Goal: Task Accomplishment & Management: Use online tool/utility

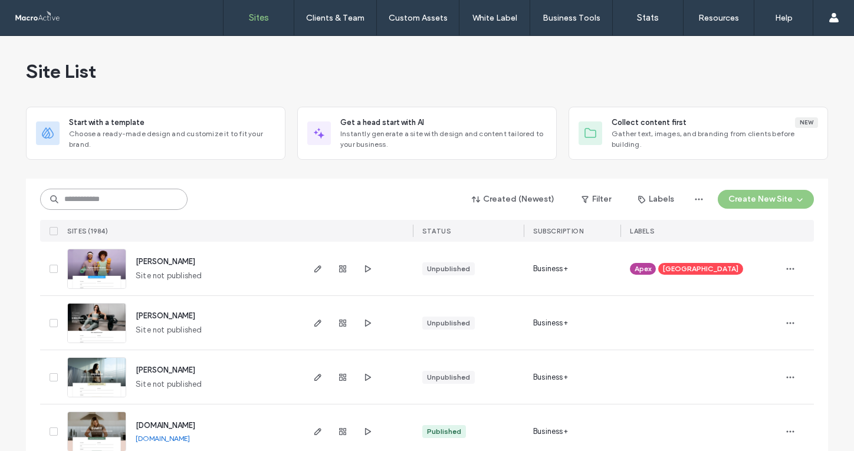
click at [150, 200] on input at bounding box center [113, 199] width 147 height 21
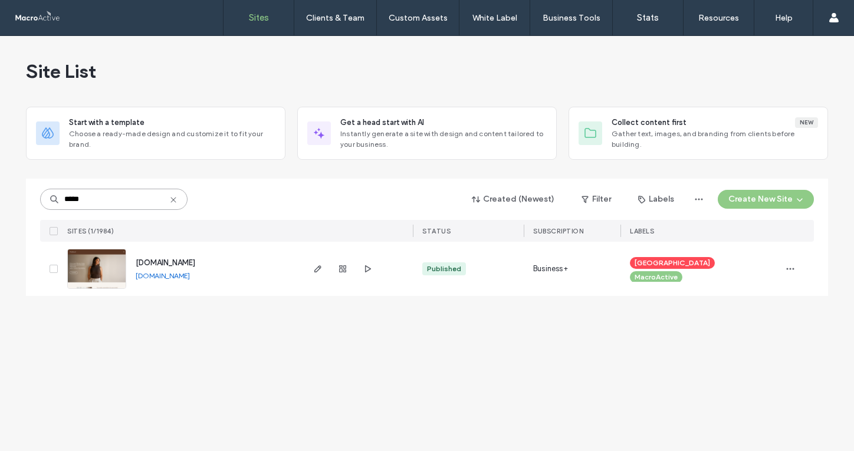
type input "*****"
click at [170, 265] on span "method.mmacht.com" at bounding box center [166, 262] width 60 height 9
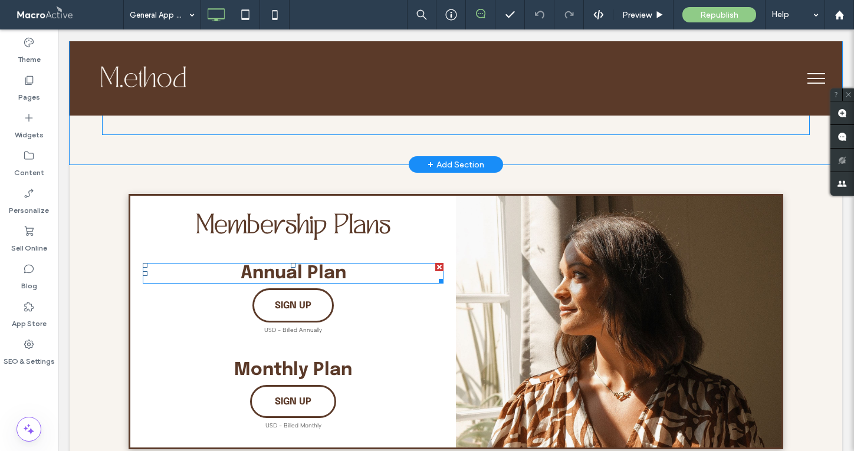
scroll to position [862, 0]
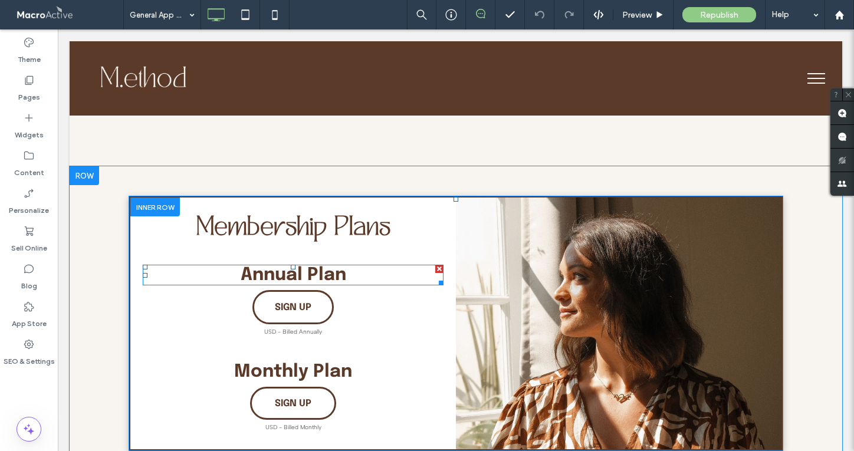
click at [321, 266] on strong "Annual Plan" at bounding box center [294, 275] width 106 height 18
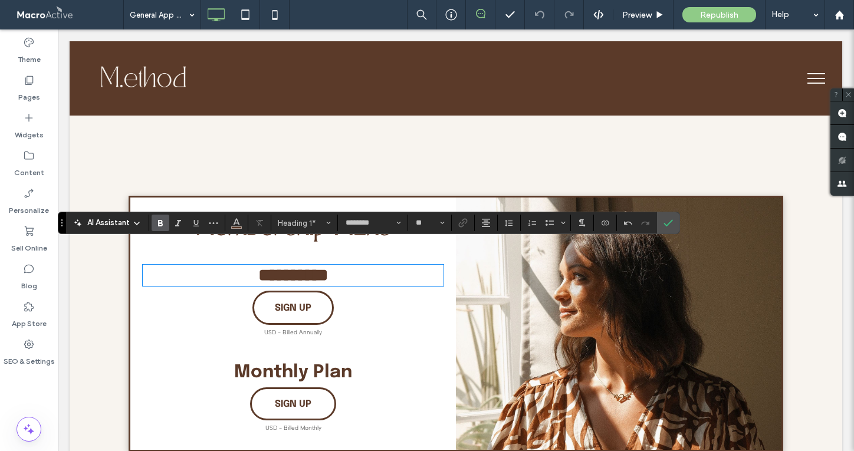
click at [338, 363] on strong "Monthly Plan" at bounding box center [293, 372] width 118 height 18
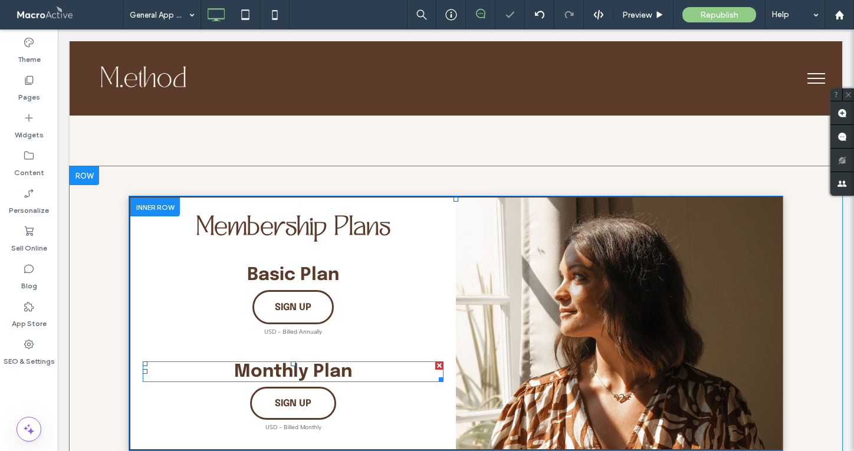
click at [337, 363] on strong "Monthly Plan" at bounding box center [293, 372] width 118 height 18
type input "********"
type input "**"
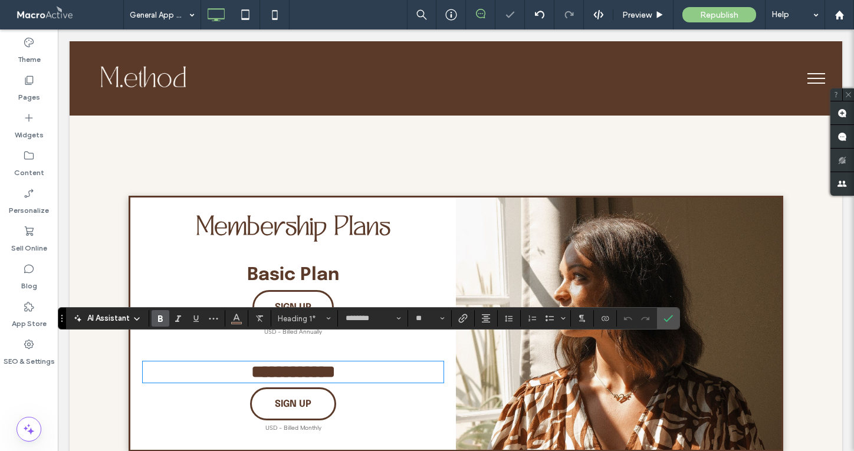
click at [335, 363] on strong "**********" at bounding box center [293, 371] width 84 height 17
drag, startPoint x: 251, startPoint y: 347, endPoint x: 447, endPoint y: 369, distance: 197.0
click at [447, 369] on div "**********" at bounding box center [293, 324] width 326 height 252
click at [267, 363] on strong "********" at bounding box center [292, 371] width 55 height 17
click at [377, 363] on h1 "*******" at bounding box center [293, 372] width 301 height 19
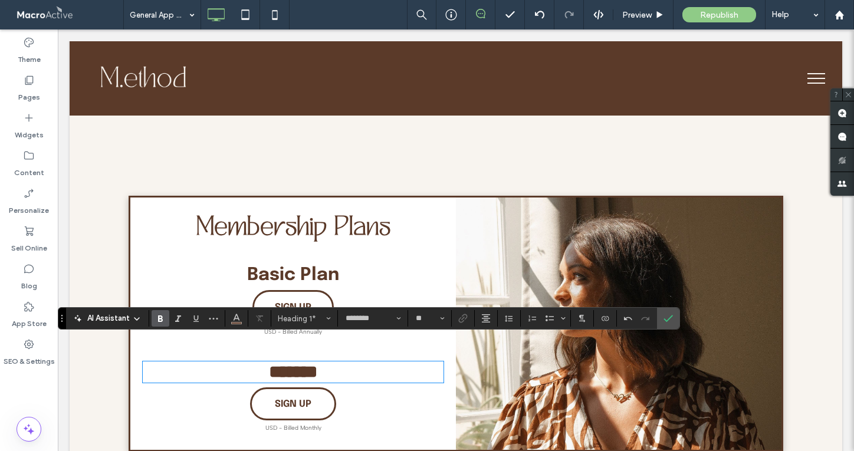
click at [323, 266] on strong "Basic Plan" at bounding box center [293, 275] width 92 height 18
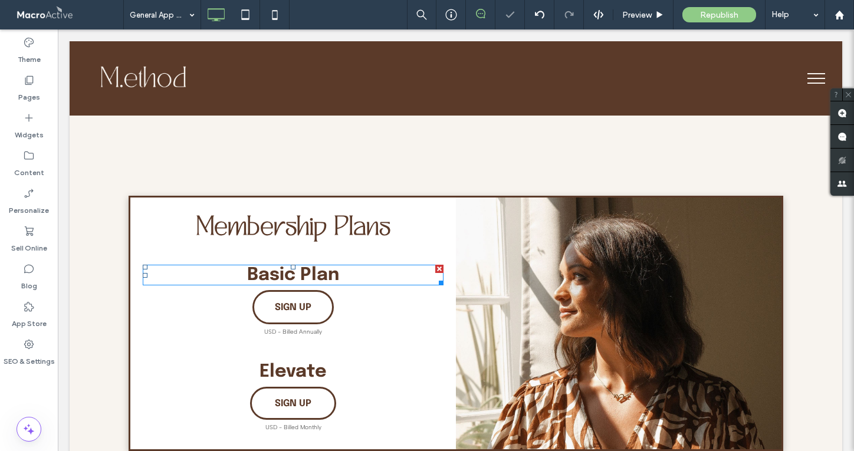
click at [339, 266] on h1 "Basic Plan" at bounding box center [293, 275] width 301 height 18
type input "********"
type input "**"
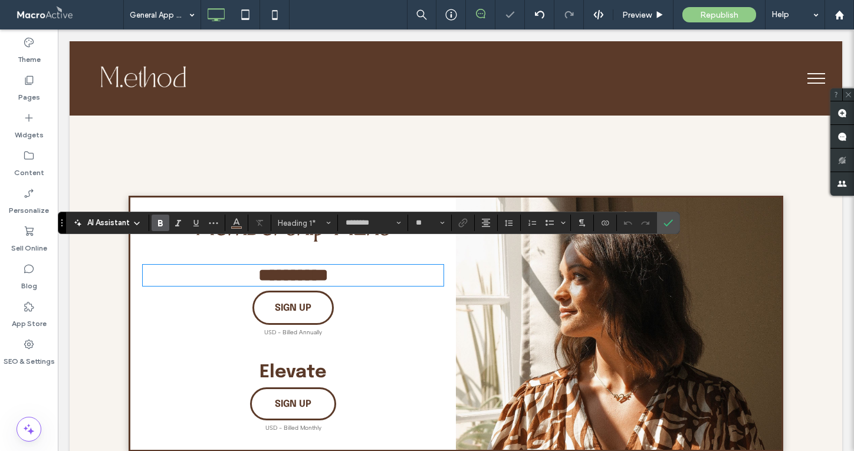
click at [343, 266] on h1 "**********" at bounding box center [293, 275] width 301 height 19
click at [667, 218] on icon "Confirm" at bounding box center [667, 222] width 9 height 9
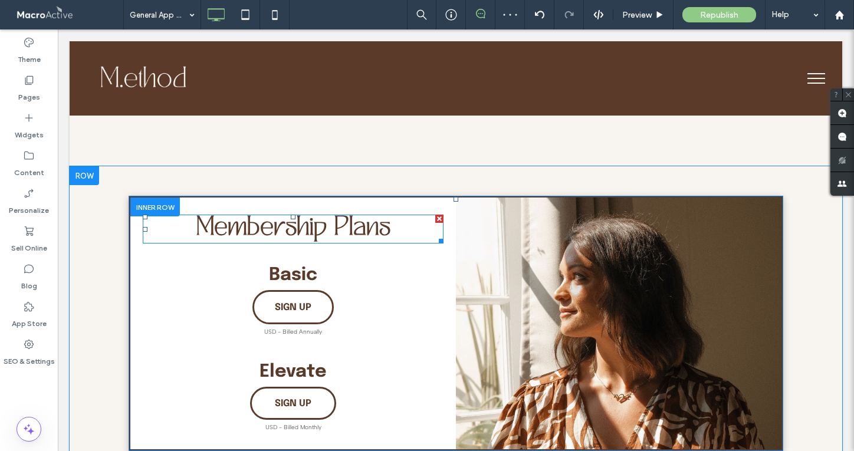
click at [290, 216] on strong "Membership Plans" at bounding box center [293, 229] width 194 height 27
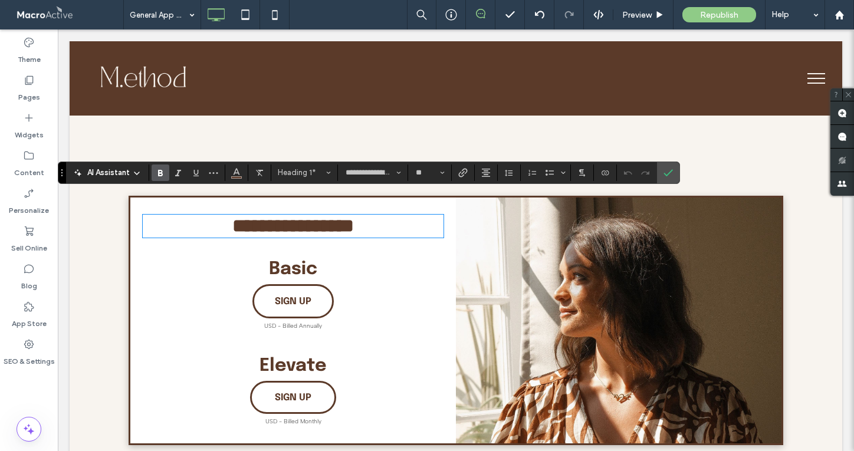
click at [294, 216] on strong "**********" at bounding box center [292, 225] width 121 height 19
click at [665, 166] on span "Confirm" at bounding box center [665, 172] width 5 height 21
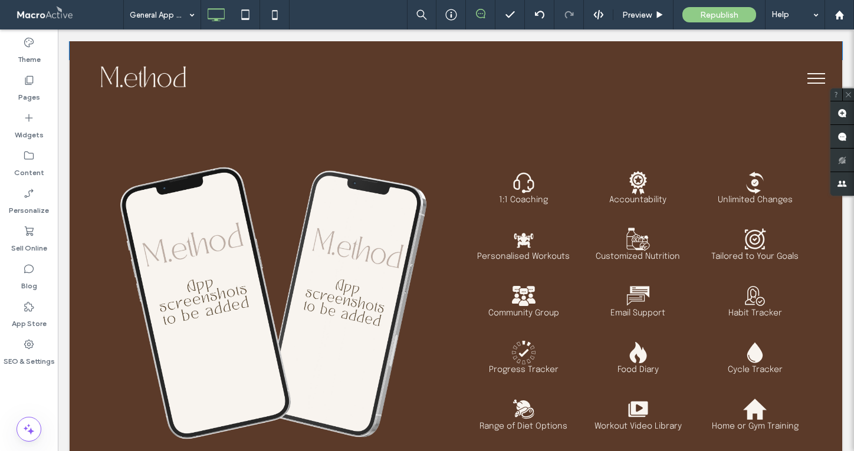
scroll to position [1290, 0]
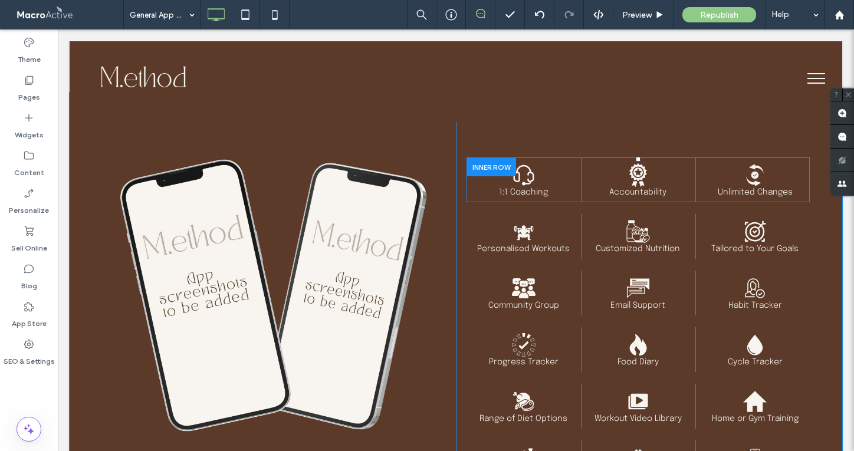
click at [495, 157] on div at bounding box center [491, 166] width 50 height 18
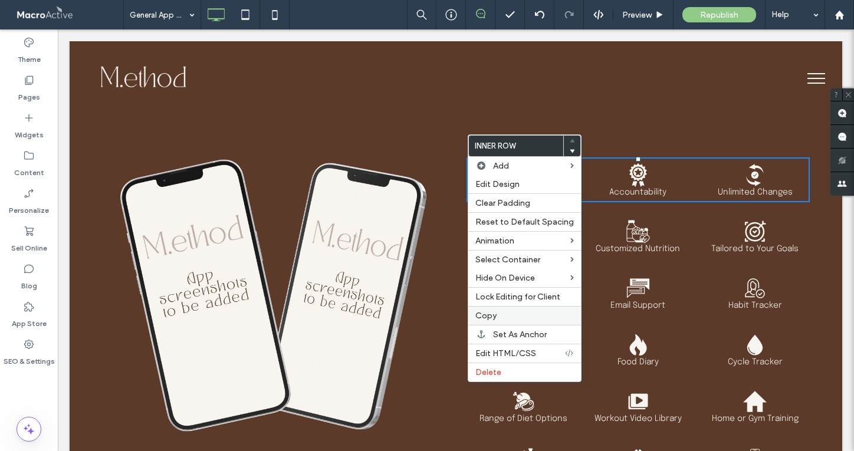
click at [512, 316] on label "Copy" at bounding box center [524, 316] width 98 height 10
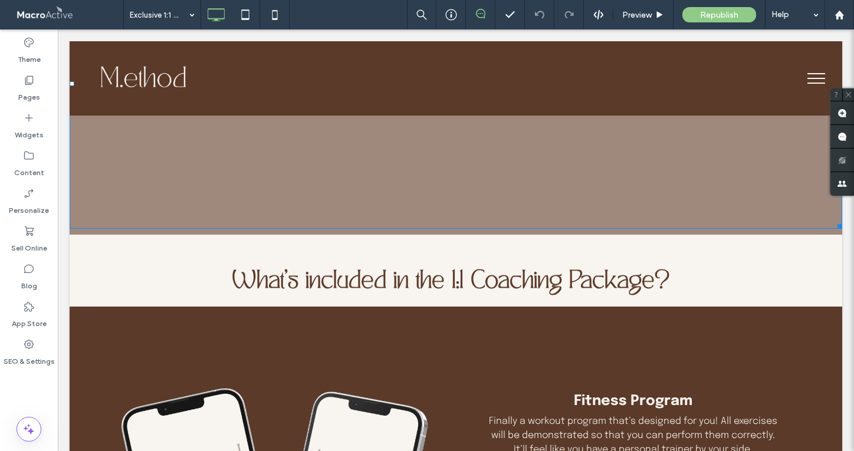
scroll to position [216, 0]
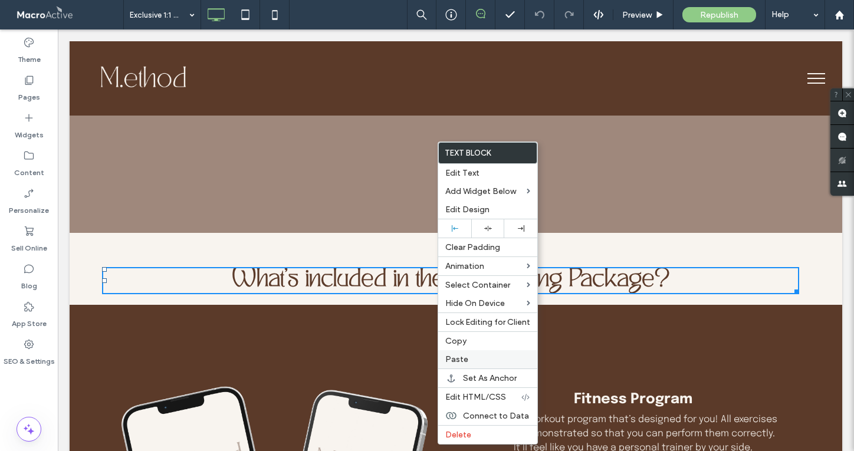
click at [471, 360] on label "Paste" at bounding box center [487, 359] width 85 height 10
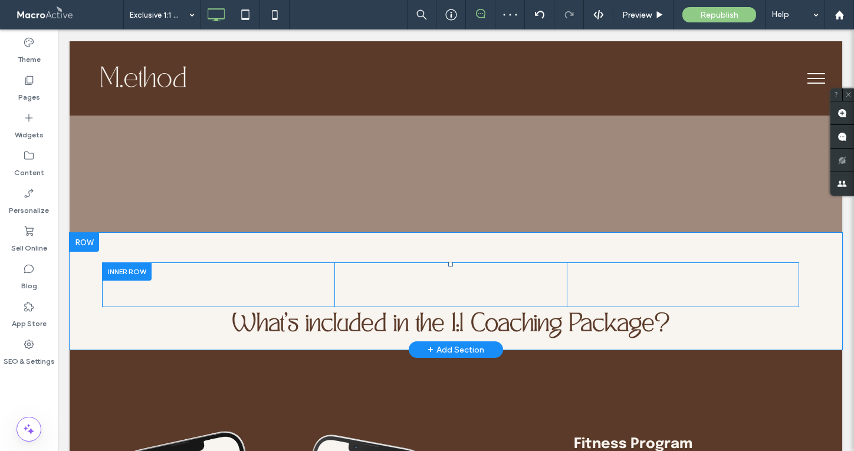
click at [111, 271] on div at bounding box center [127, 271] width 50 height 18
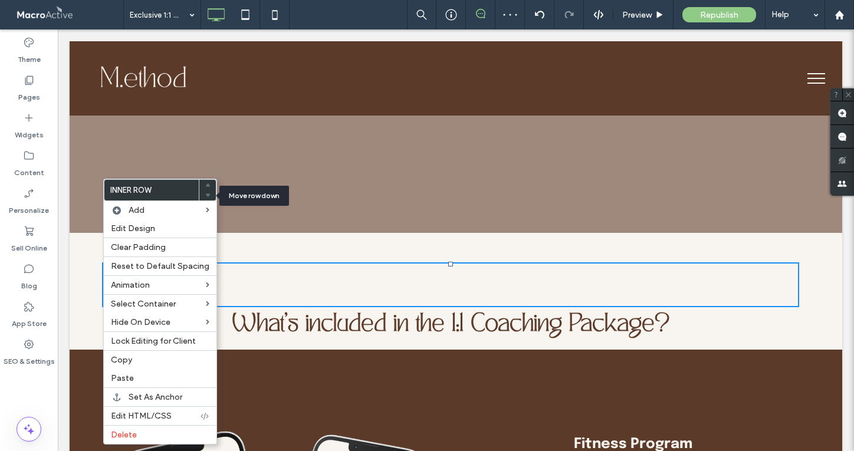
click at [205, 196] on icon at bounding box center [207, 195] width 5 height 5
click at [298, 323] on strong "What's included in the 1:1 Coaching Package?" at bounding box center [451, 325] width 438 height 25
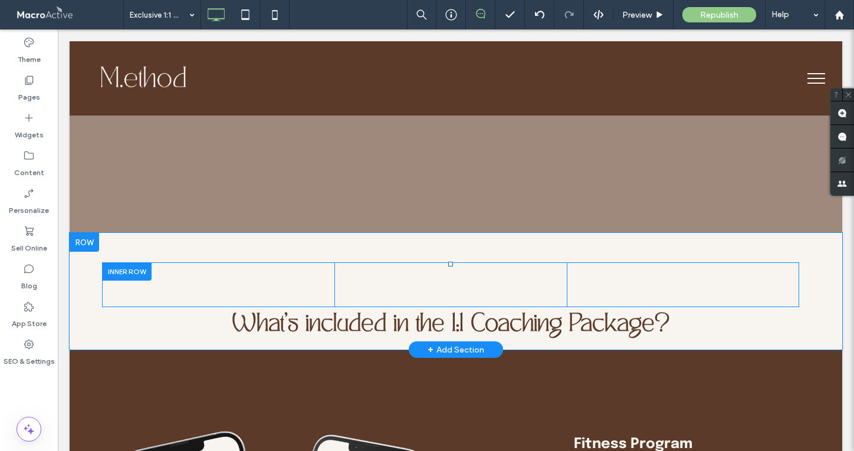
click at [121, 268] on div at bounding box center [127, 271] width 50 height 18
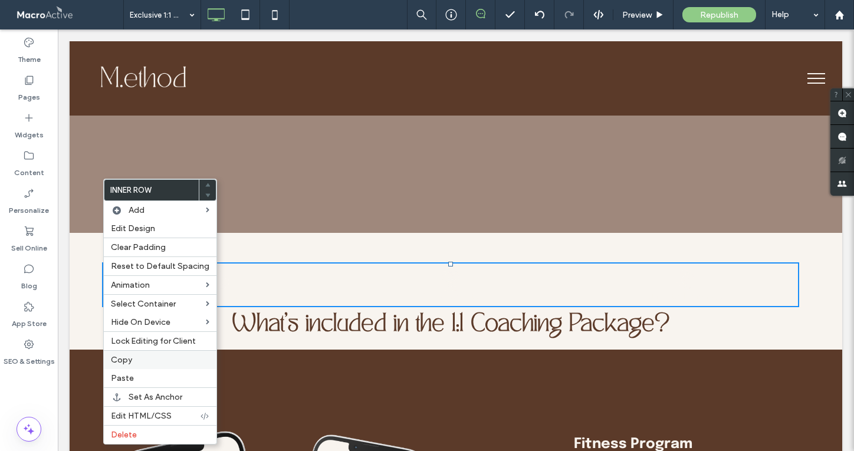
click at [130, 360] on span "Copy" at bounding box center [121, 360] width 21 height 10
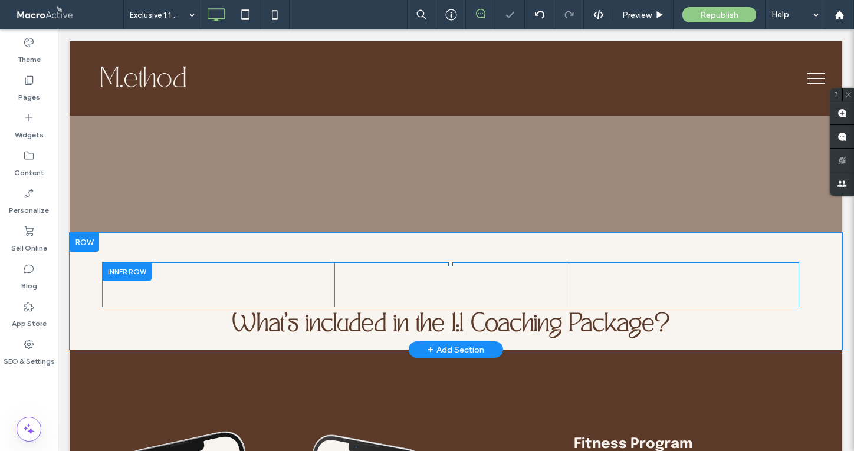
click at [117, 272] on div at bounding box center [127, 271] width 50 height 18
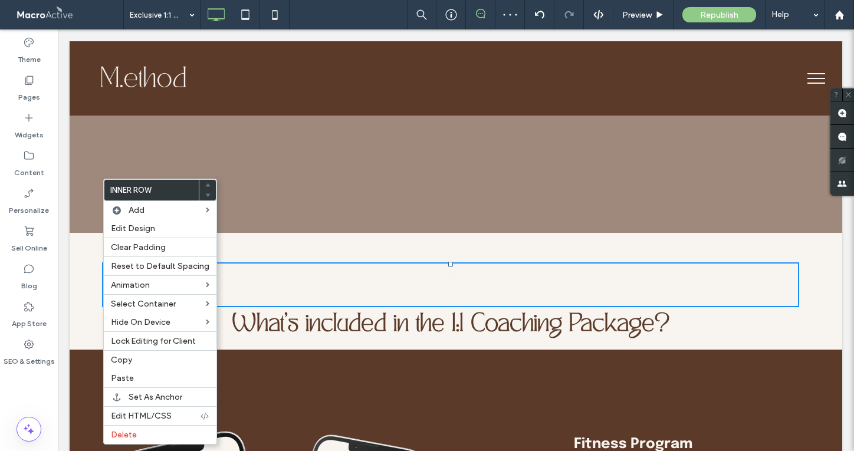
click at [478, 330] on strong "What's included in the 1:1 Coaching Package?" at bounding box center [451, 325] width 438 height 25
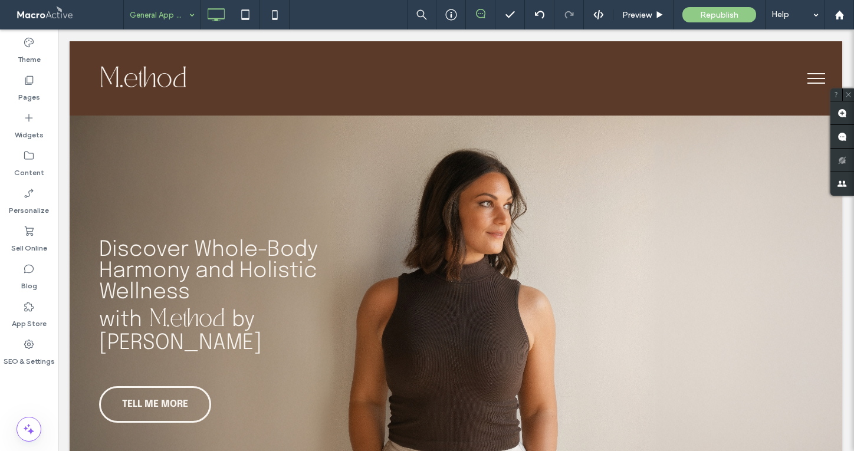
scroll to position [0, 0]
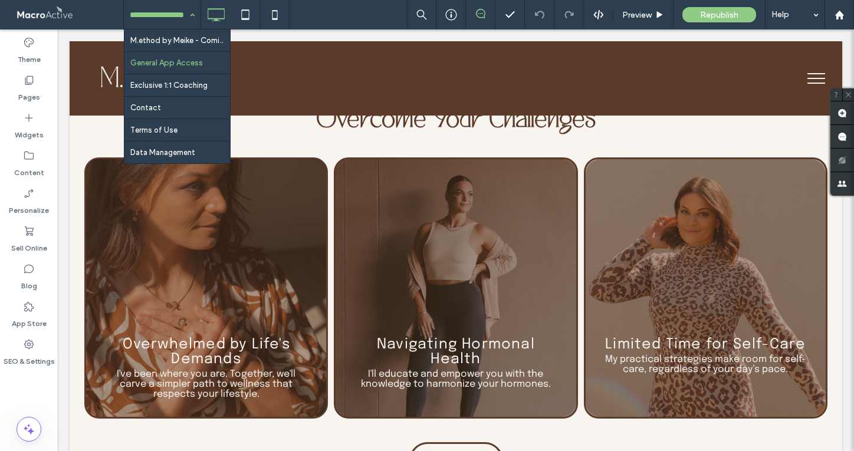
scroll to position [2229, 0]
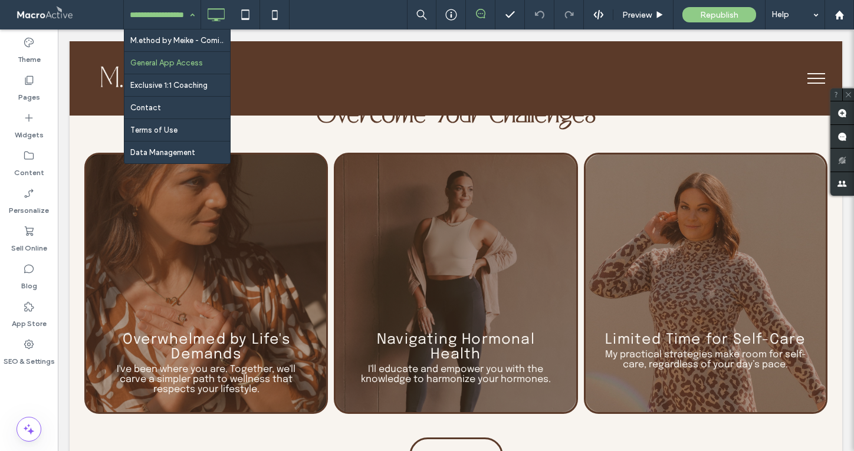
click at [478, 239] on div "Navigating Hormonal Health I'll educate and empower you with the knowledge to h…" at bounding box center [456, 283] width 244 height 261
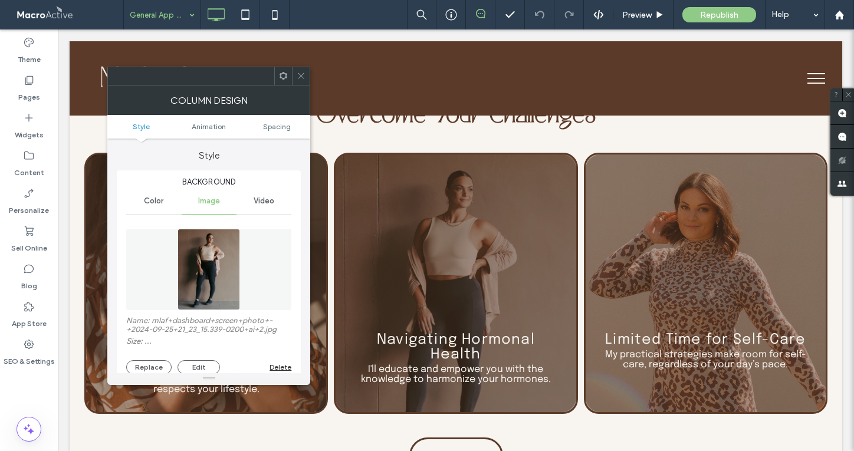
type input "**"
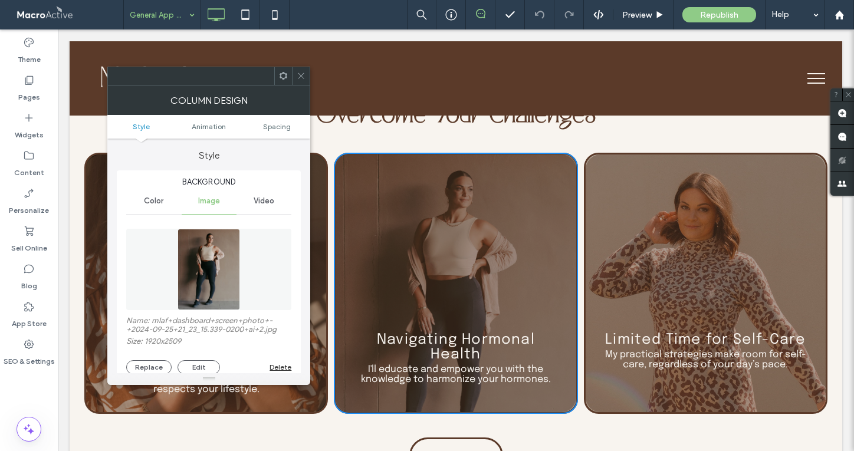
click at [299, 77] on icon at bounding box center [301, 75] width 9 height 9
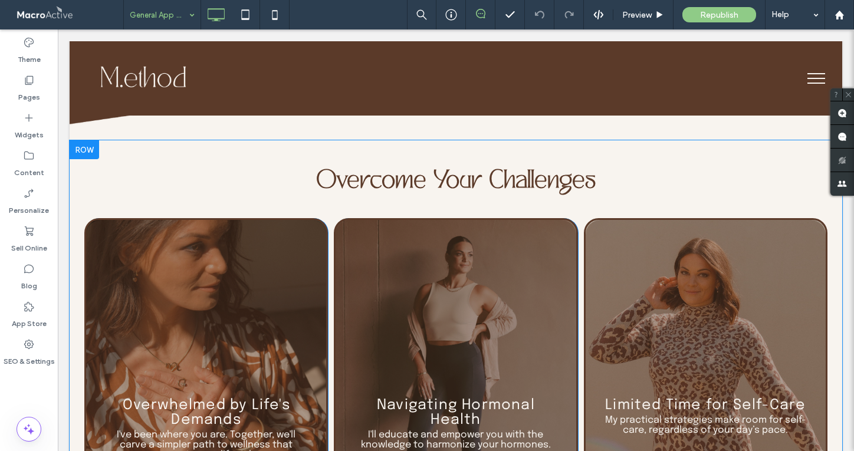
scroll to position [2155, 0]
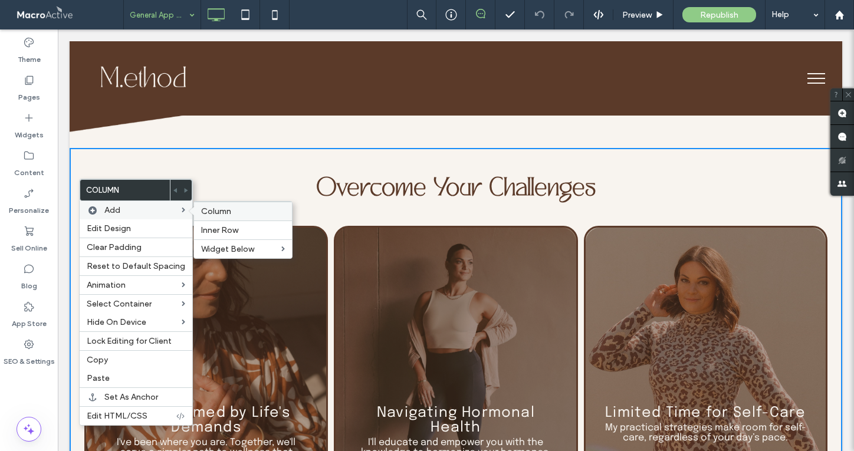
click at [238, 211] on label "Column" at bounding box center [243, 211] width 84 height 10
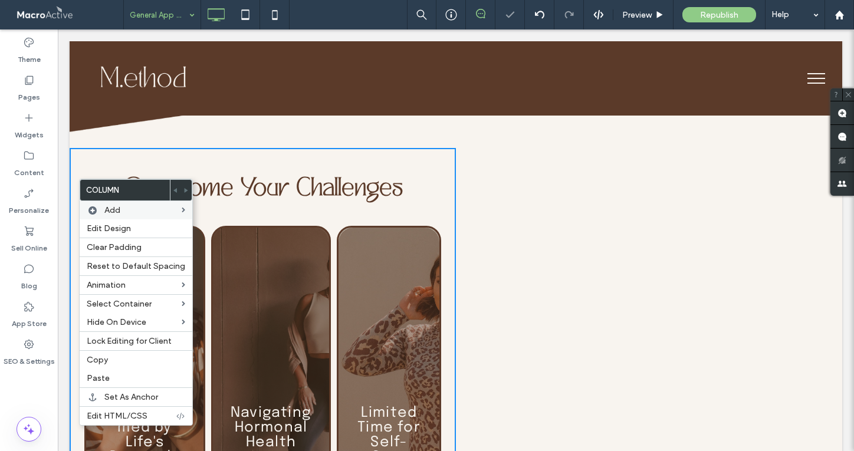
click at [428, 292] on div "Limited Time for Self-Care My practical strategies make room for self-care, reg…" at bounding box center [389, 391] width 104 height 331
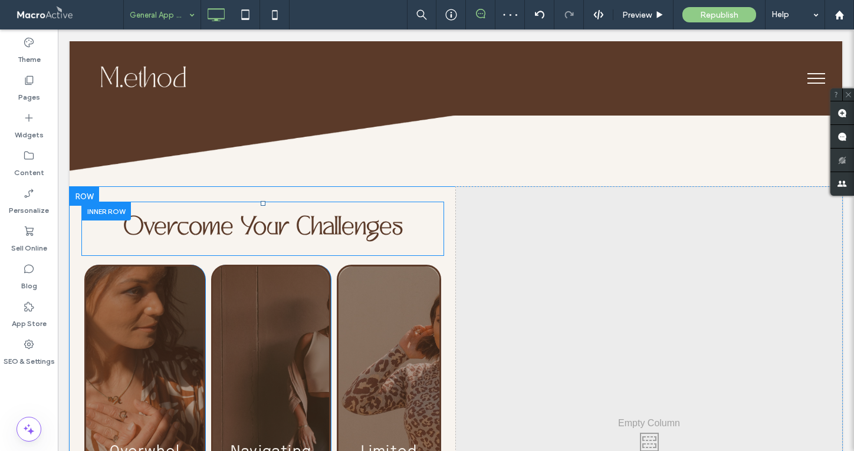
scroll to position [2116, 0]
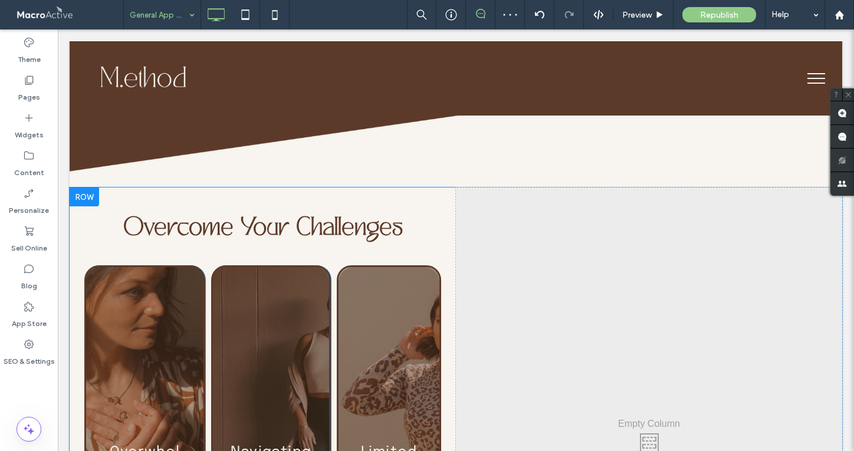
click at [82, 188] on div at bounding box center [84, 197] width 29 height 19
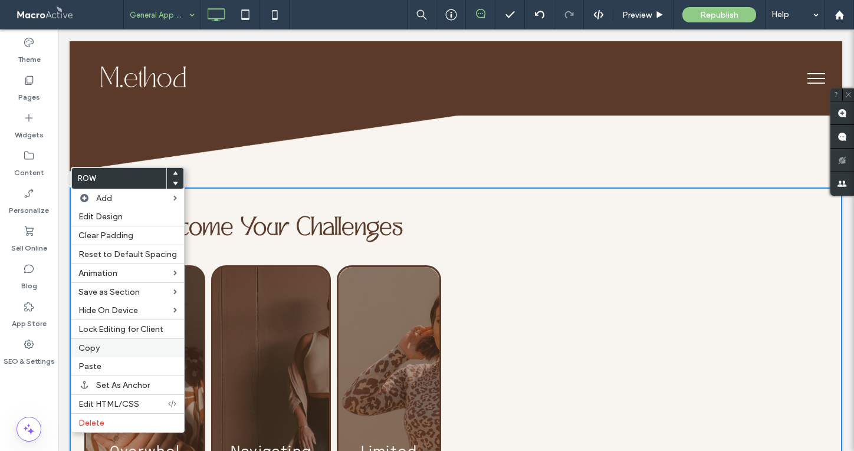
click at [109, 347] on label "Copy" at bounding box center [127, 348] width 98 height 10
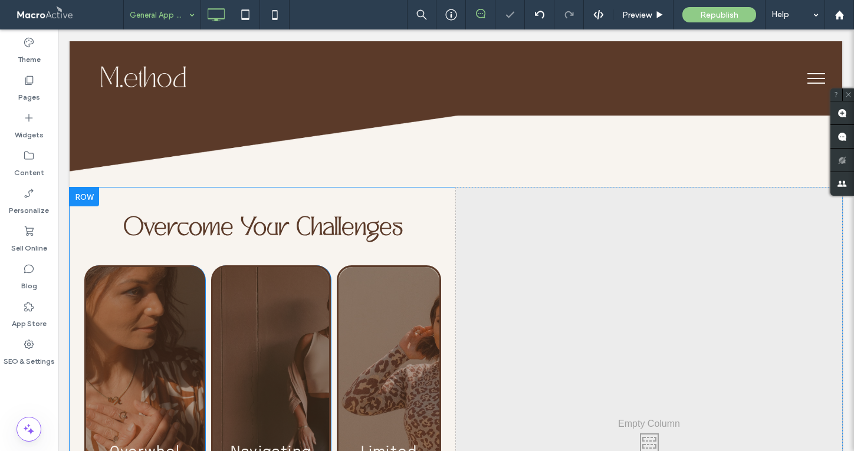
click at [86, 188] on div at bounding box center [84, 197] width 29 height 19
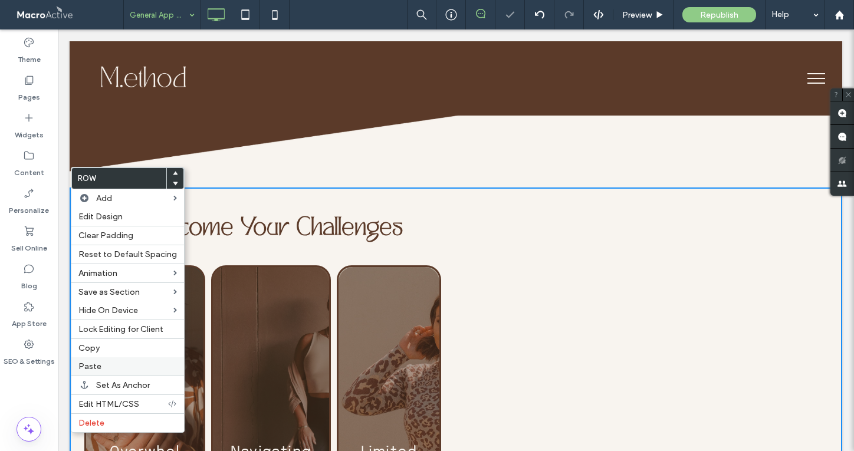
click at [115, 364] on label "Paste" at bounding box center [127, 367] width 98 height 10
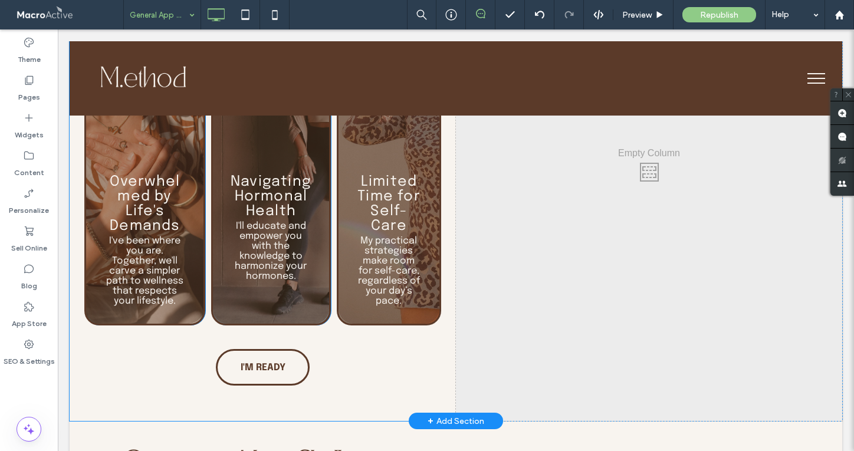
scroll to position [2376, 0]
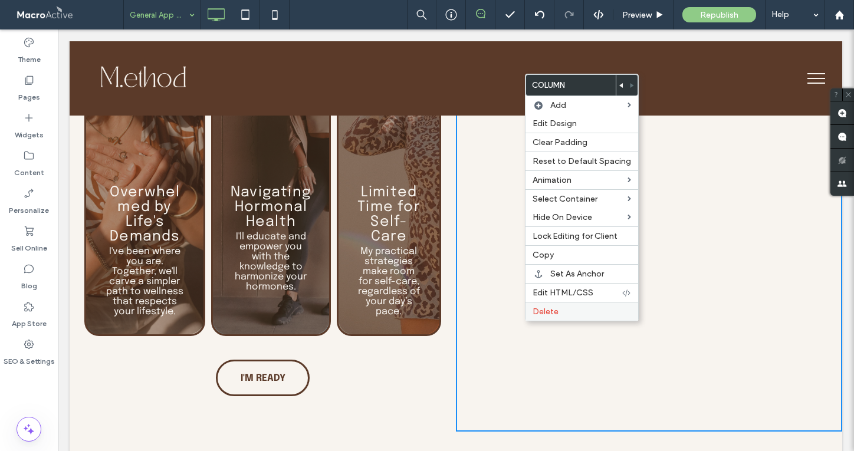
click at [544, 310] on span "Delete" at bounding box center [546, 312] width 26 height 10
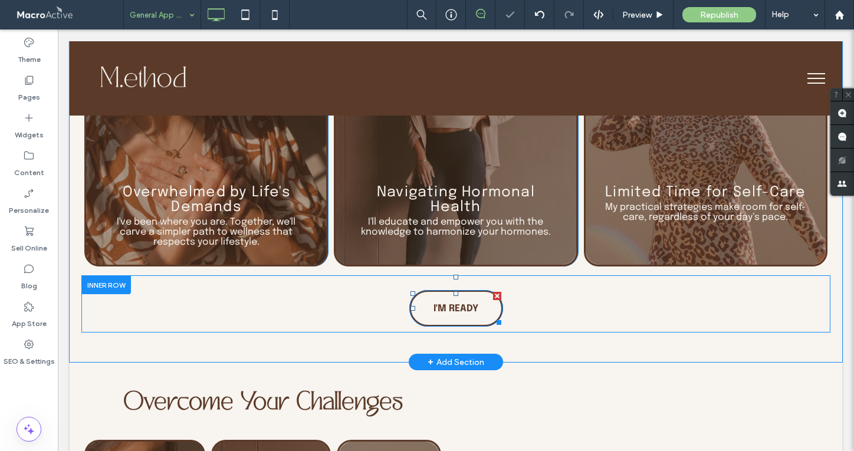
scroll to position [2225, 0]
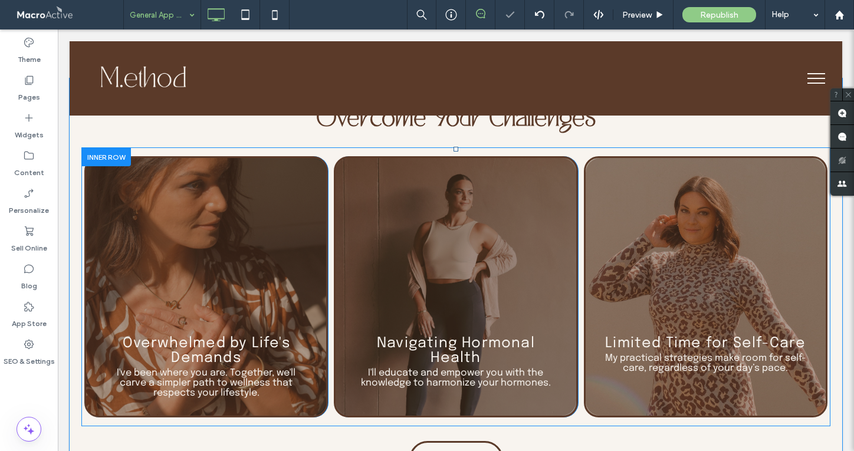
click at [104, 147] on div at bounding box center [106, 156] width 50 height 18
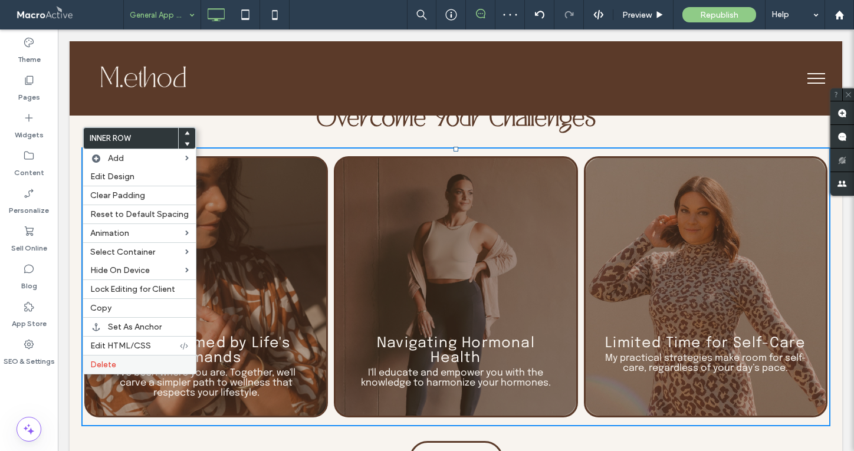
click at [137, 360] on div "Delete" at bounding box center [139, 364] width 113 height 19
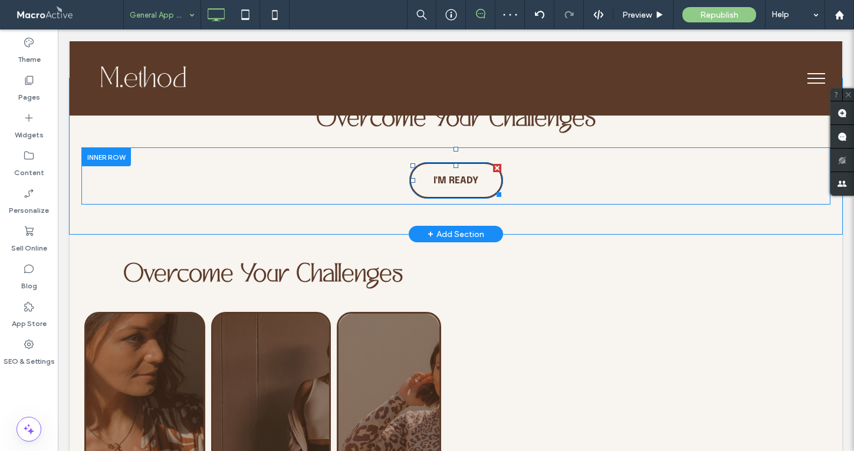
scroll to position [2152, 0]
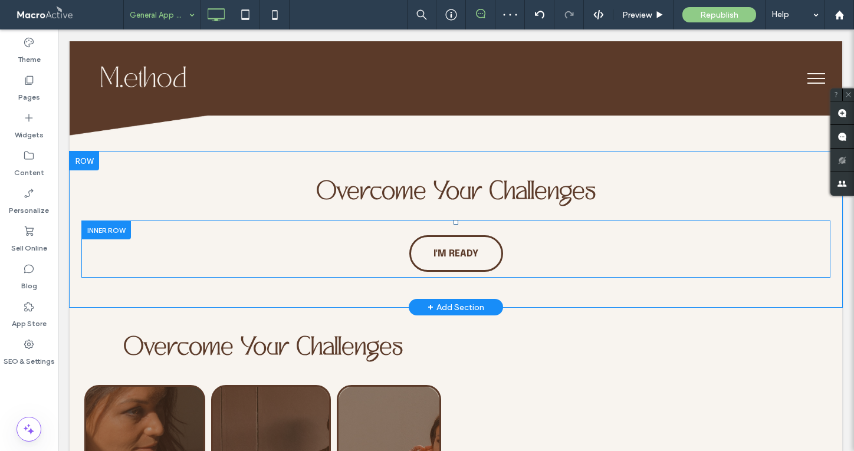
click at [110, 221] on div at bounding box center [106, 230] width 50 height 18
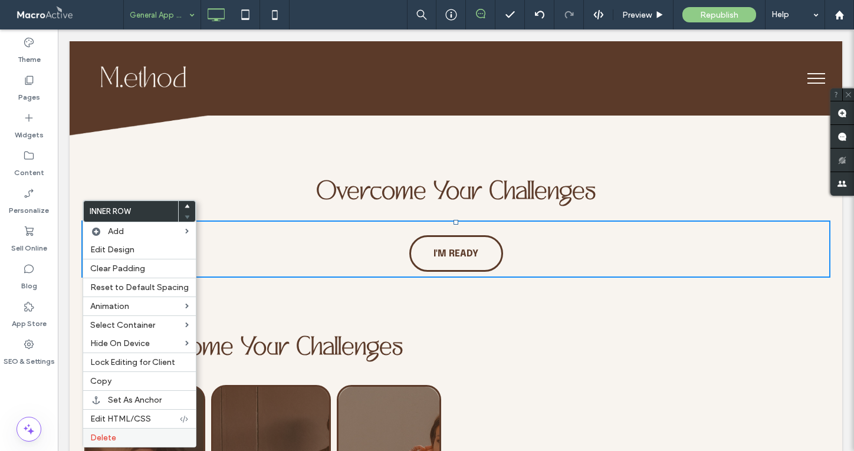
click at [153, 436] on label "Delete" at bounding box center [139, 438] width 98 height 10
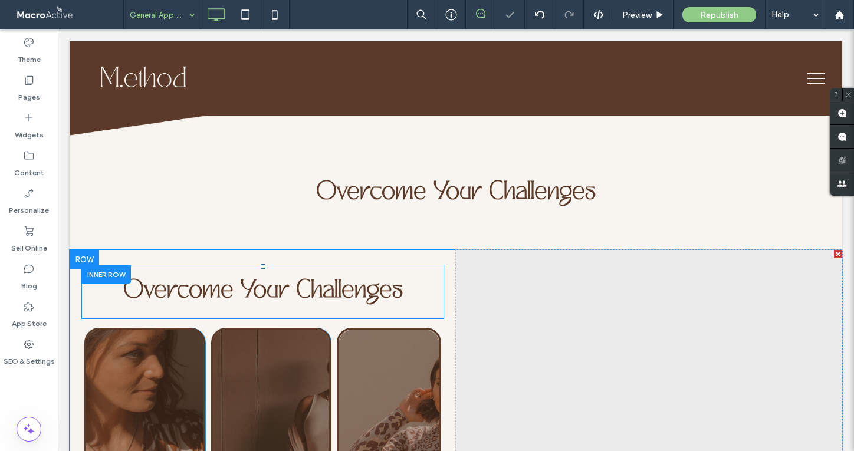
click at [121, 265] on div at bounding box center [106, 274] width 50 height 18
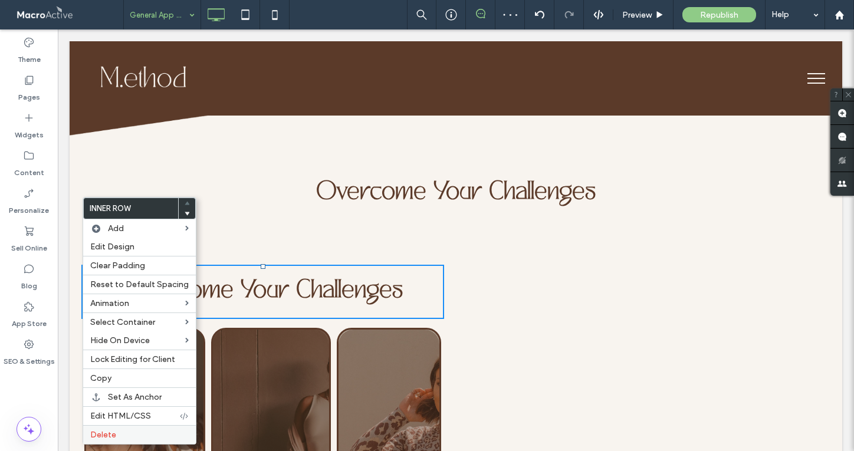
click at [162, 432] on label "Delete" at bounding box center [139, 435] width 98 height 10
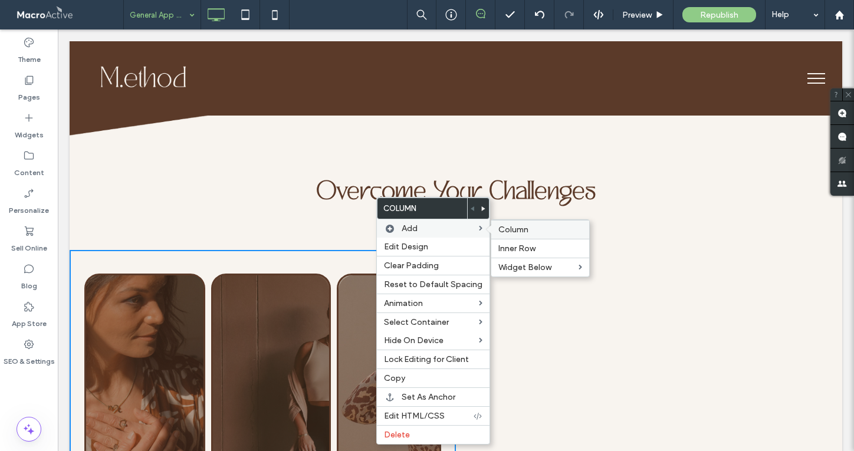
click at [528, 231] on label "Column" at bounding box center [540, 230] width 84 height 10
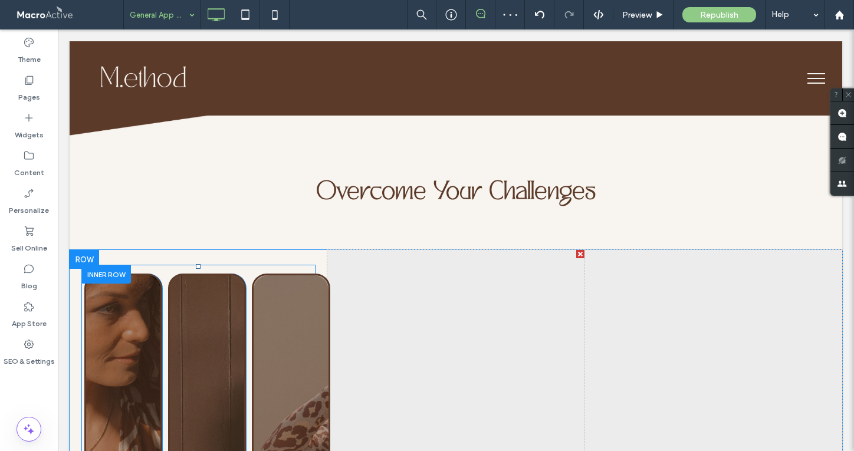
click at [109, 265] on div at bounding box center [106, 274] width 50 height 18
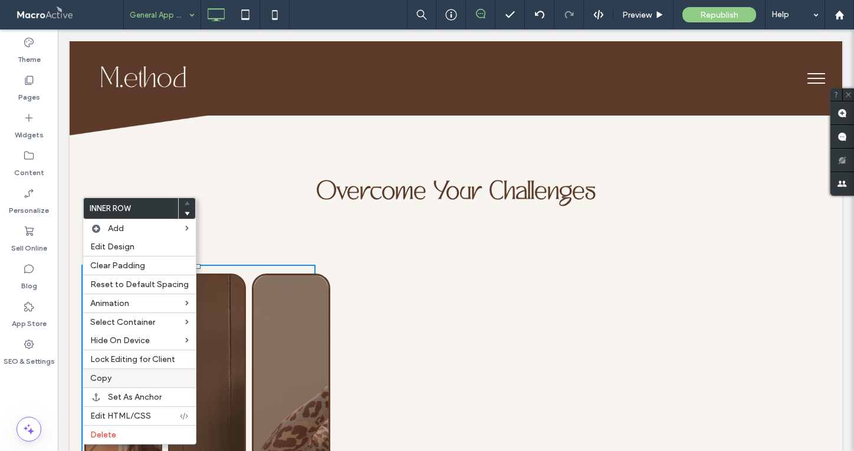
click at [136, 377] on label "Copy" at bounding box center [139, 378] width 98 height 10
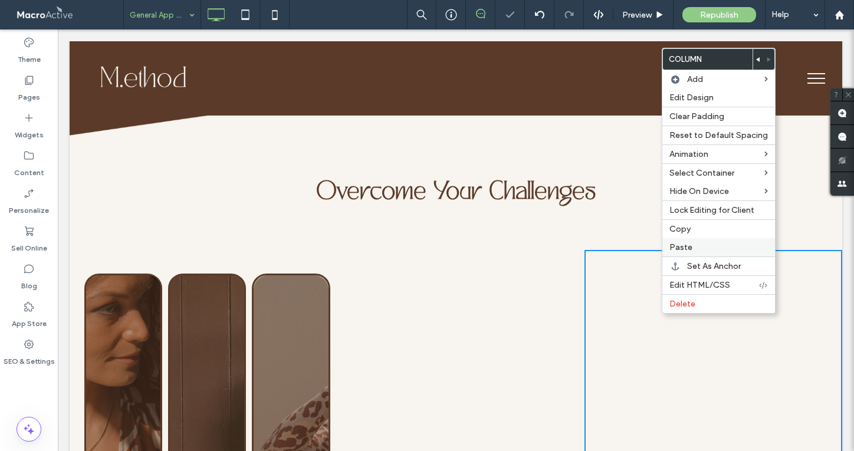
click at [686, 254] on div "Paste" at bounding box center [718, 247] width 113 height 18
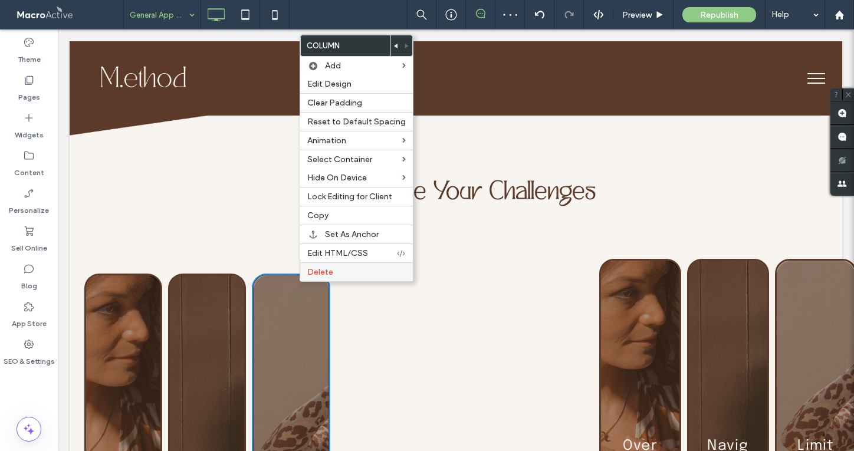
click at [317, 276] on span "Delete" at bounding box center [320, 272] width 26 height 10
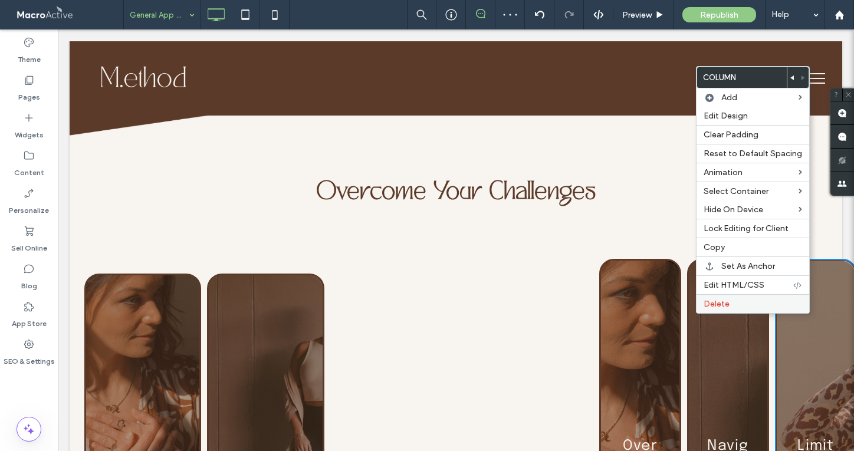
click at [769, 304] on label "Delete" at bounding box center [753, 304] width 98 height 10
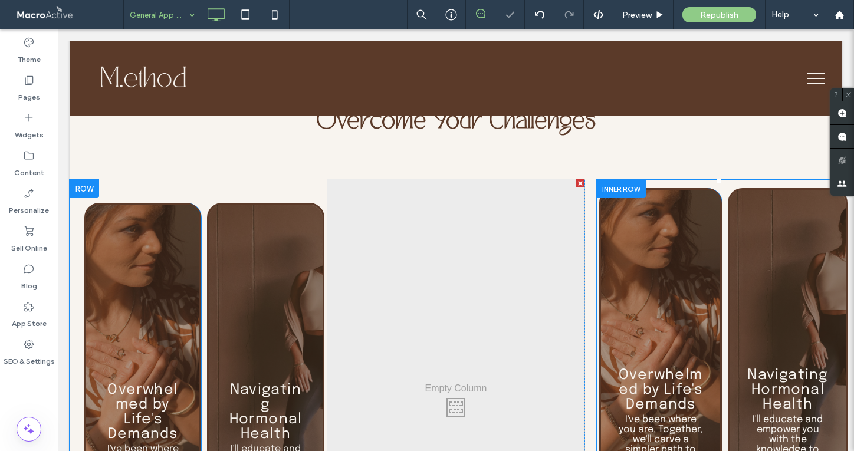
scroll to position [2224, 0]
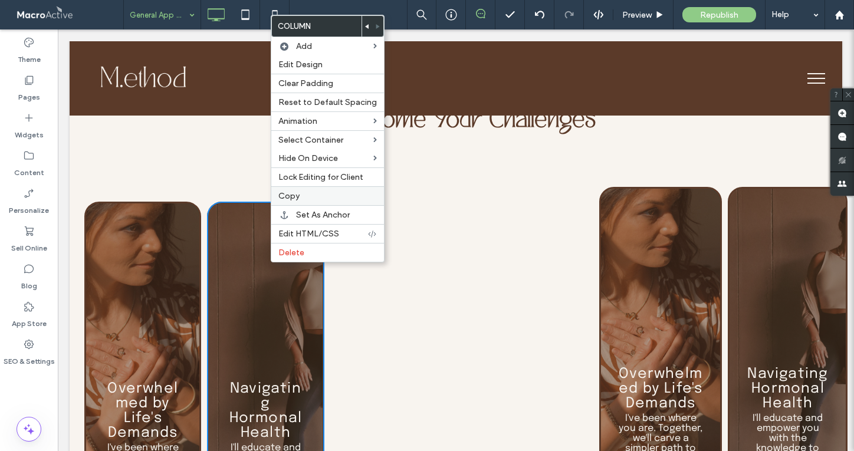
click at [327, 200] on label "Copy" at bounding box center [327, 196] width 98 height 10
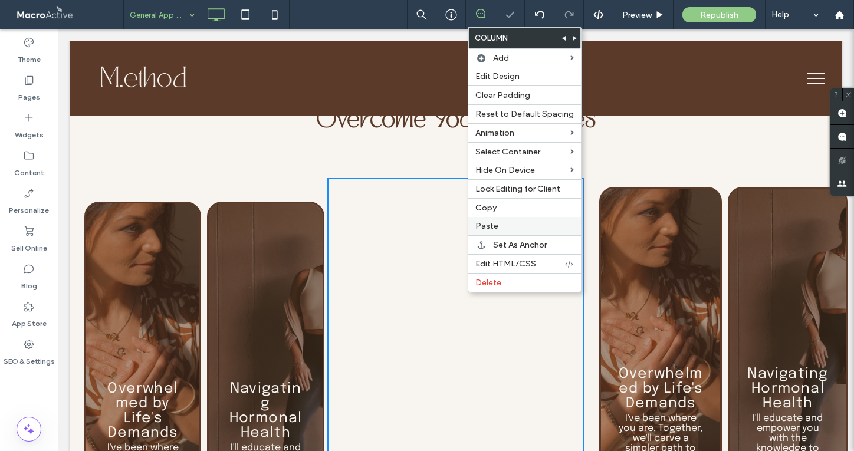
click at [502, 229] on label "Paste" at bounding box center [524, 226] width 98 height 10
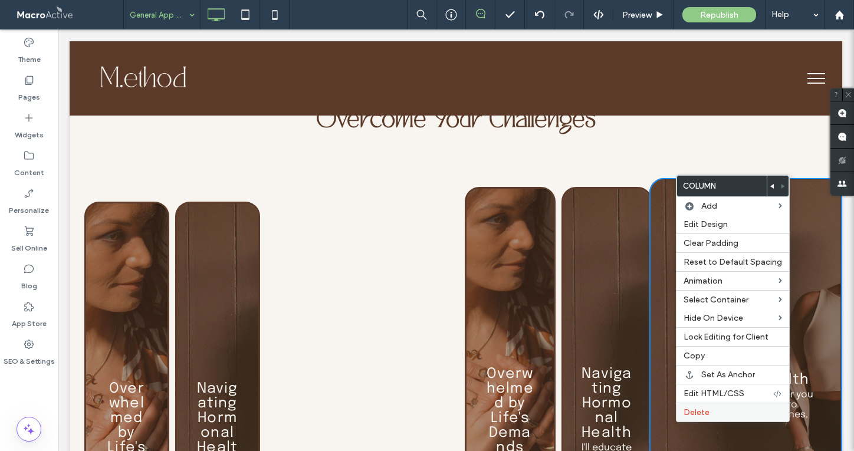
click at [713, 412] on label "Delete" at bounding box center [733, 413] width 98 height 10
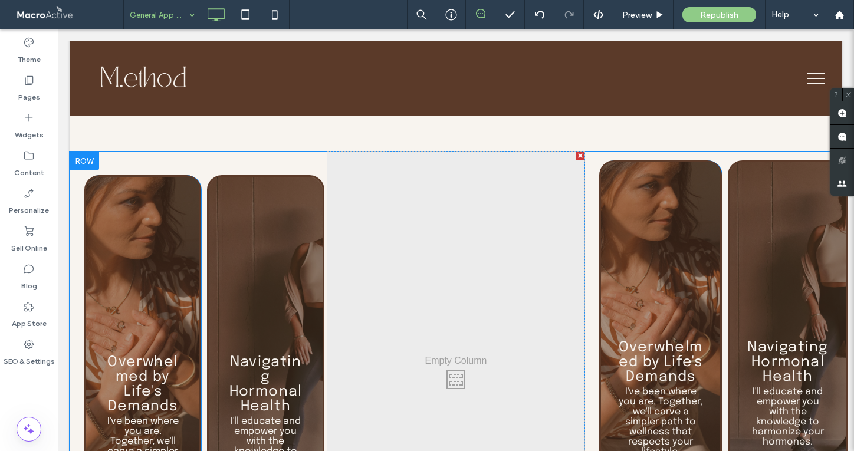
scroll to position [2249, 0]
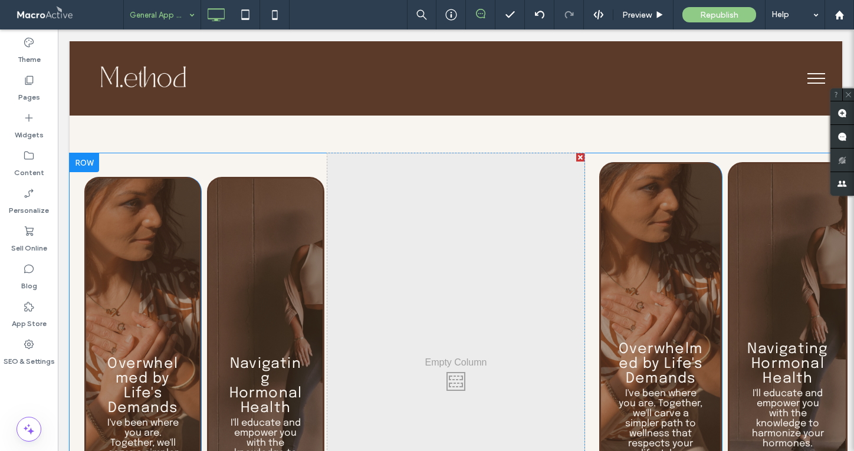
click at [580, 153] on div at bounding box center [580, 157] width 8 height 8
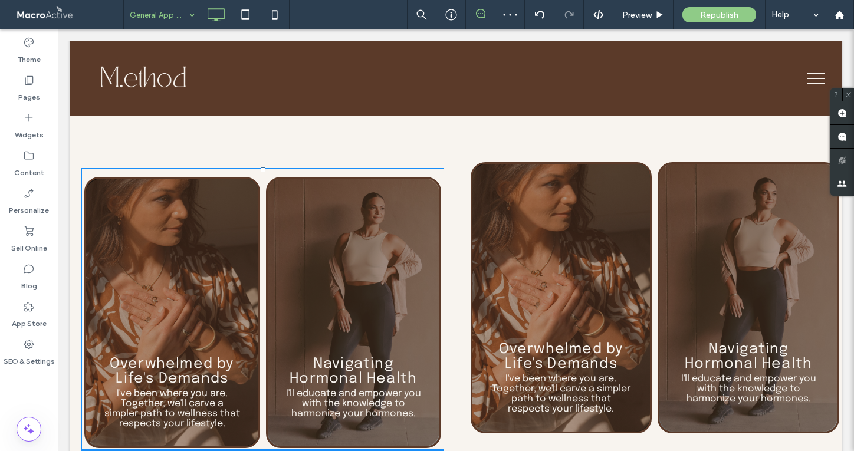
drag, startPoint x: 262, startPoint y: 149, endPoint x: 262, endPoint y: 143, distance: 6.5
click at [262, 153] on div "Overwhelmed by Life's Demands I've been where you are. Together, we'll carve a …" at bounding box center [263, 347] width 386 height 389
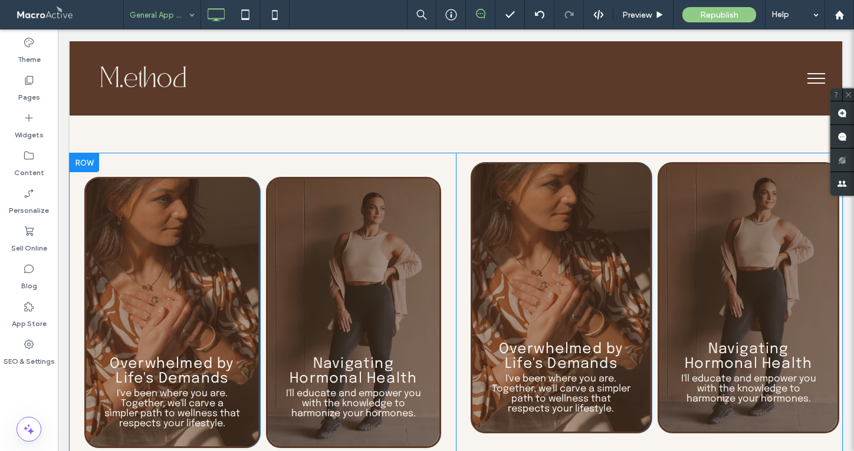
click at [241, 153] on div "Overwhelmed by Life's Demands I've been where you are. Together, we'll carve a …" at bounding box center [263, 348] width 386 height 390
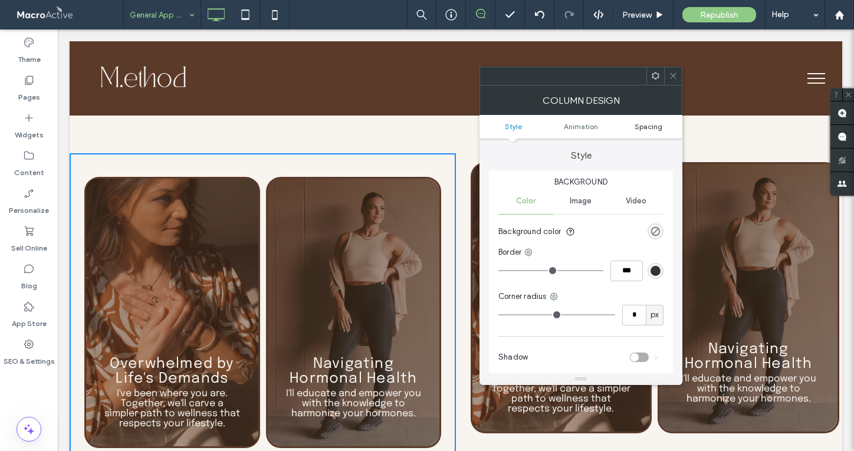
click at [638, 130] on span "Spacing" at bounding box center [649, 126] width 28 height 9
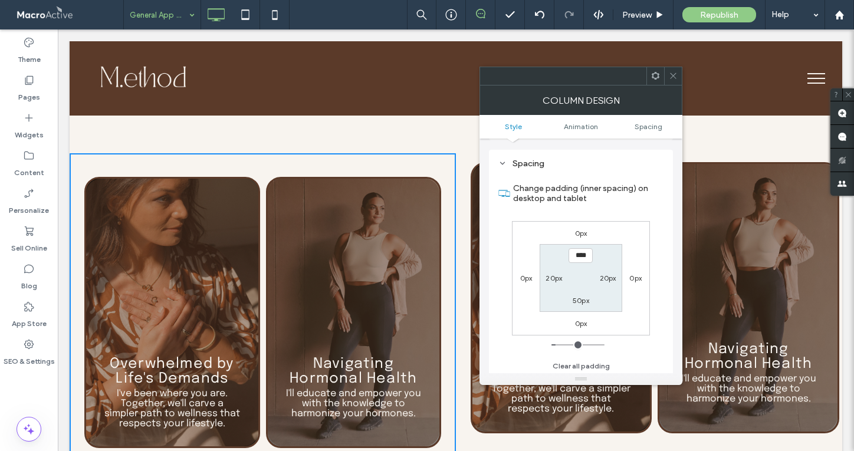
scroll to position [277, 0]
click at [669, 76] on icon at bounding box center [673, 75] width 9 height 9
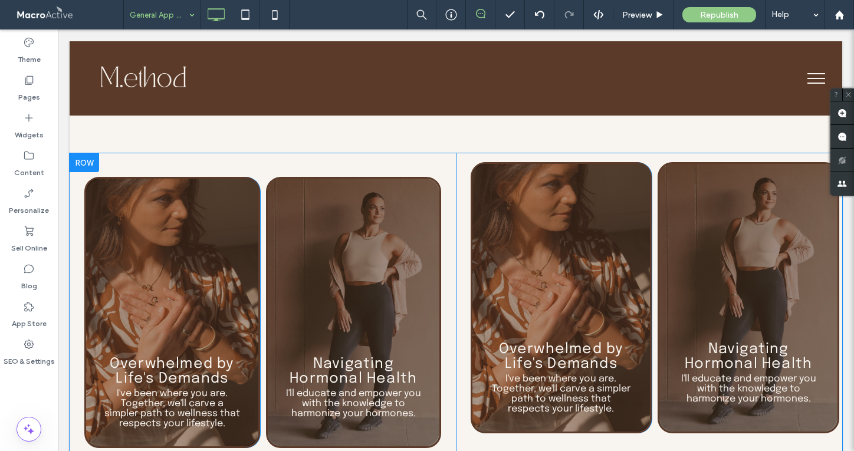
click at [460, 177] on div "Click To Paste Click To Paste Overwhelmed by Life's Demands I've been where you…" at bounding box center [649, 348] width 386 height 390
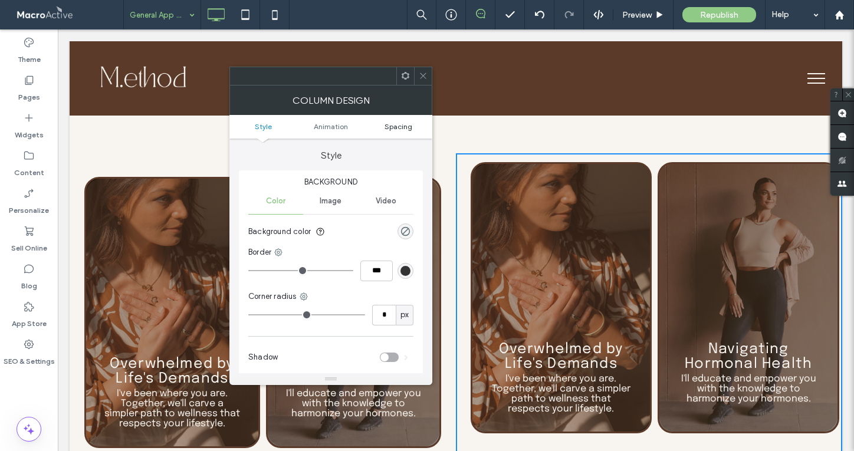
click at [405, 127] on span "Spacing" at bounding box center [399, 126] width 28 height 9
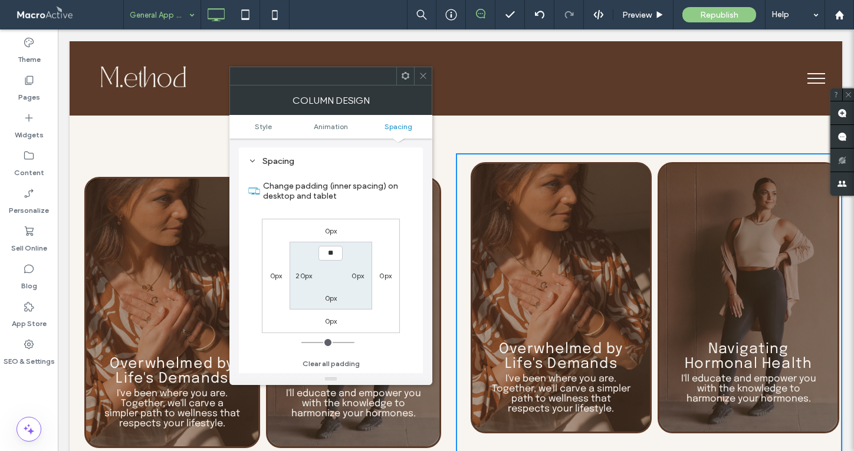
type input "****"
type input "**"
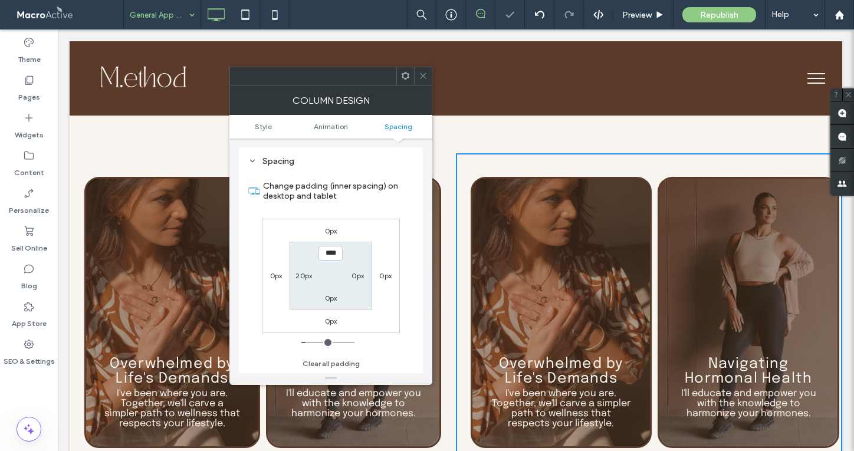
click at [418, 77] on div at bounding box center [423, 76] width 18 height 18
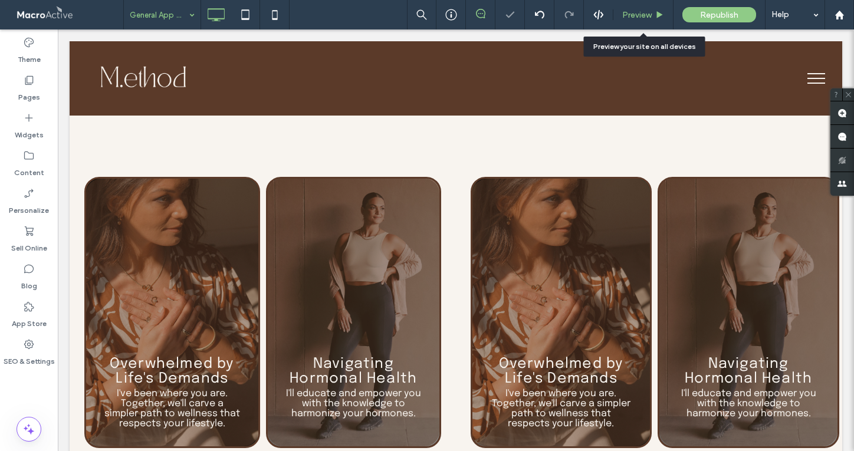
click at [640, 9] on div "Preview" at bounding box center [643, 14] width 60 height 29
click at [638, 9] on div "Preview" at bounding box center [643, 14] width 60 height 29
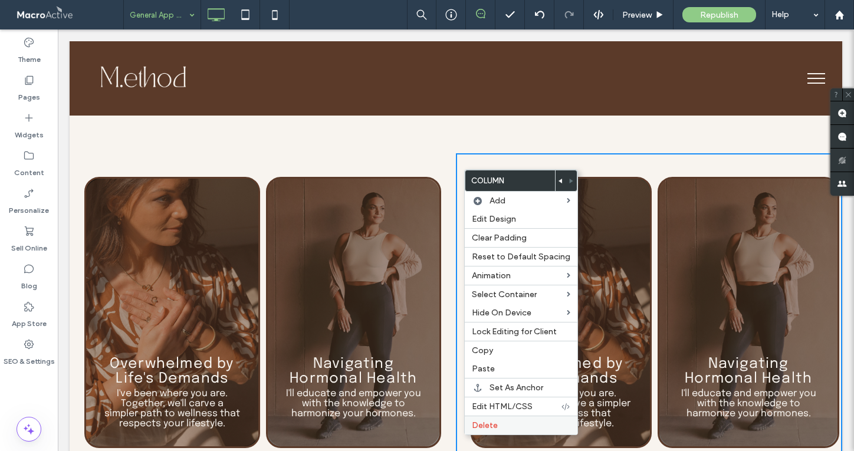
click at [515, 427] on label "Delete" at bounding box center [521, 425] width 98 height 10
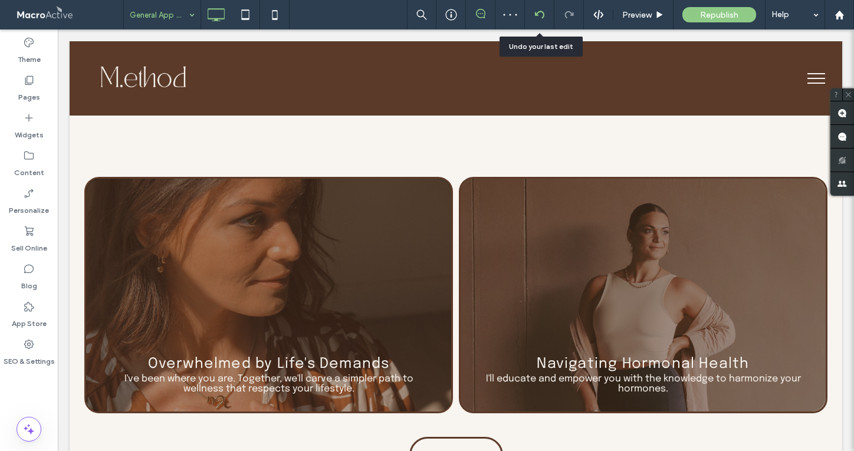
click at [530, 21] on div at bounding box center [539, 14] width 29 height 29
click at [537, 12] on use at bounding box center [538, 15] width 9 height 8
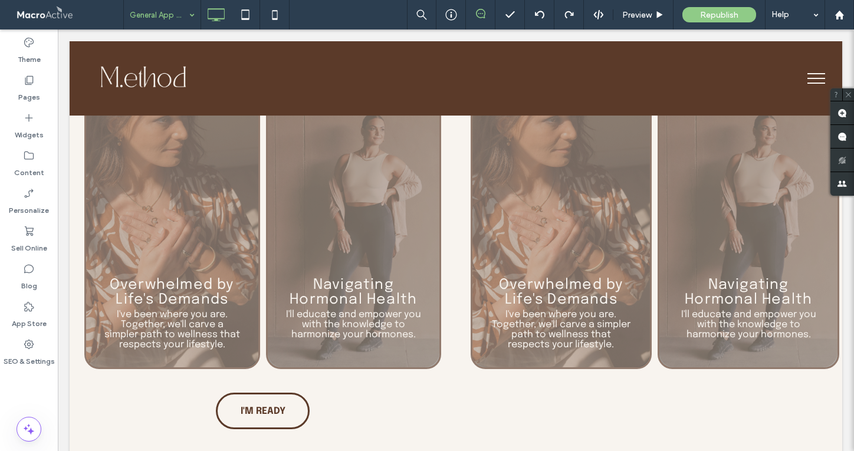
scroll to position [2334, 0]
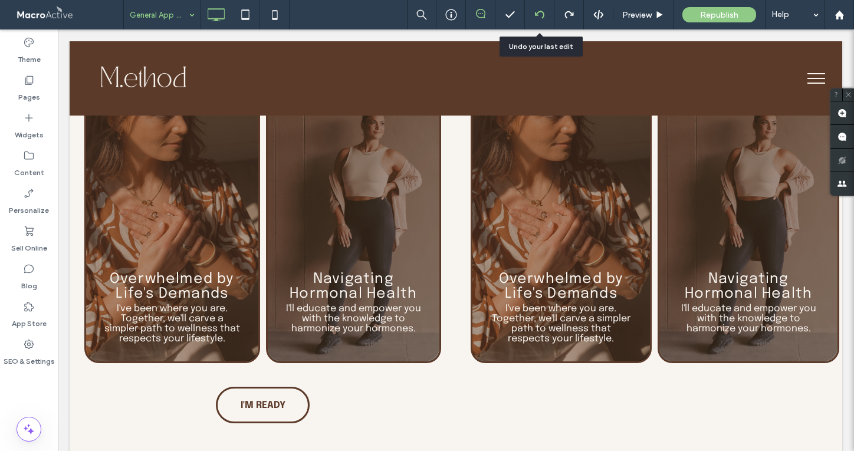
click at [537, 17] on icon at bounding box center [539, 14] width 9 height 9
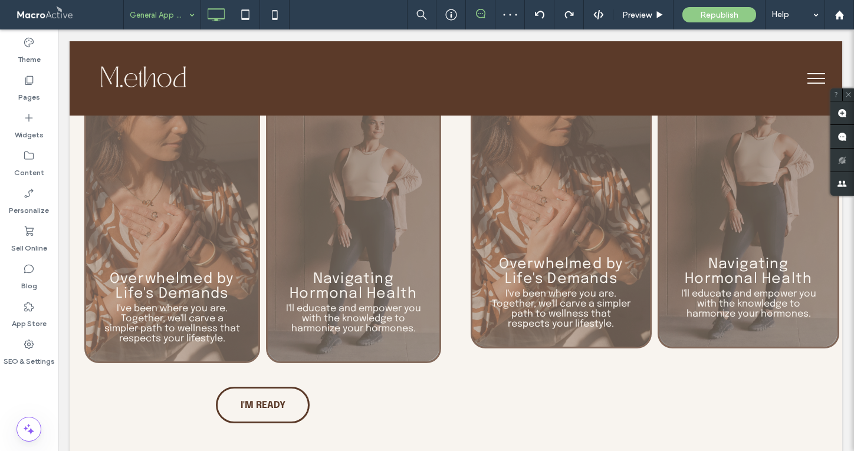
scroll to position [2339, 0]
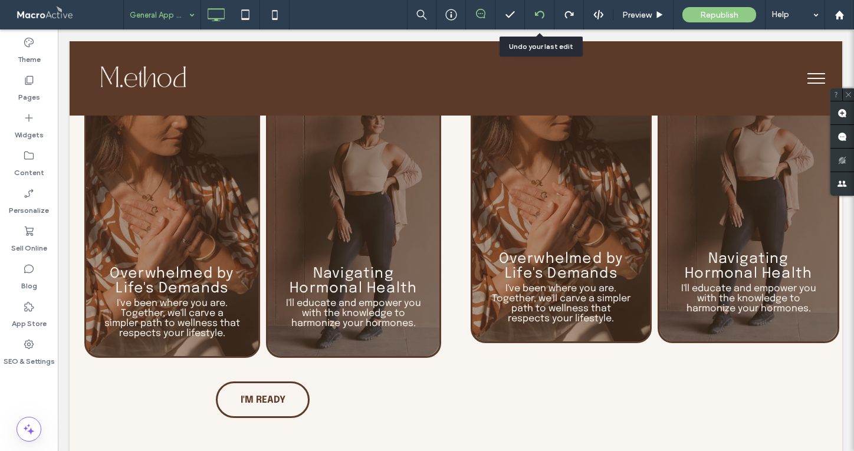
click at [541, 14] on icon at bounding box center [539, 14] width 9 height 9
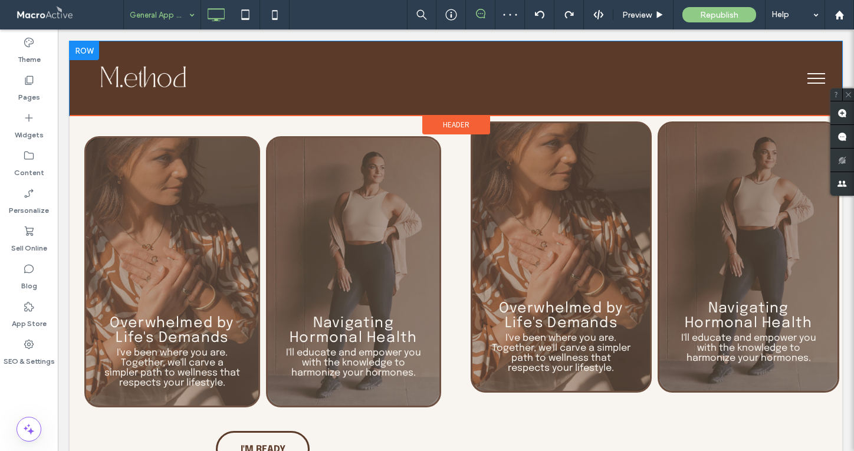
scroll to position [2290, 0]
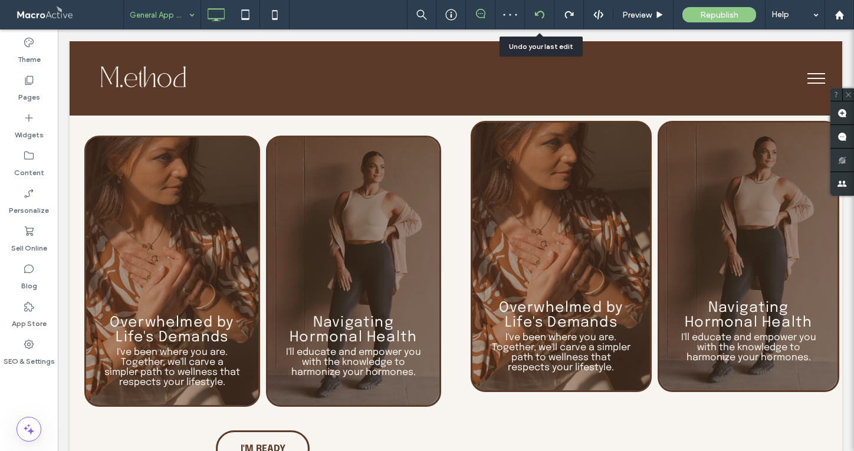
click at [540, 14] on icon at bounding box center [539, 14] width 9 height 9
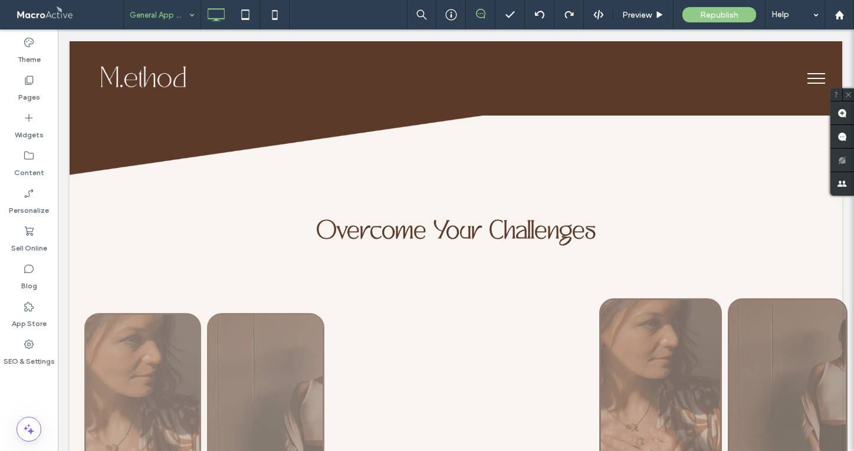
scroll to position [2230, 0]
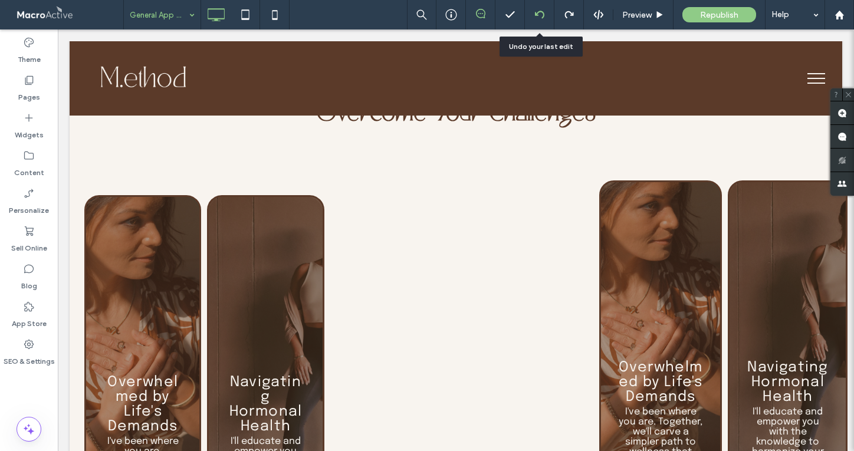
click at [539, 14] on icon at bounding box center [539, 14] width 9 height 9
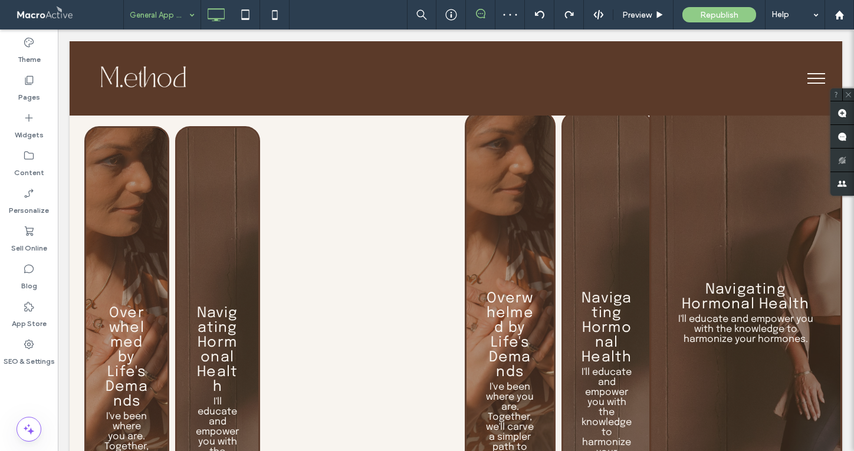
scroll to position [2290, 0]
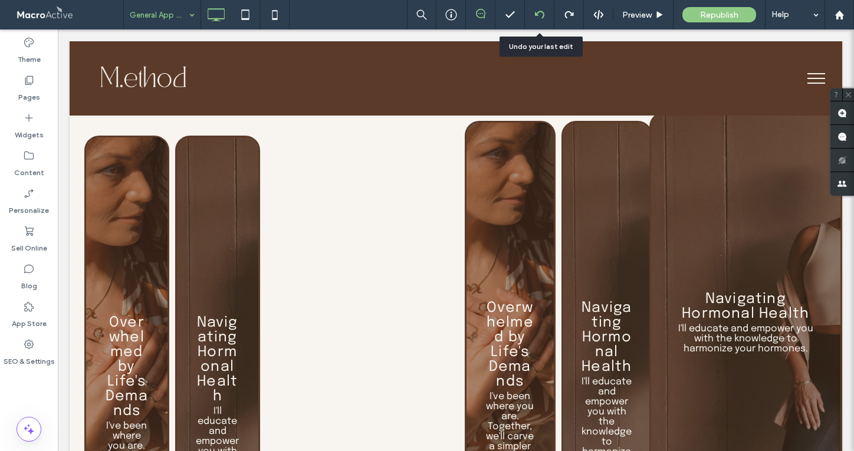
click at [544, 11] on div at bounding box center [539, 14] width 29 height 9
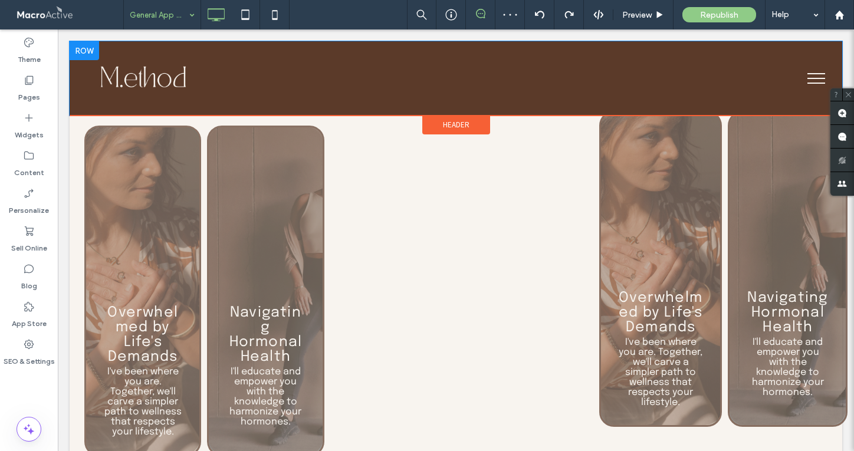
scroll to position [2302, 0]
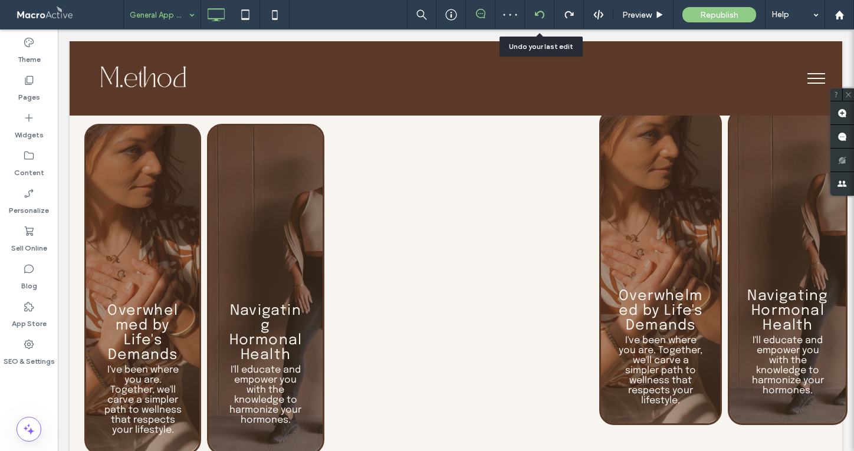
click at [539, 14] on icon at bounding box center [539, 14] width 9 height 9
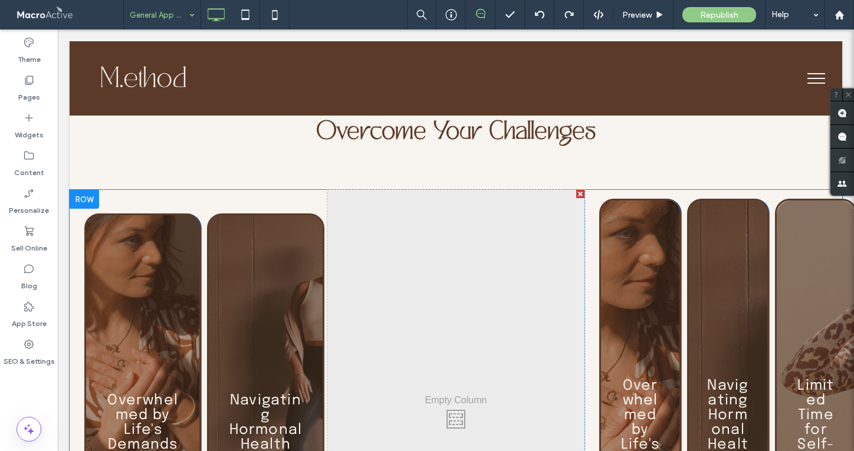
scroll to position [2212, 0]
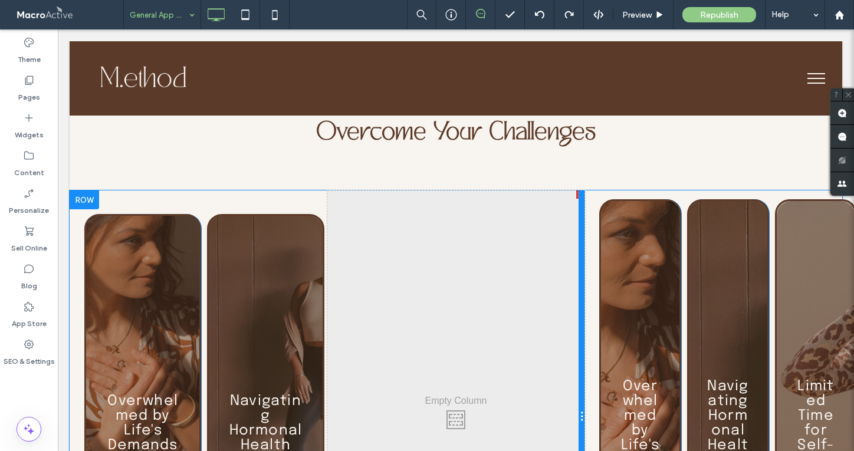
click at [581, 190] on div at bounding box center [582, 416] width 6 height 453
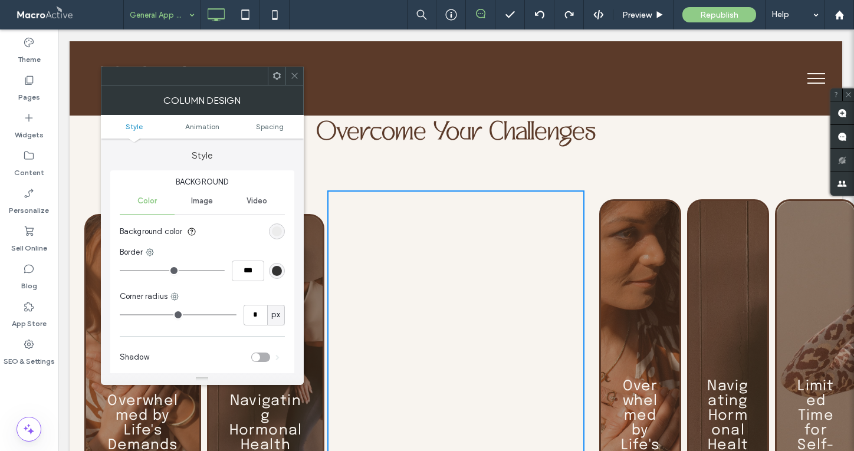
click at [294, 78] on icon at bounding box center [294, 75] width 9 height 9
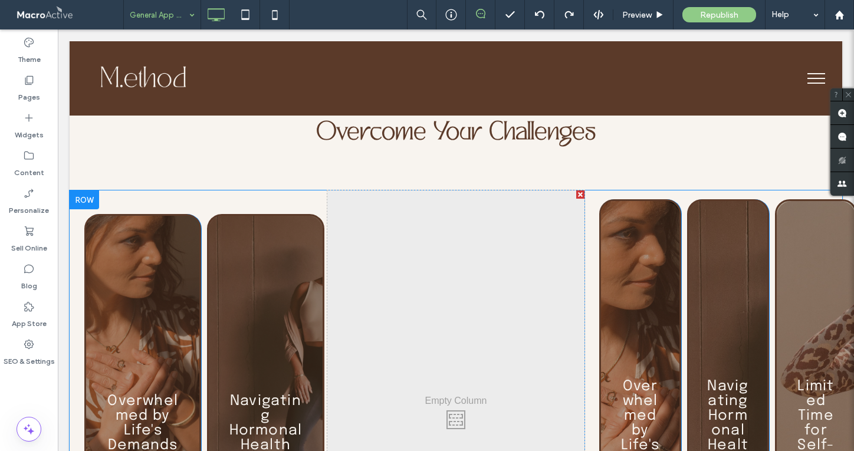
click at [579, 190] on div at bounding box center [580, 194] width 8 height 8
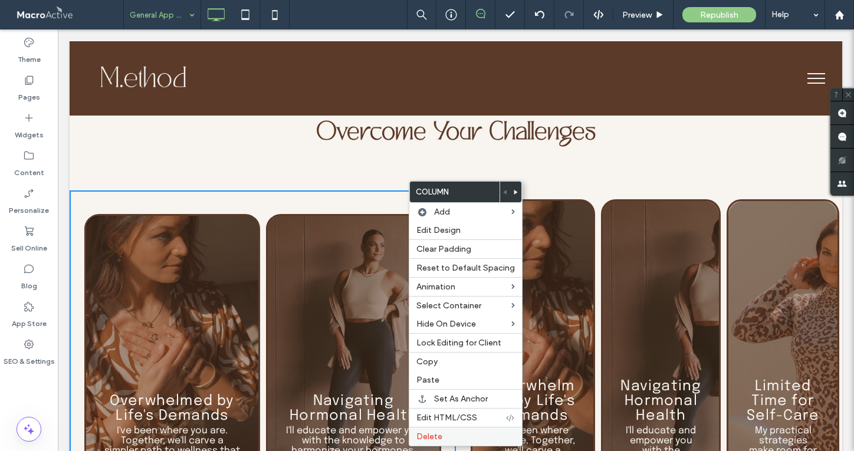
click at [436, 438] on span "Delete" at bounding box center [429, 437] width 26 height 10
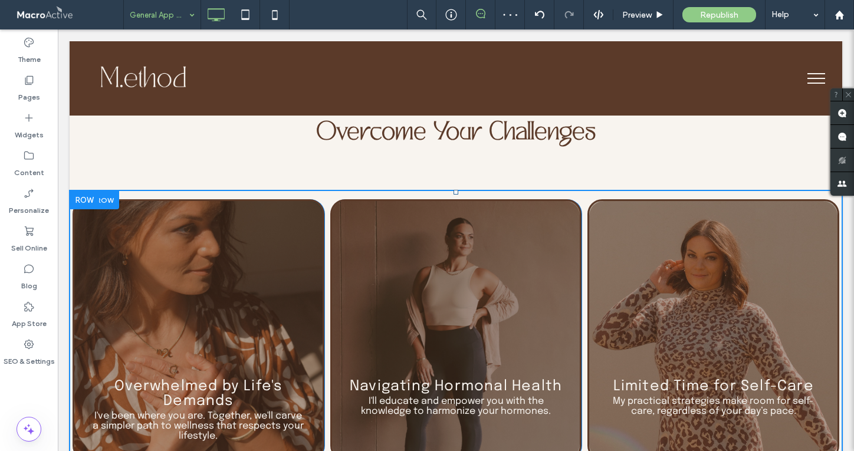
click at [556, 199] on div "Navigating Hormonal Health I'll educate and empower you with the knowledge to h…" at bounding box center [456, 329] width 252 height 261
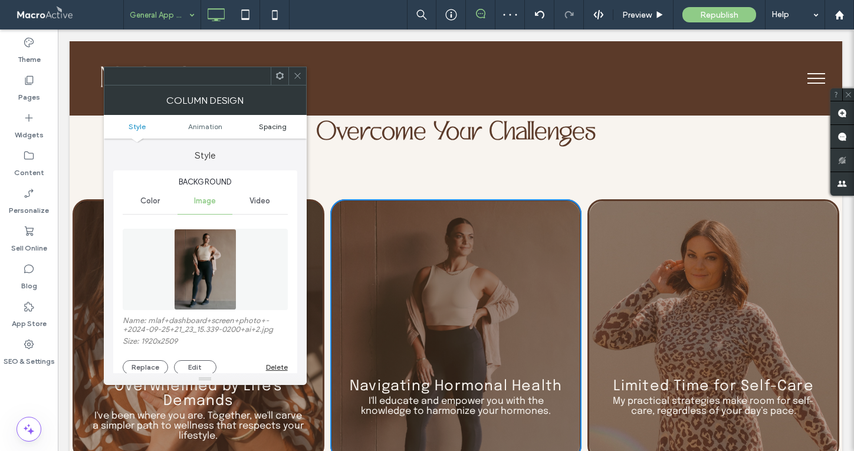
click at [272, 124] on span "Spacing" at bounding box center [273, 126] width 28 height 9
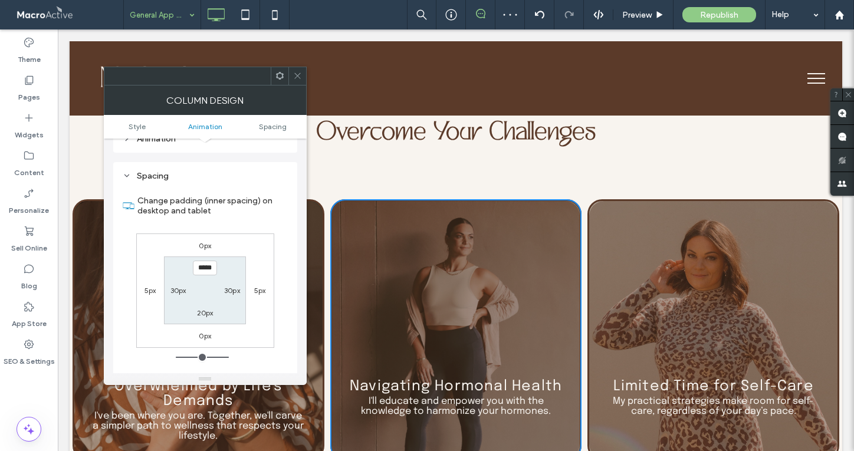
scroll to position [692, 0]
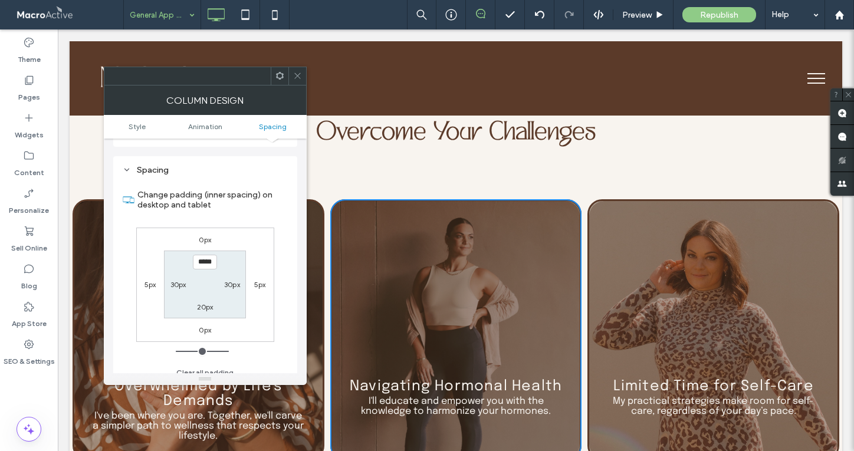
click at [297, 74] on icon at bounding box center [297, 75] width 9 height 9
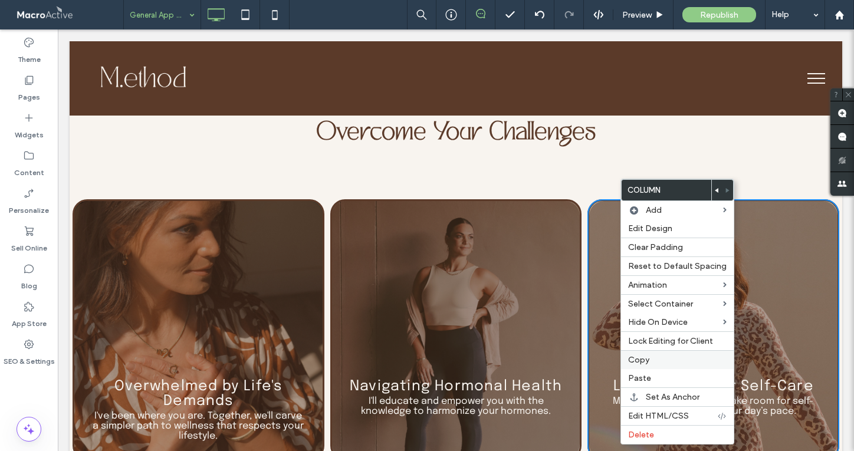
click at [653, 360] on label "Copy" at bounding box center [677, 360] width 98 height 10
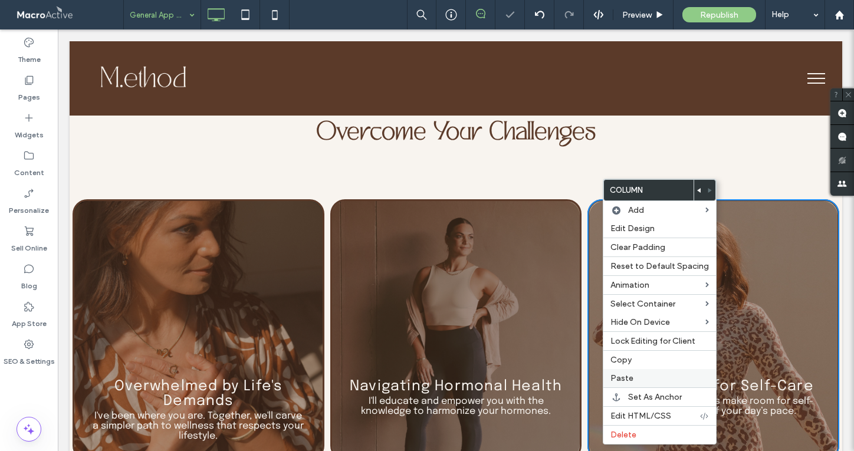
click at [633, 381] on label "Paste" at bounding box center [659, 378] width 98 height 10
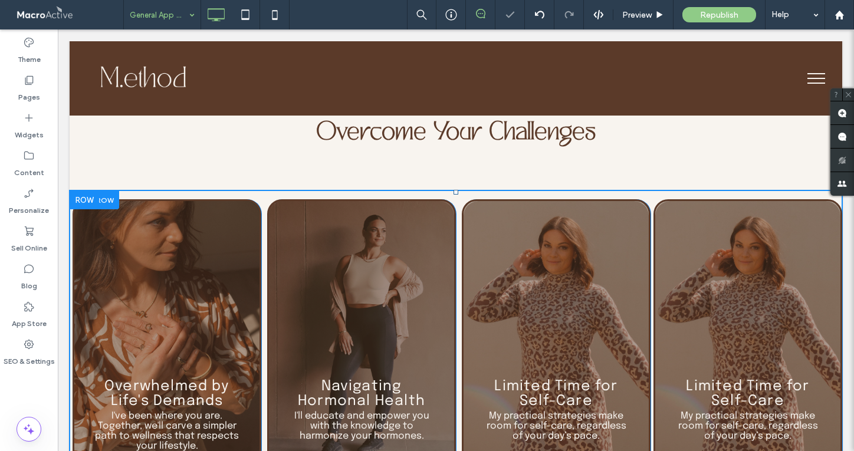
click at [674, 199] on div "Limited Time for Self-Care My practical strategies make room for self-care, reg…" at bounding box center [747, 334] width 189 height 271
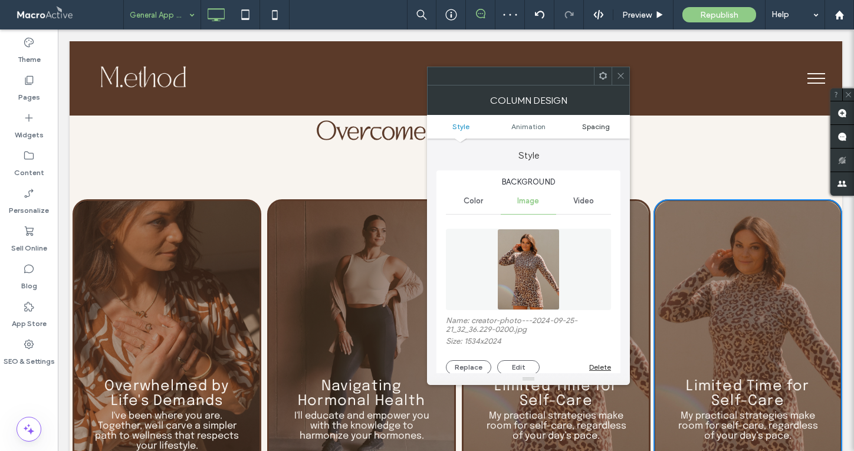
click at [592, 124] on span "Spacing" at bounding box center [596, 126] width 28 height 9
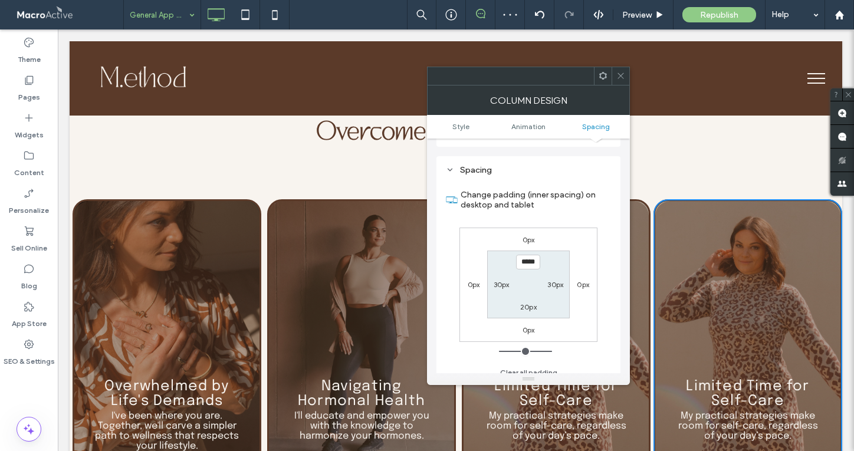
click at [473, 280] on label "0px" at bounding box center [474, 284] width 12 height 9
type input "*"
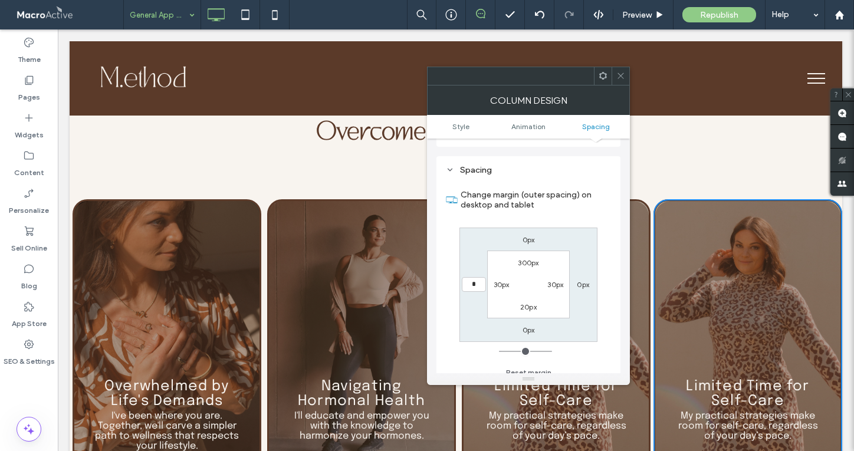
type input "*"
type input "***"
click at [584, 280] on label "0px" at bounding box center [583, 284] width 12 height 9
type input "*"
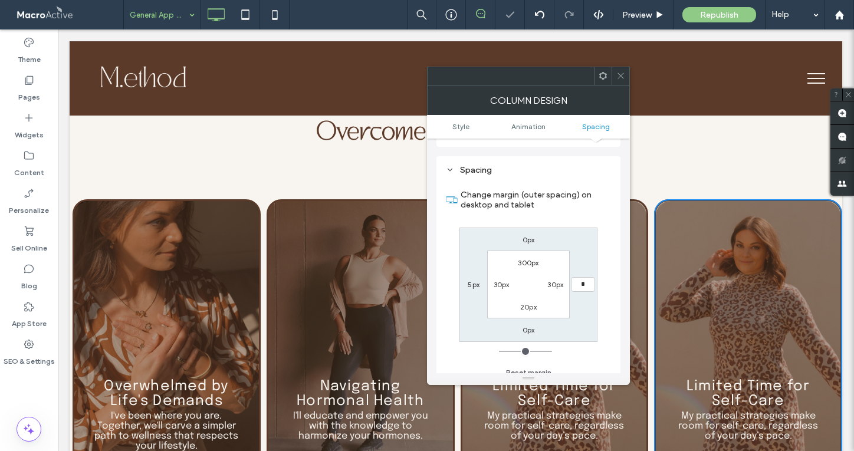
type input "*"
type input "***"
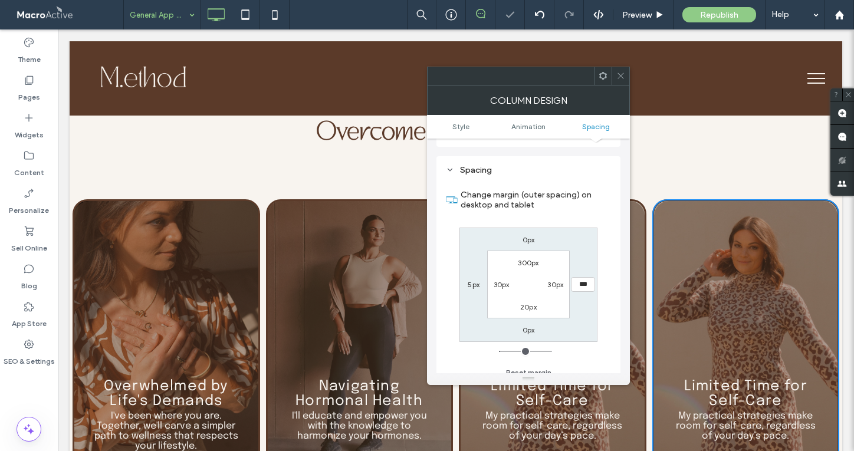
click at [623, 78] on use at bounding box center [620, 76] width 6 height 6
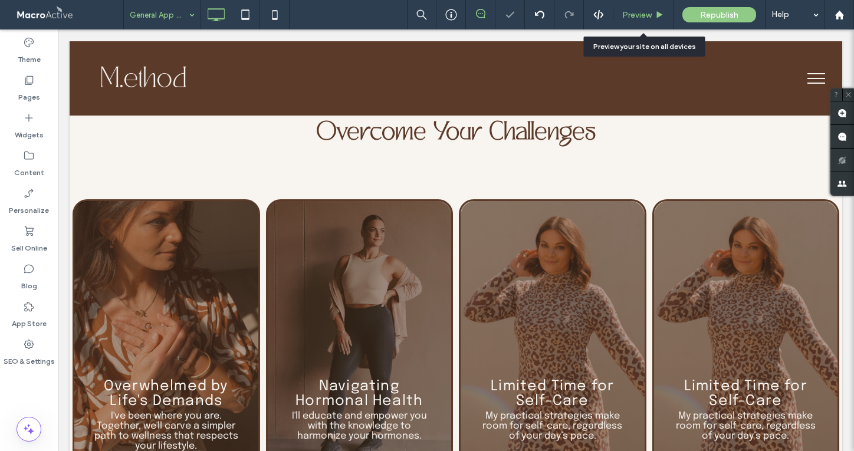
click at [636, 15] on span "Preview" at bounding box center [636, 15] width 29 height 10
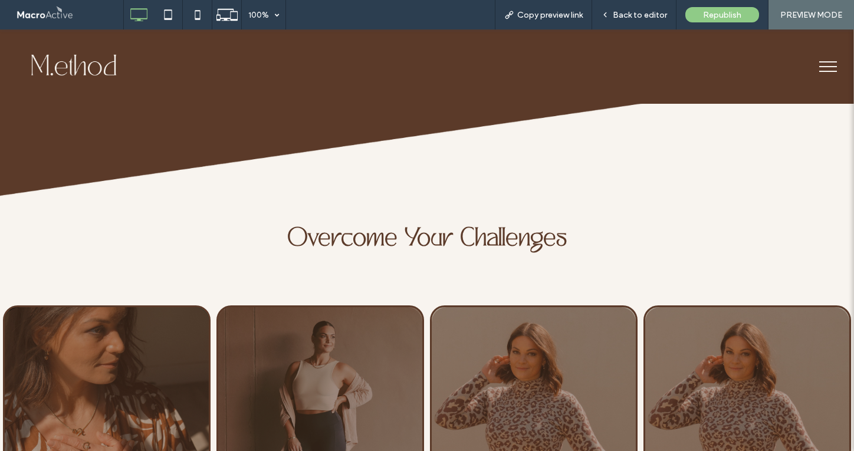
scroll to position [2089, 0]
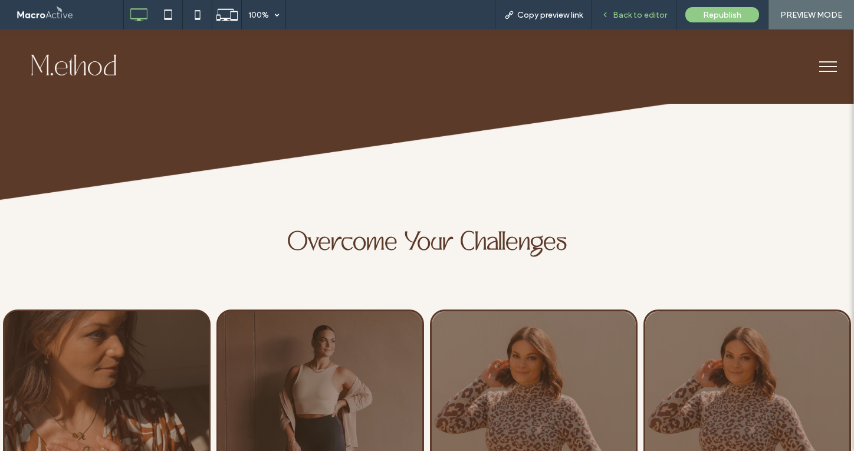
click at [637, 22] on div "Back to editor" at bounding box center [634, 14] width 84 height 29
click at [638, 15] on span "Back to editor" at bounding box center [640, 15] width 54 height 10
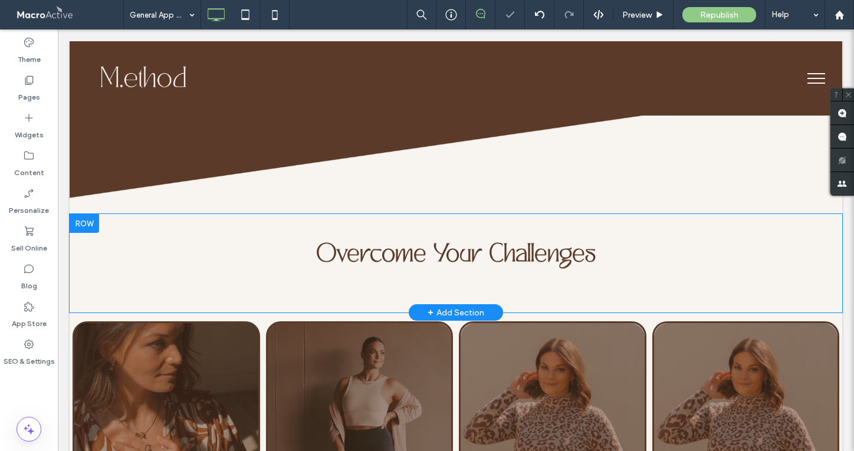
click at [453, 274] on div "Overcome Your Challenges Click To Paste Click To Paste" at bounding box center [456, 263] width 773 height 98
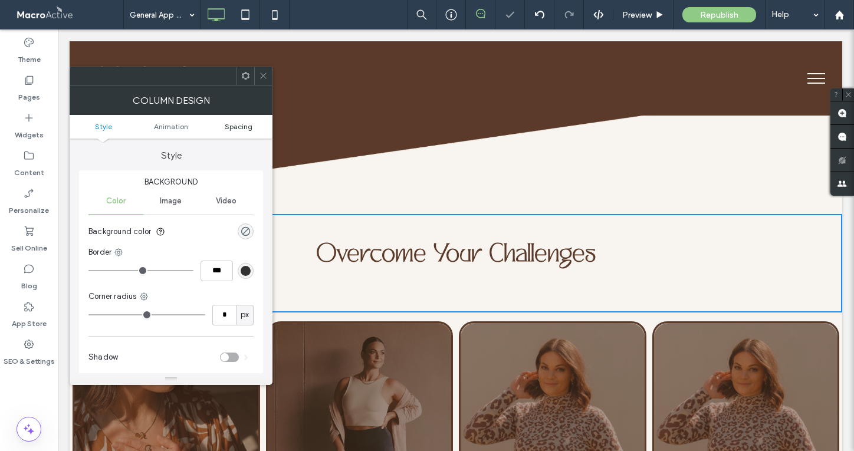
click at [239, 123] on span "Spacing" at bounding box center [239, 126] width 28 height 9
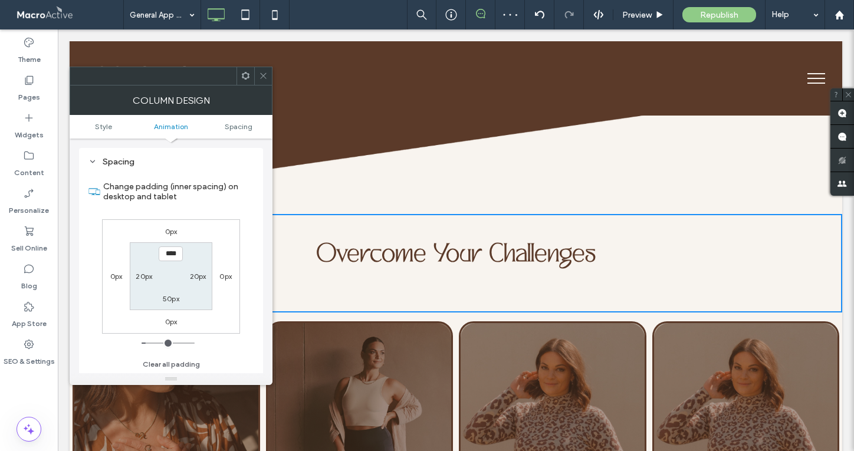
scroll to position [277, 0]
click at [172, 298] on label "50px" at bounding box center [171, 298] width 17 height 9
type input "**"
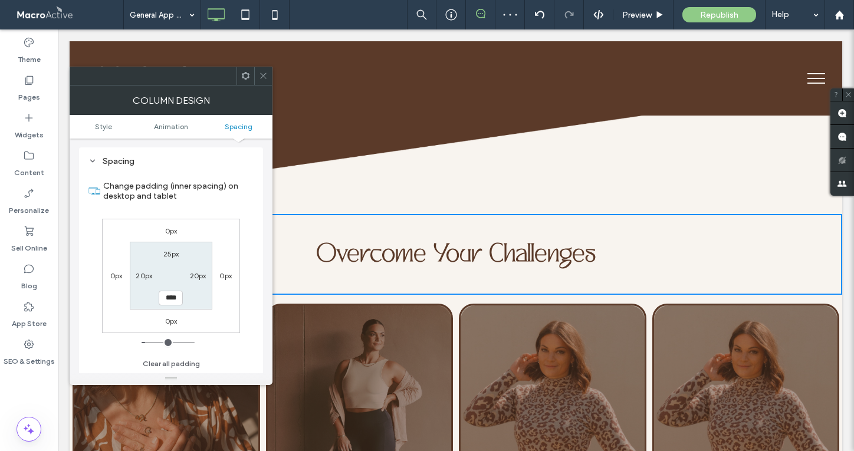
click at [172, 298] on input "****" at bounding box center [171, 298] width 24 height 15
type input "*"
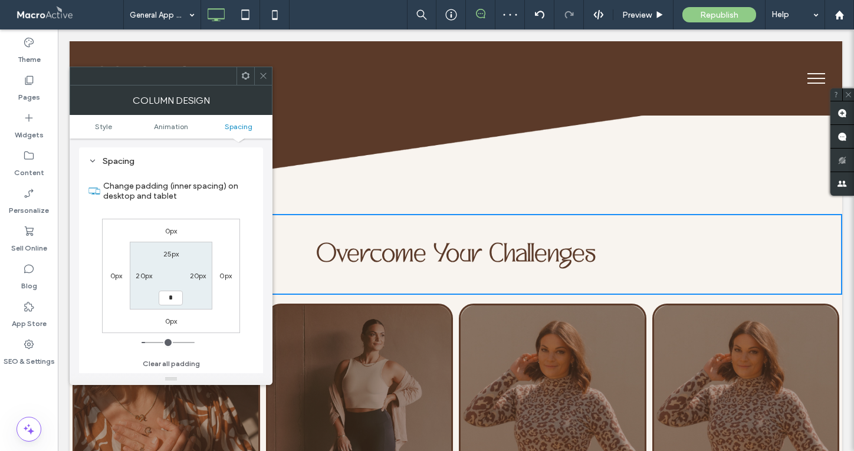
type input "***"
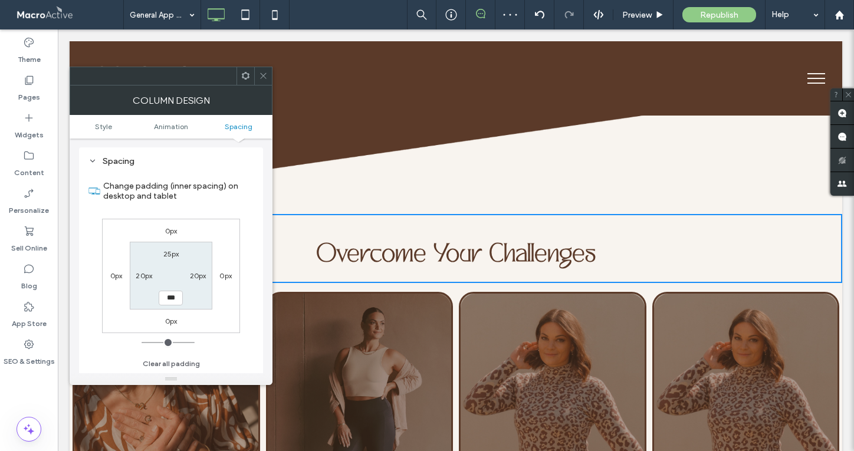
click at [264, 81] on span at bounding box center [263, 76] width 9 height 18
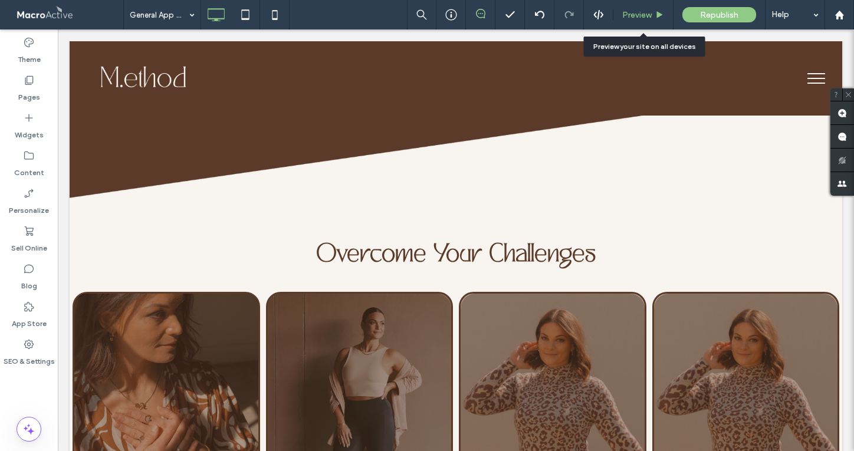
click at [643, 5] on div "Preview" at bounding box center [643, 14] width 60 height 29
click at [642, 13] on span "Preview" at bounding box center [636, 15] width 29 height 10
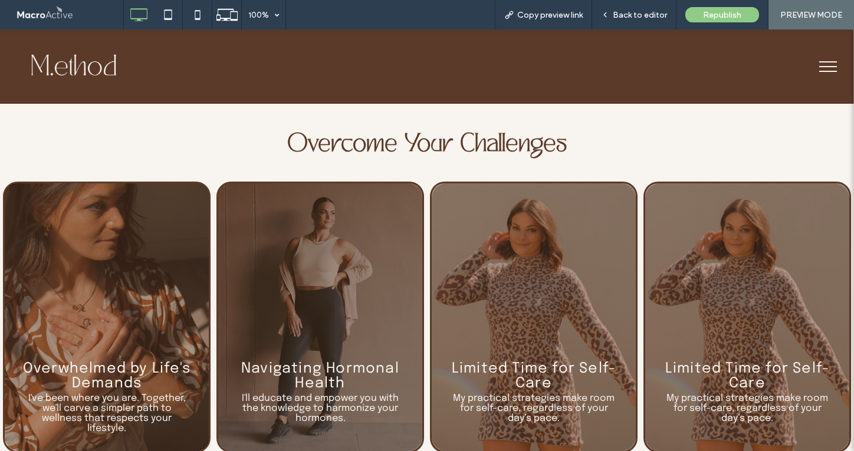
scroll to position [2189, 0]
click at [625, 11] on span "Back to editor" at bounding box center [640, 15] width 54 height 10
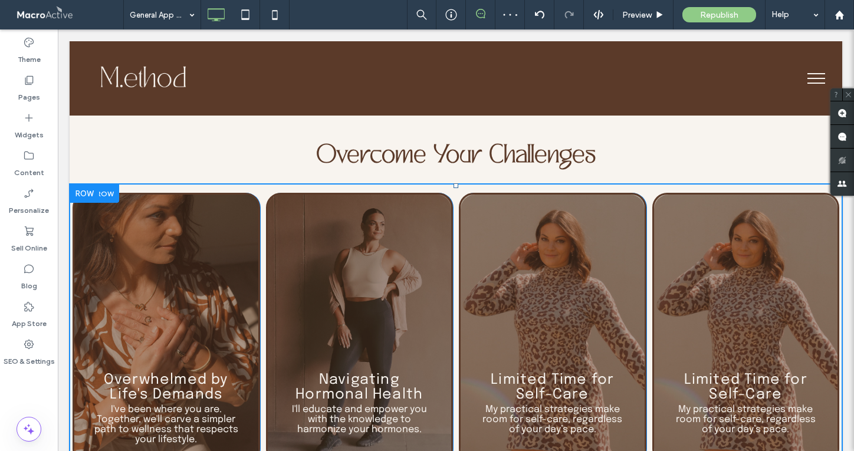
scroll to position [2170, 0]
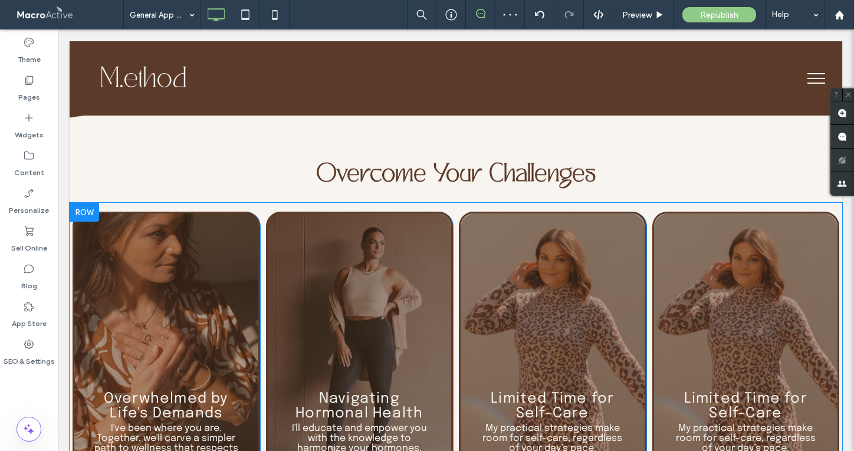
click at [84, 203] on div at bounding box center [84, 212] width 29 height 19
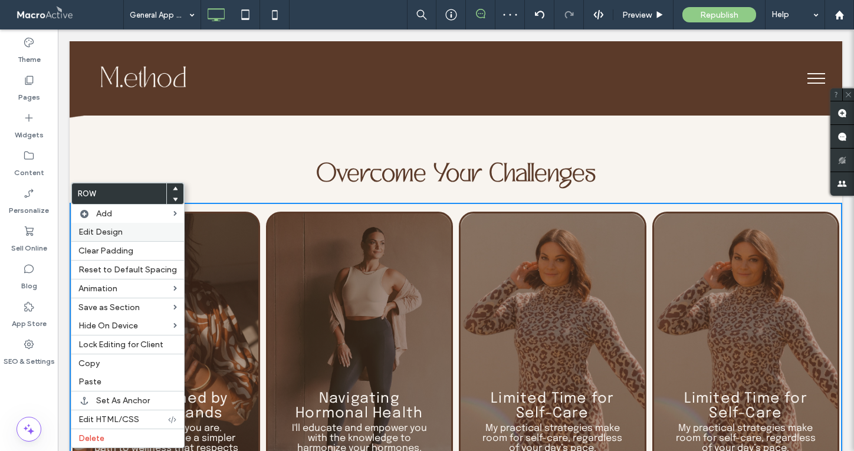
click at [100, 234] on span "Edit Design" at bounding box center [100, 232] width 44 height 10
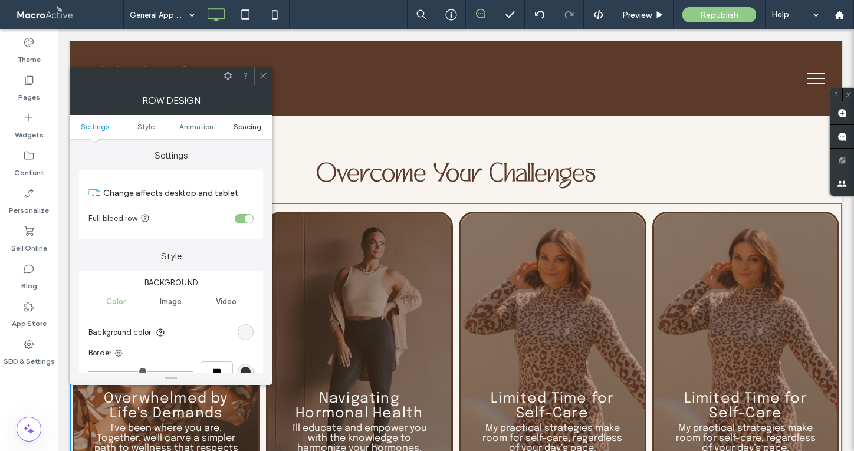
click at [249, 127] on span "Spacing" at bounding box center [248, 126] width 28 height 9
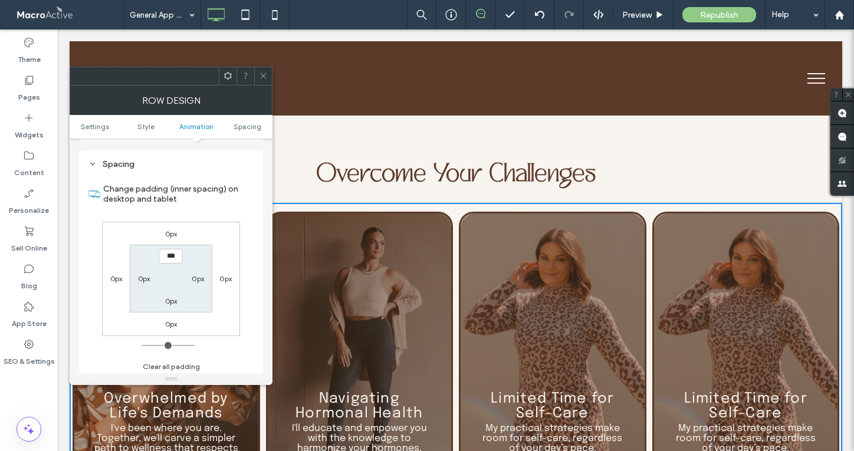
scroll to position [334, 0]
click at [142, 275] on label "0px" at bounding box center [144, 275] width 12 height 9
type input "**"
type input "****"
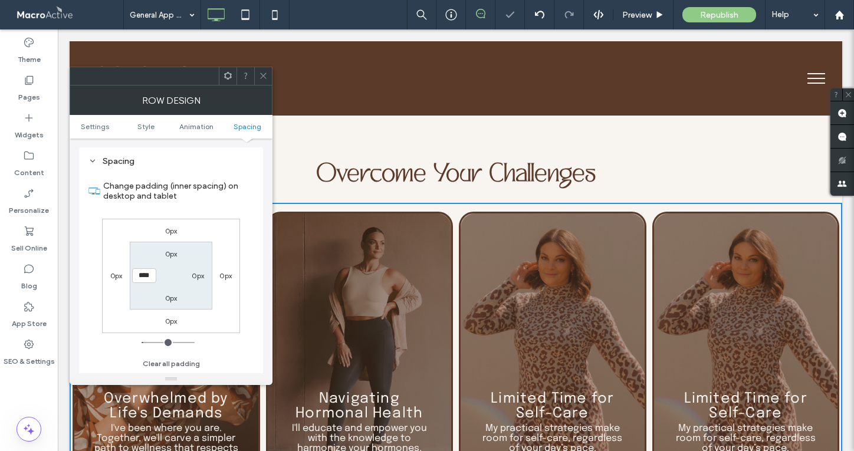
click at [199, 275] on label "0px" at bounding box center [198, 275] width 12 height 9
type input "*"
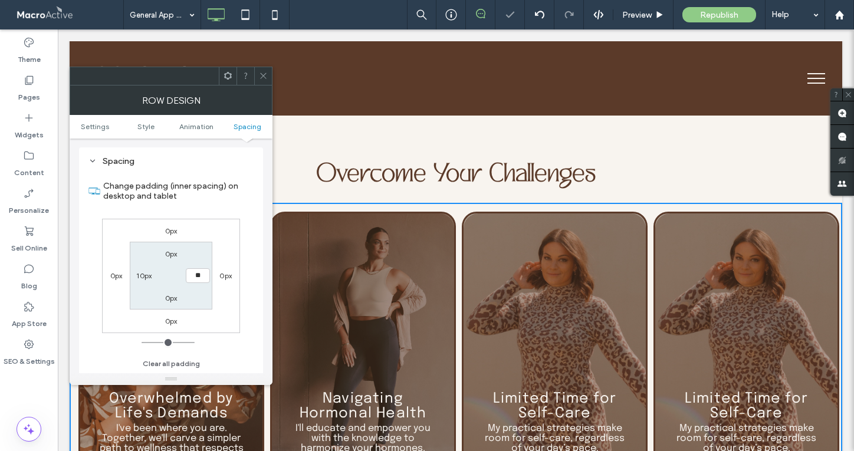
type input "**"
type input "****"
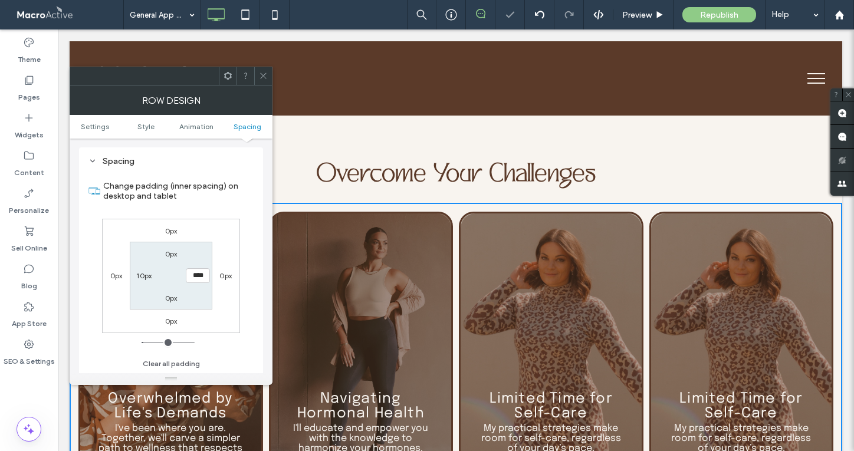
click at [266, 73] on icon at bounding box center [263, 75] width 9 height 9
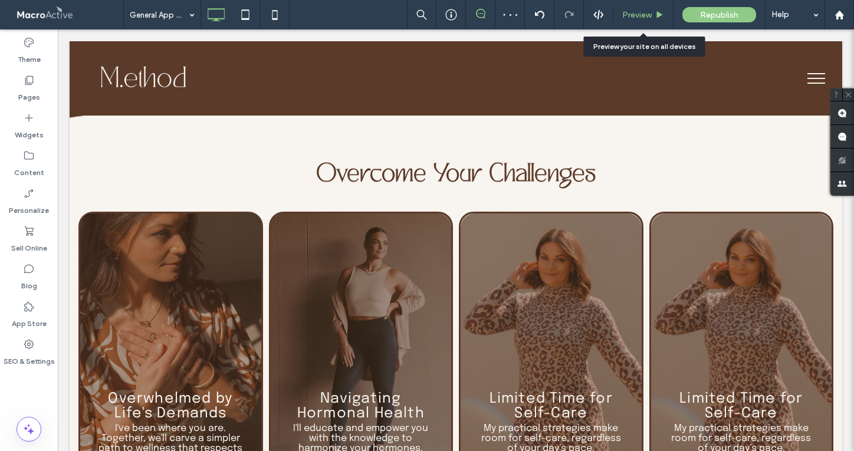
click at [644, 8] on div "Preview" at bounding box center [643, 14] width 60 height 29
click at [643, 15] on span "Preview" at bounding box center [636, 15] width 29 height 10
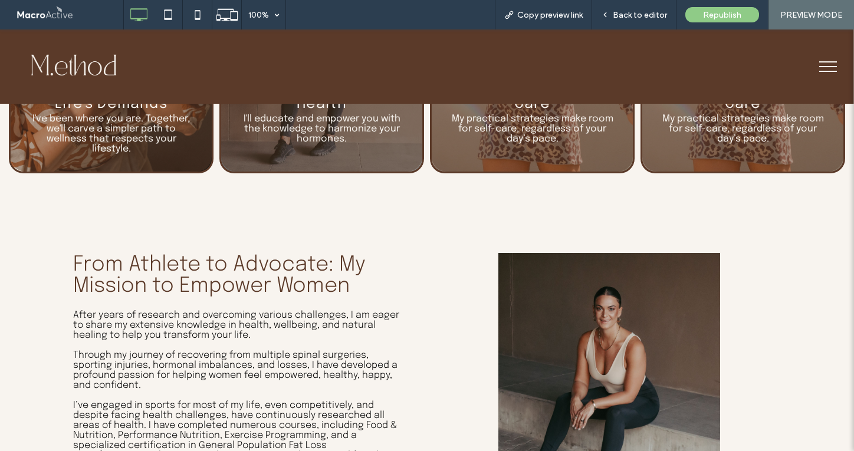
scroll to position [2477, 0]
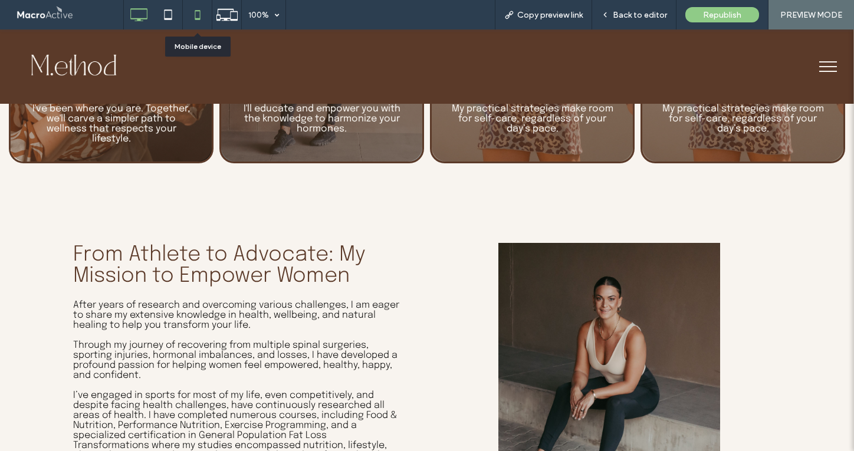
click at [195, 11] on use at bounding box center [197, 14] width 5 height 9
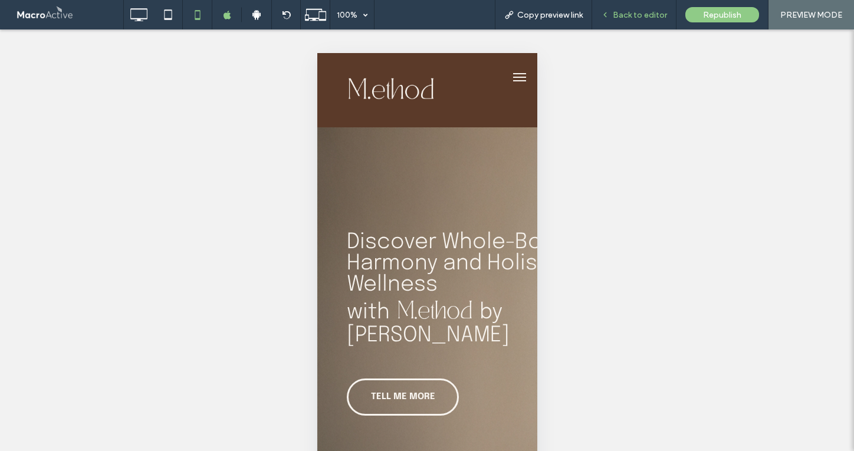
click at [655, 16] on span "Back to editor" at bounding box center [640, 15] width 54 height 10
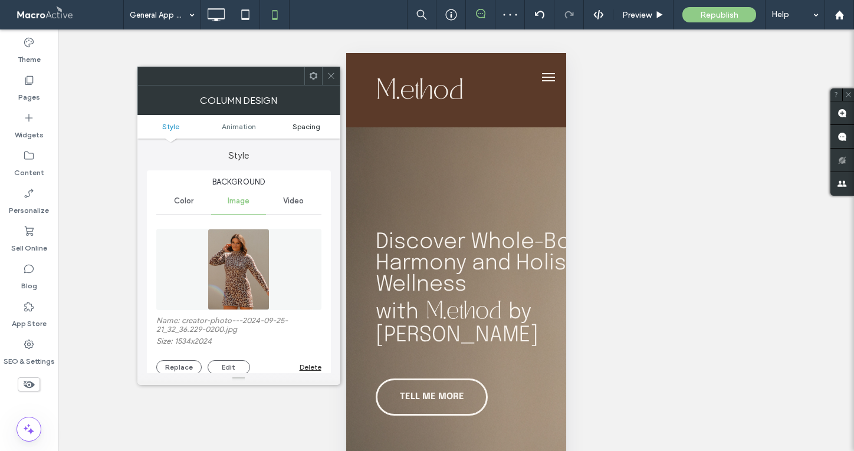
click at [314, 129] on span "Spacing" at bounding box center [307, 126] width 28 height 9
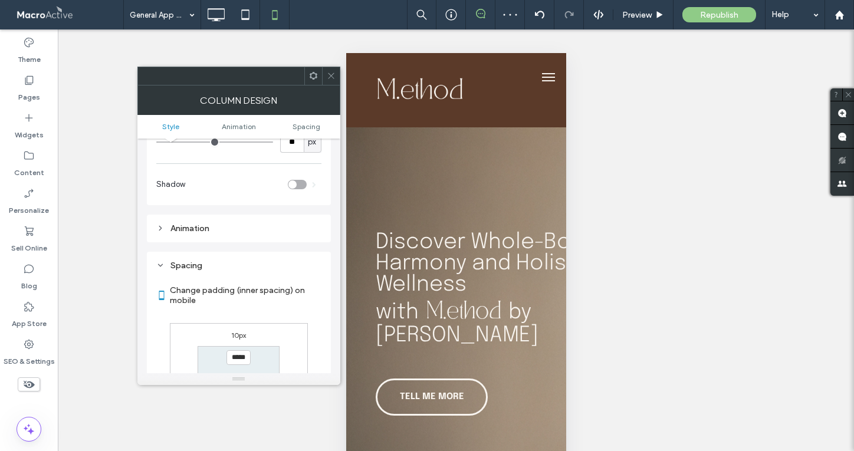
scroll to position [676, 0]
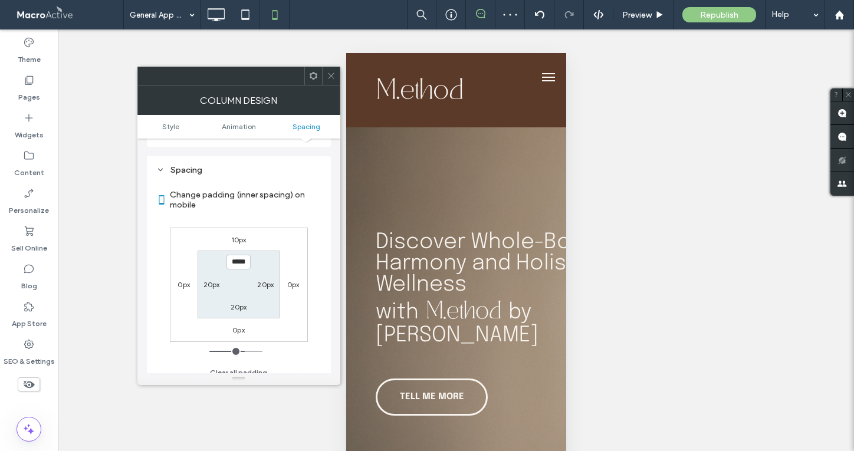
click at [331, 73] on icon at bounding box center [331, 75] width 9 height 9
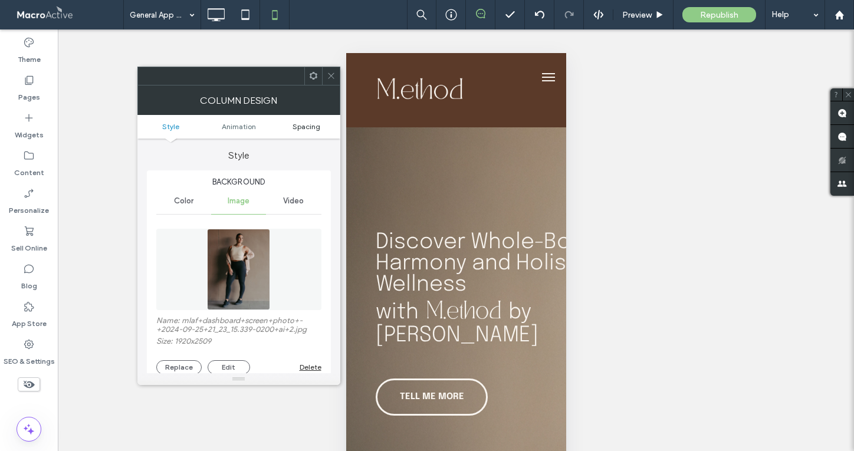
click at [310, 128] on span "Spacing" at bounding box center [307, 126] width 28 height 9
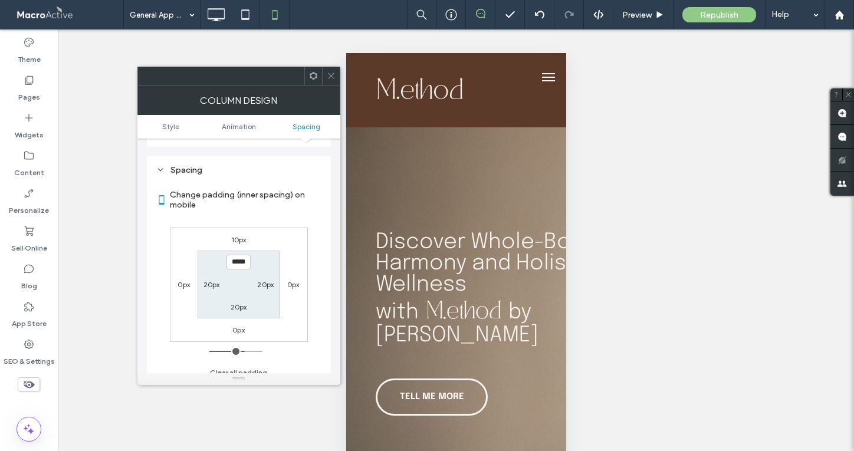
click at [330, 72] on icon at bounding box center [331, 75] width 9 height 9
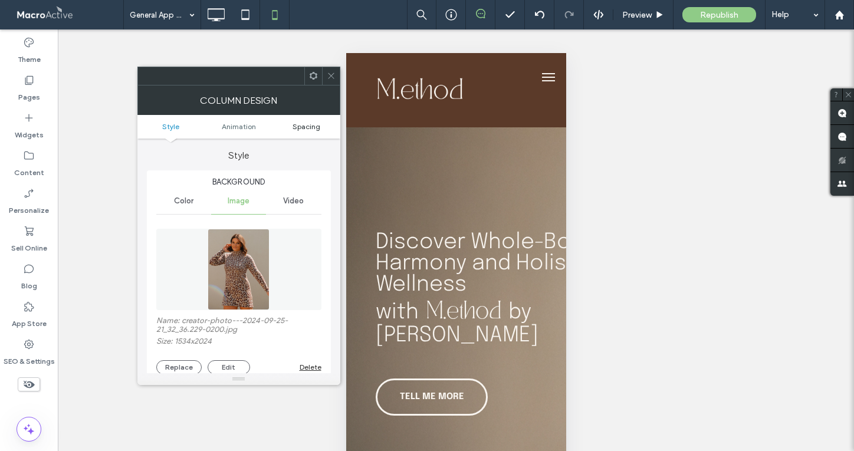
click at [305, 129] on span "Spacing" at bounding box center [307, 126] width 28 height 9
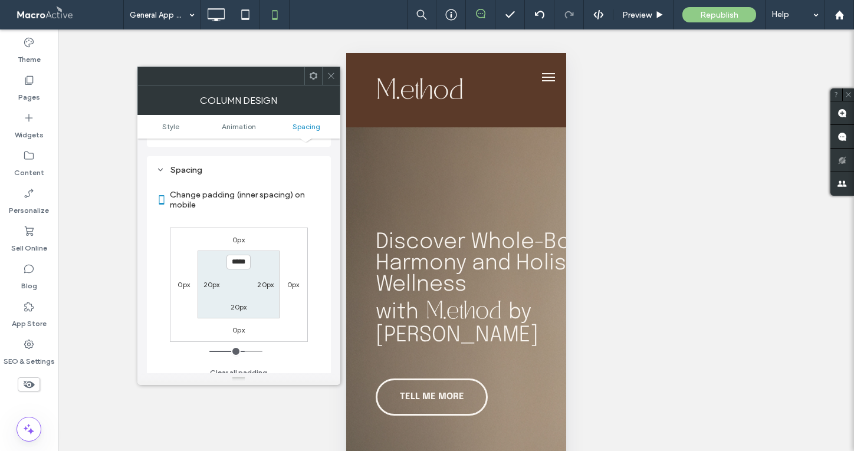
click at [234, 235] on label "0px" at bounding box center [238, 239] width 12 height 9
type input "*"
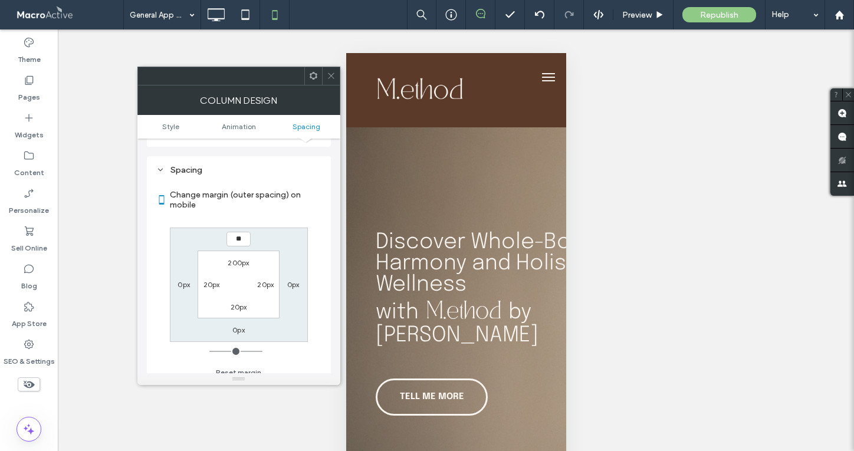
type input "**"
type input "****"
click at [331, 73] on icon at bounding box center [331, 75] width 9 height 9
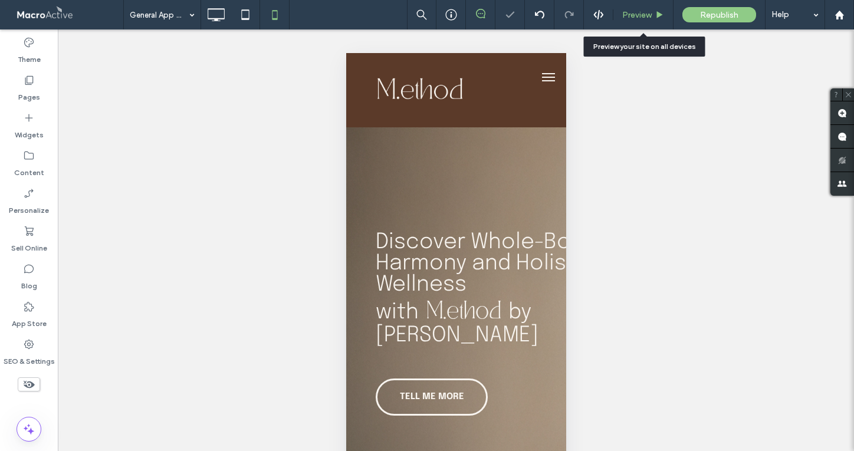
click at [646, 22] on div "Preview" at bounding box center [643, 14] width 60 height 29
click at [646, 17] on span "Preview" at bounding box center [636, 15] width 29 height 10
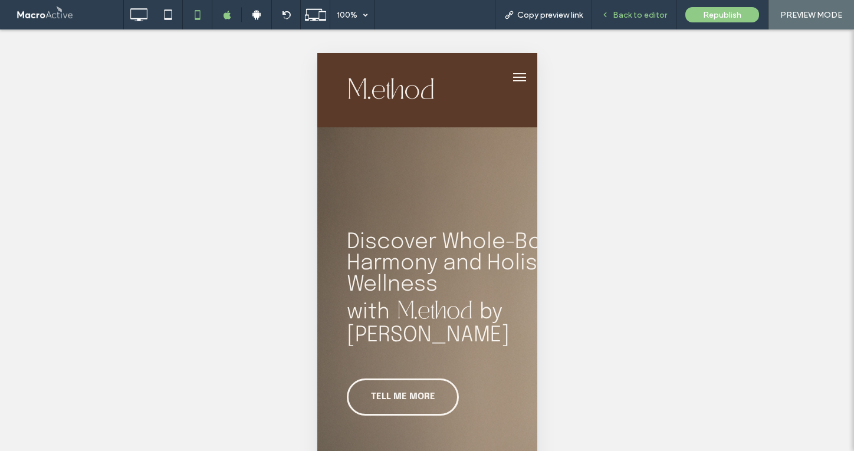
click at [638, 21] on div "Back to editor" at bounding box center [634, 14] width 84 height 29
click at [639, 14] on span "Back to editor" at bounding box center [640, 15] width 54 height 10
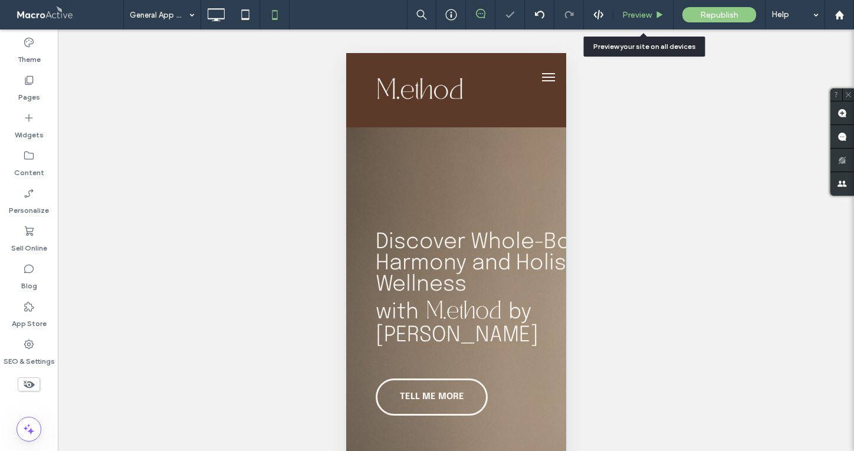
click at [637, 14] on span "Preview" at bounding box center [636, 15] width 29 height 10
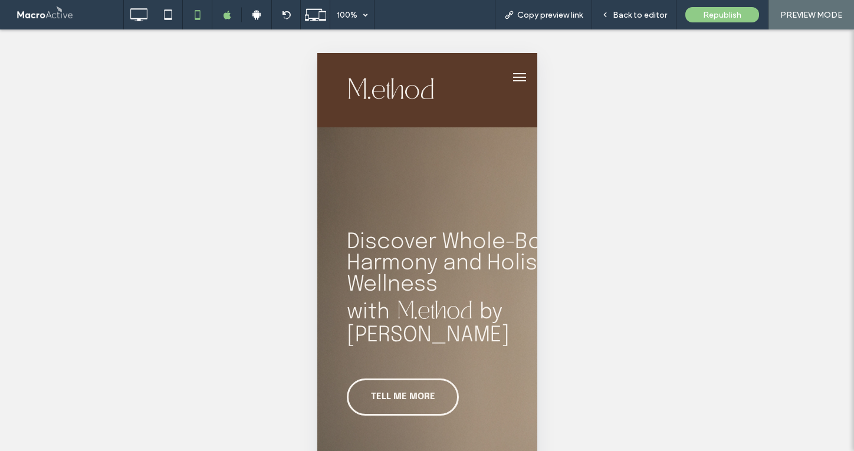
click at [637, 14] on span "Back to editor" at bounding box center [640, 15] width 54 height 10
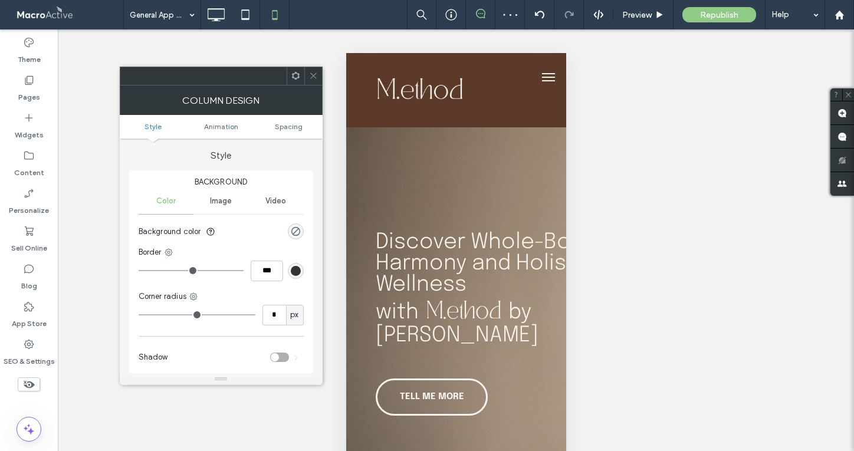
click at [281, 121] on ul "Style Animation Spacing" at bounding box center [221, 127] width 203 height 24
click at [288, 126] on span "Spacing" at bounding box center [289, 126] width 28 height 9
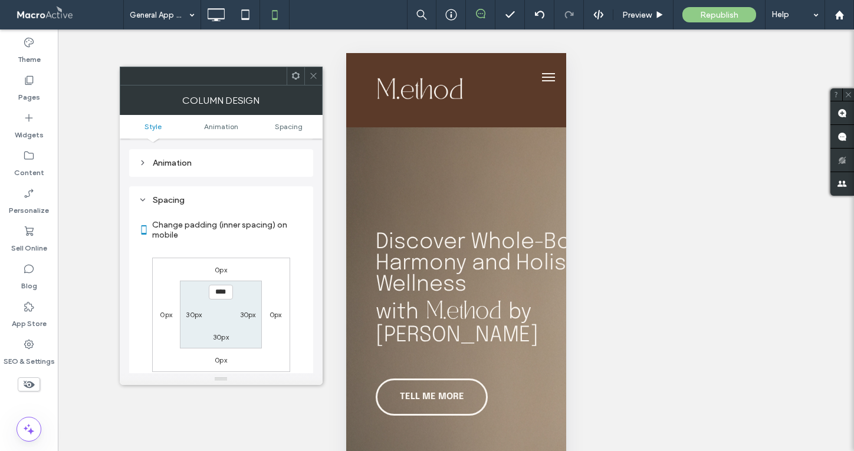
scroll to position [277, 0]
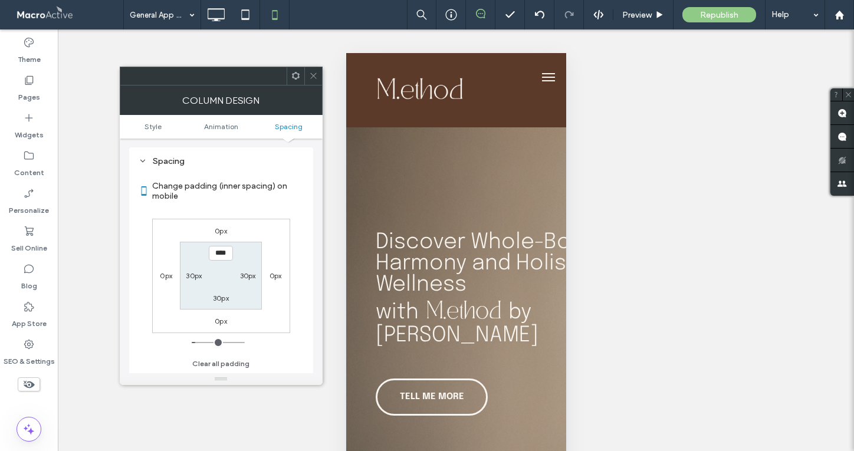
click at [218, 298] on label "30px" at bounding box center [221, 298] width 16 height 9
type input "**"
type input "****"
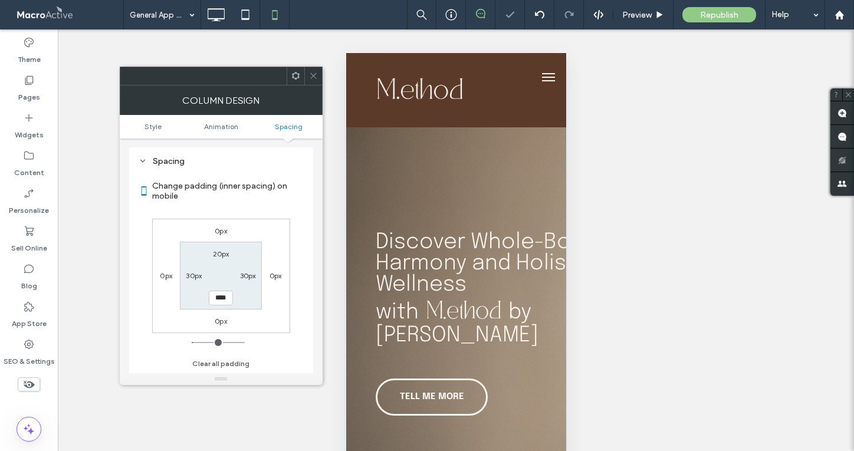
click at [314, 74] on use at bounding box center [313, 76] width 6 height 6
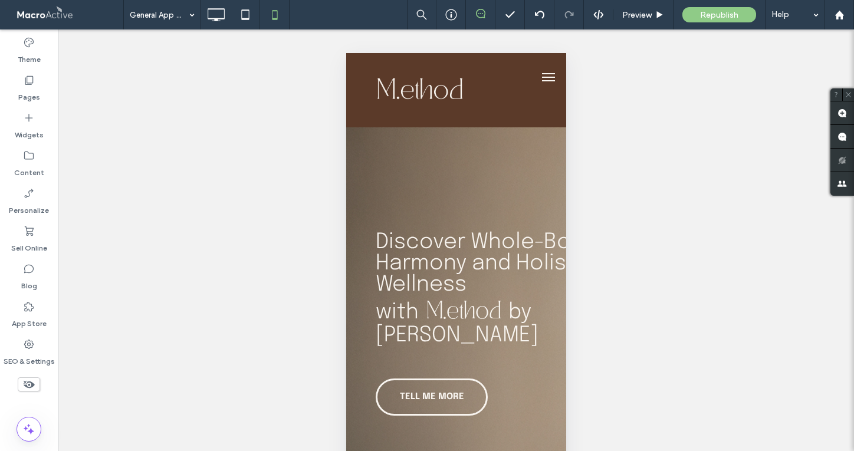
type input "**********"
type input "**"
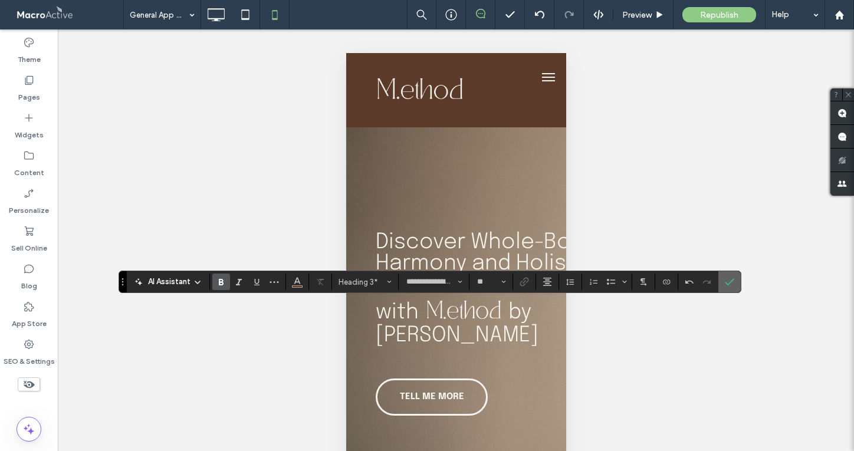
click at [723, 281] on label "Confirm" at bounding box center [730, 281] width 18 height 21
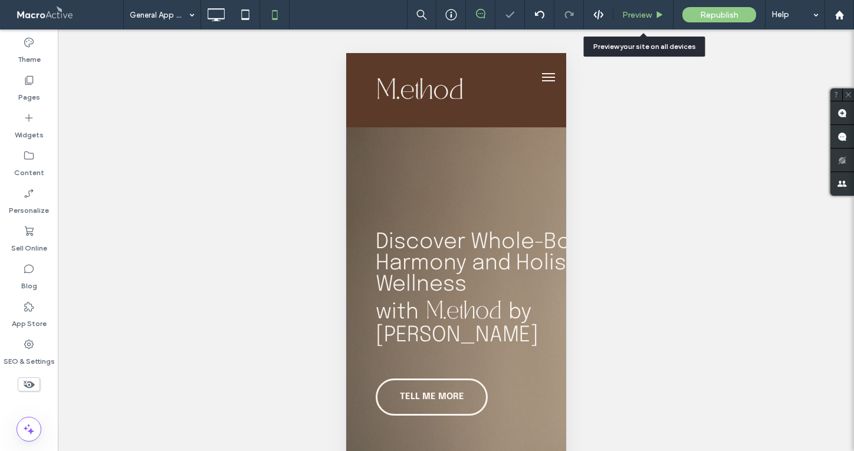
click at [640, 23] on div "Preview" at bounding box center [643, 14] width 60 height 29
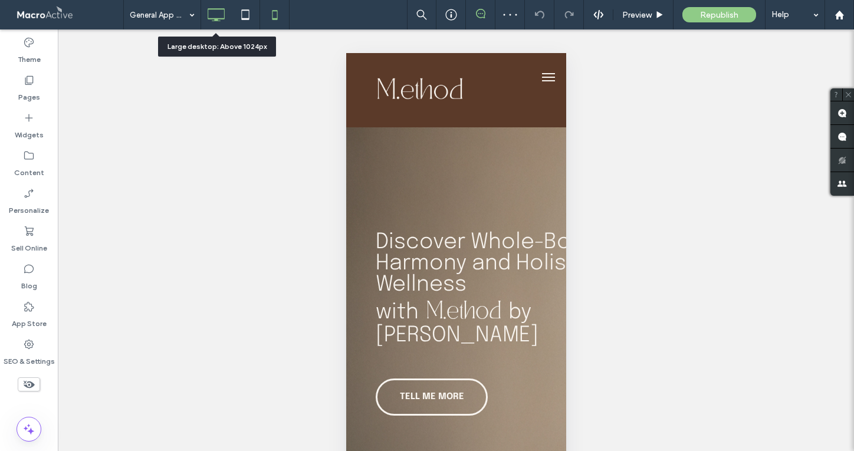
click at [220, 16] on icon at bounding box center [216, 15] width 24 height 24
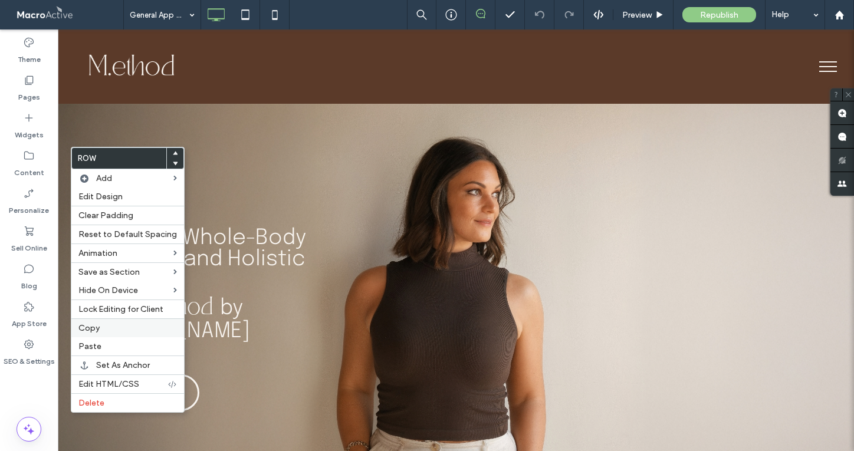
click at [108, 328] on label "Copy" at bounding box center [127, 328] width 98 height 10
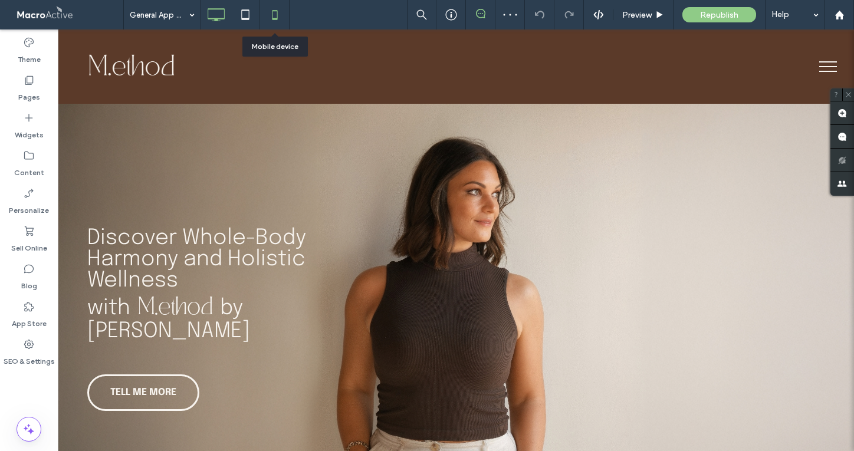
click at [279, 17] on icon at bounding box center [275, 15] width 24 height 24
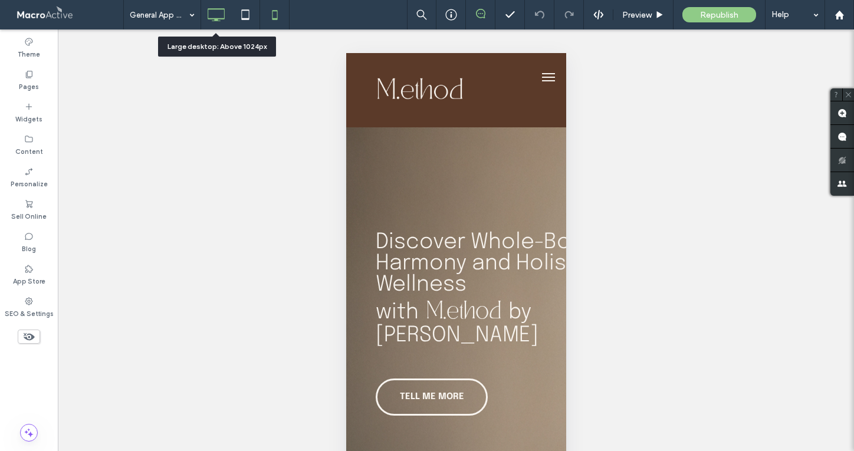
click at [215, 15] on icon at bounding box center [216, 15] width 24 height 24
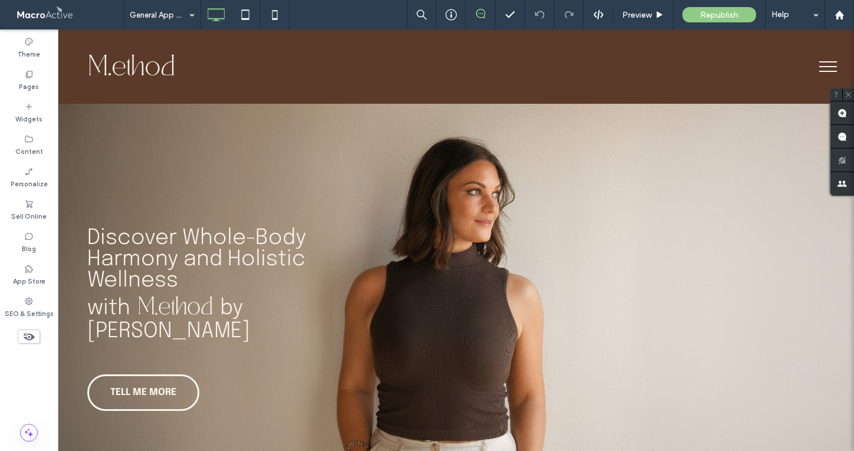
click at [165, 15] on div "General App Access Preview Republish Help Site Comments Team & Clients Automate…" at bounding box center [427, 225] width 854 height 451
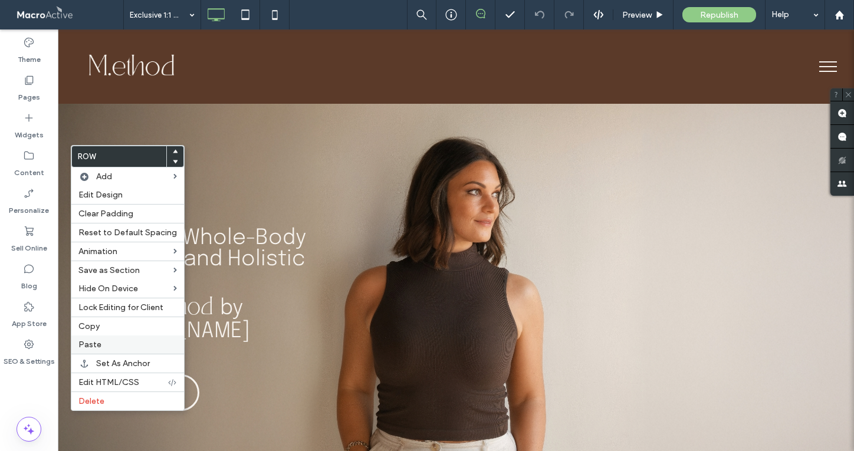
click at [125, 350] on label "Paste" at bounding box center [127, 345] width 98 height 10
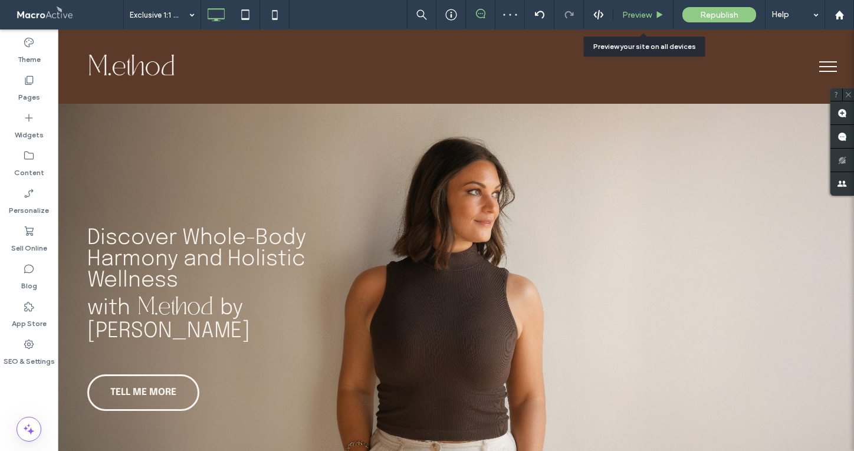
click at [633, 18] on span "Preview" at bounding box center [636, 15] width 29 height 10
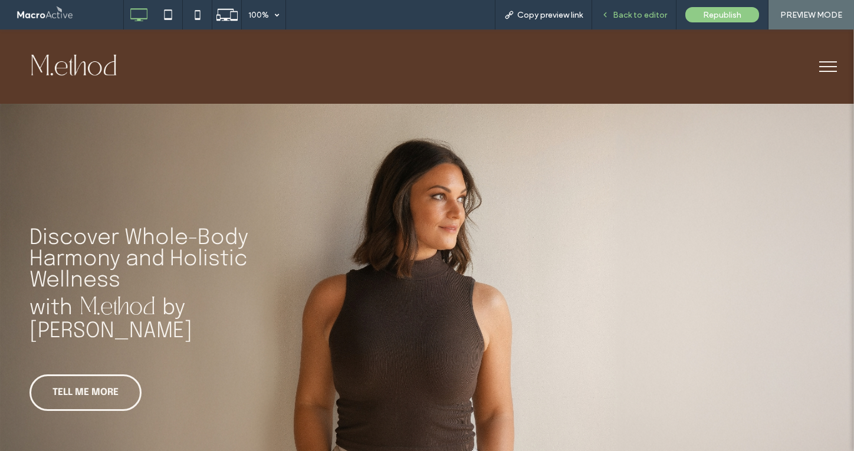
click at [632, 14] on span "Back to editor" at bounding box center [640, 15] width 54 height 10
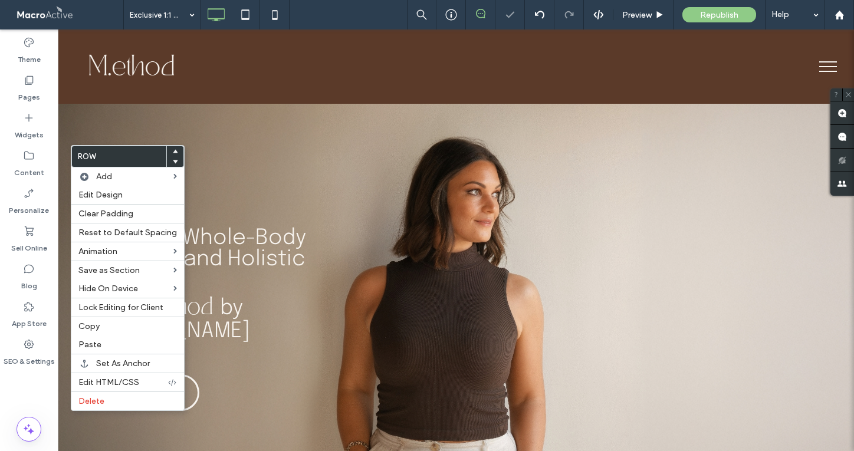
click at [173, 151] on icon at bounding box center [175, 151] width 5 height 5
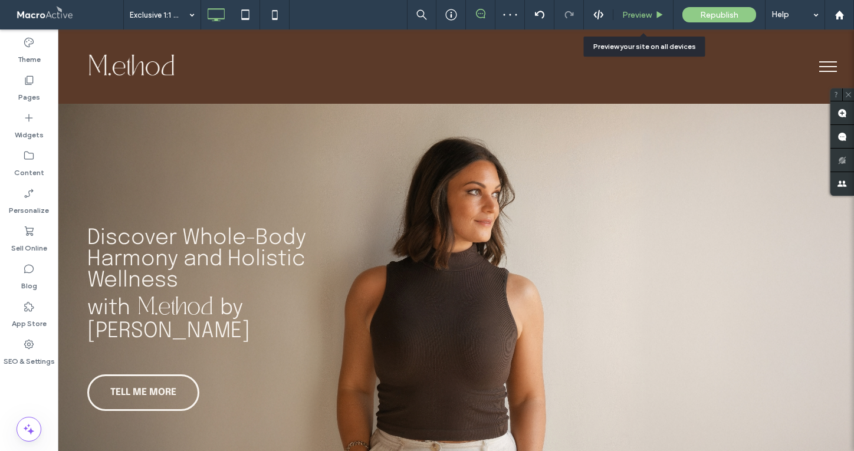
click at [626, 12] on span "Preview" at bounding box center [636, 15] width 29 height 10
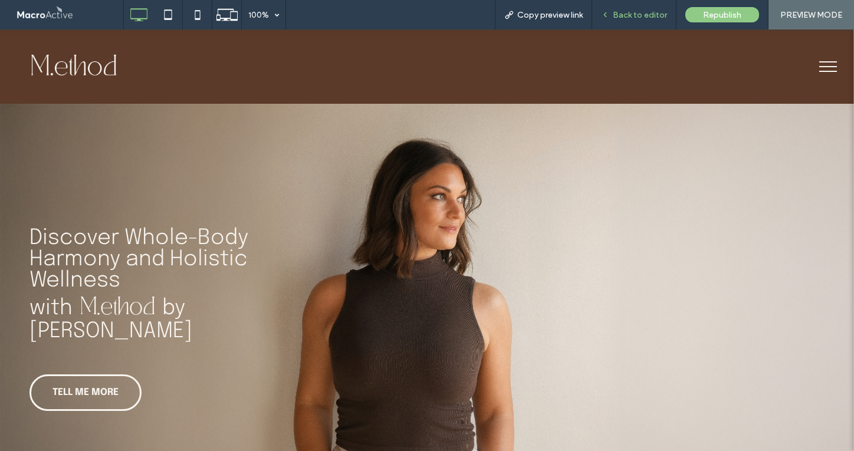
click at [653, 20] on div "Back to editor" at bounding box center [634, 14] width 84 height 29
click at [636, 11] on span "Back to editor" at bounding box center [640, 15] width 54 height 10
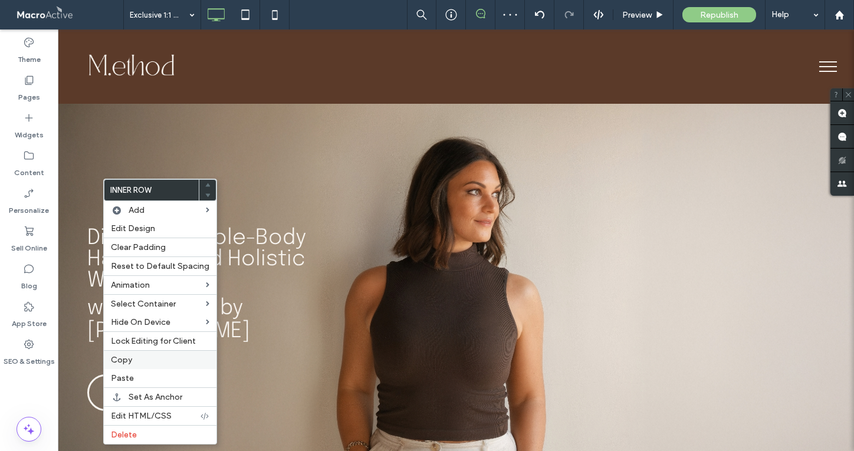
click at [141, 363] on label "Copy" at bounding box center [160, 360] width 98 height 10
click at [160, 377] on label "Paste" at bounding box center [160, 378] width 98 height 10
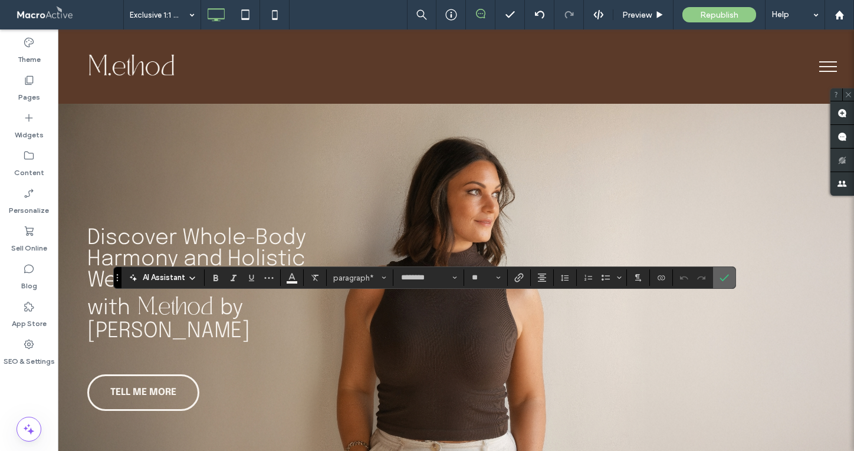
click at [724, 280] on icon "Confirm" at bounding box center [723, 277] width 9 height 9
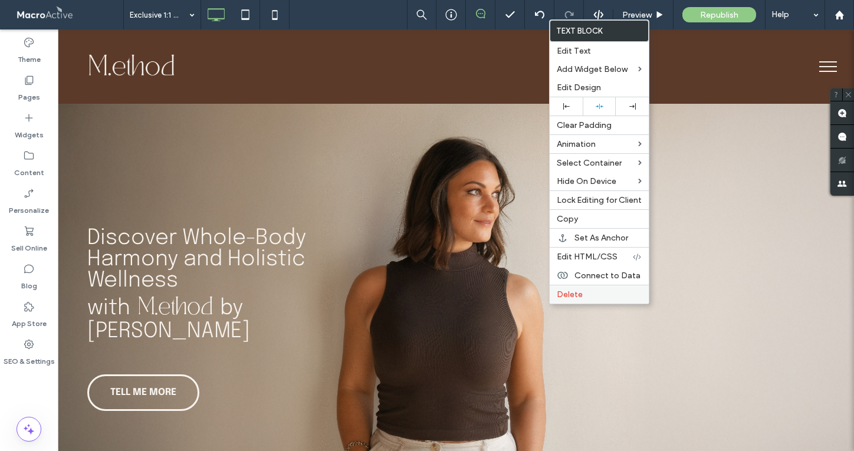
click at [571, 294] on span "Delete" at bounding box center [570, 295] width 26 height 10
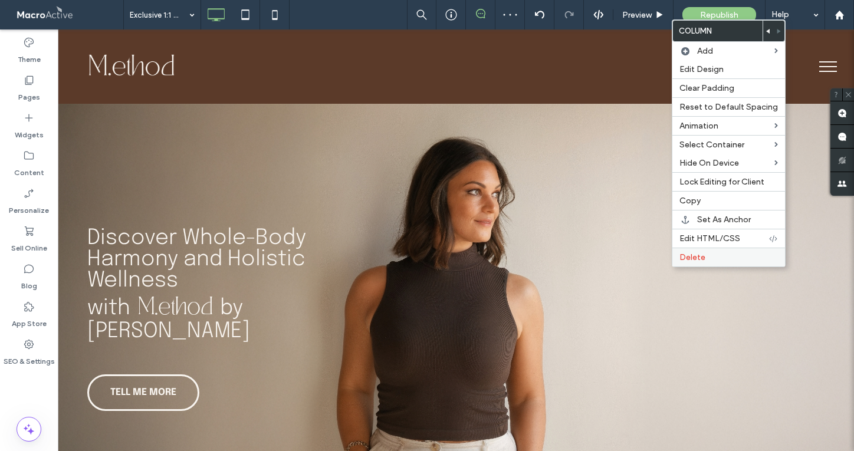
click at [748, 256] on label "Delete" at bounding box center [728, 257] width 98 height 10
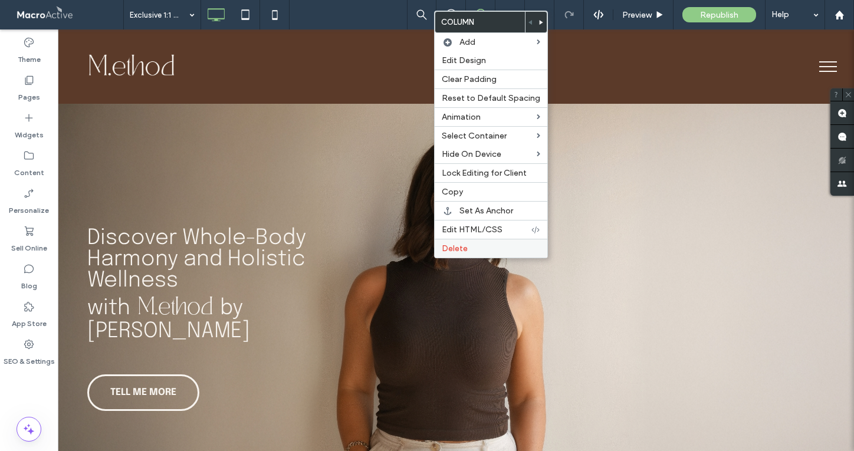
click at [451, 243] on div "Delete" at bounding box center [491, 248] width 113 height 19
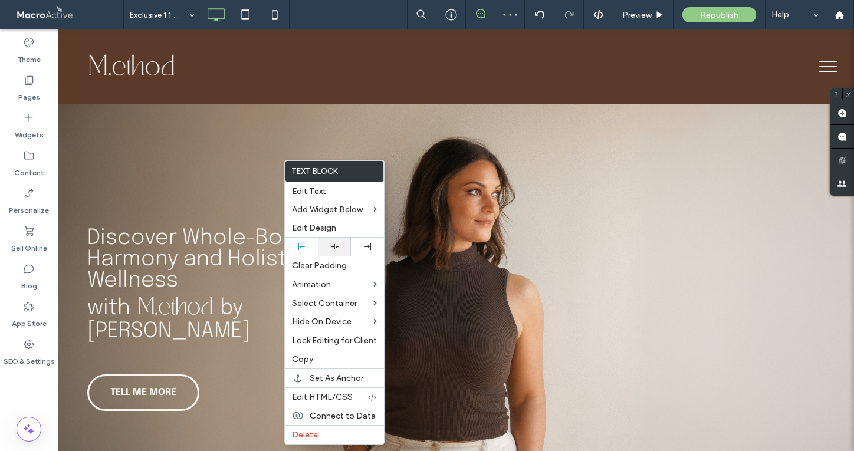
click at [331, 244] on icon at bounding box center [335, 247] width 8 height 8
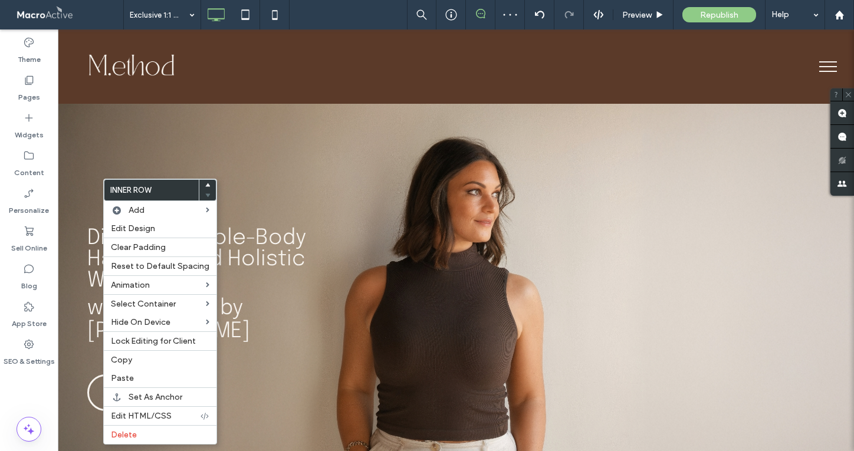
click at [205, 186] on use at bounding box center [207, 185] width 5 height 4
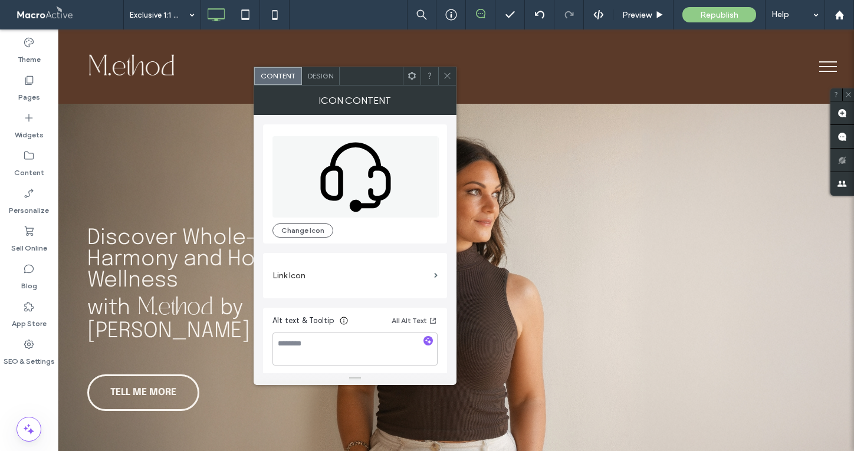
click at [321, 76] on span "Design" at bounding box center [320, 75] width 25 height 9
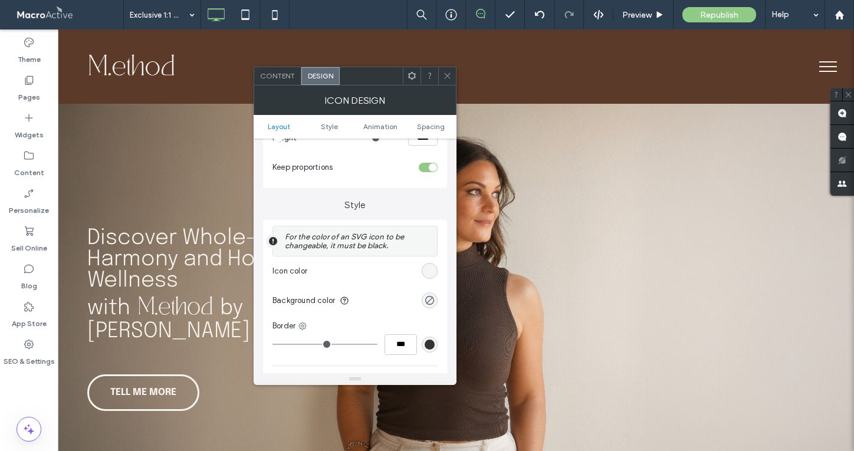
scroll to position [198, 0]
click at [429, 270] on div "rgb(248, 244, 239)" at bounding box center [430, 269] width 10 height 10
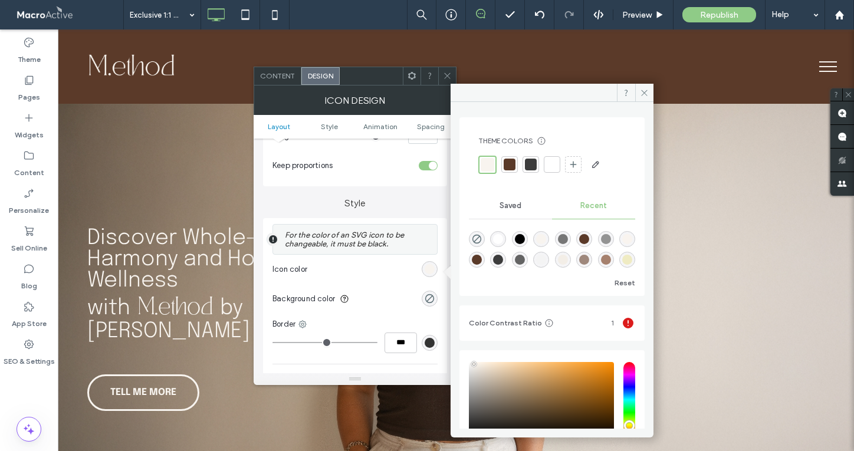
click at [512, 166] on div at bounding box center [510, 165] width 12 height 12
click at [645, 92] on use at bounding box center [645, 93] width 6 height 6
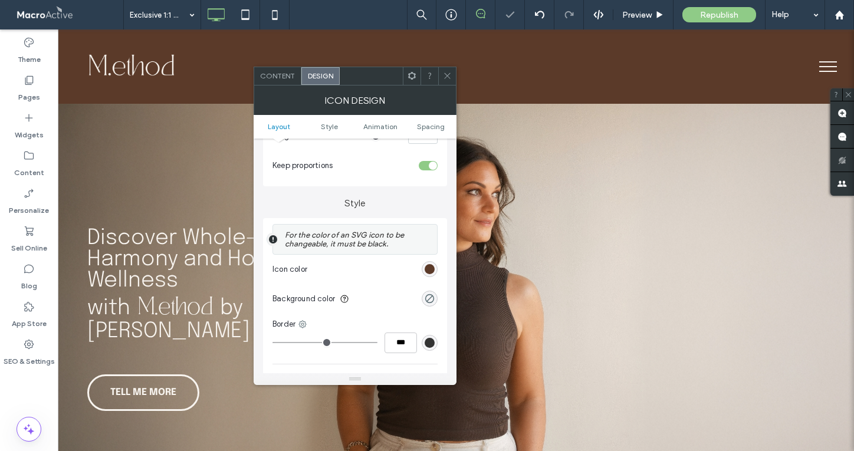
click at [449, 77] on icon at bounding box center [447, 75] width 9 height 9
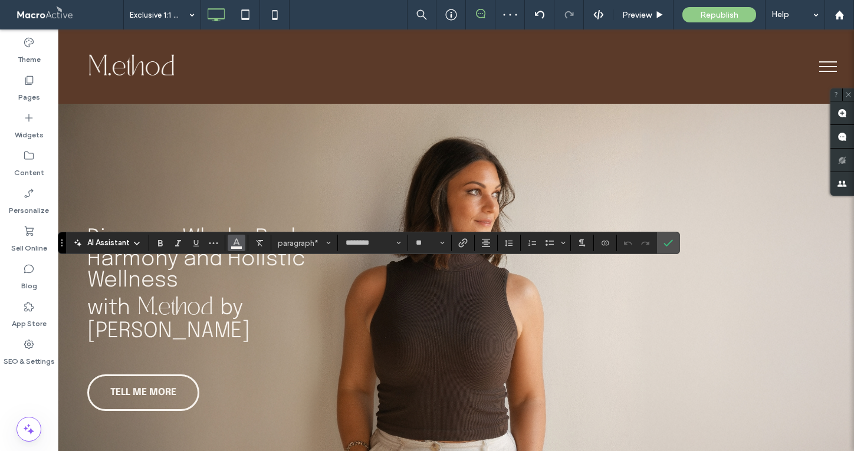
click at [239, 240] on icon "Color" at bounding box center [236, 241] width 9 height 9
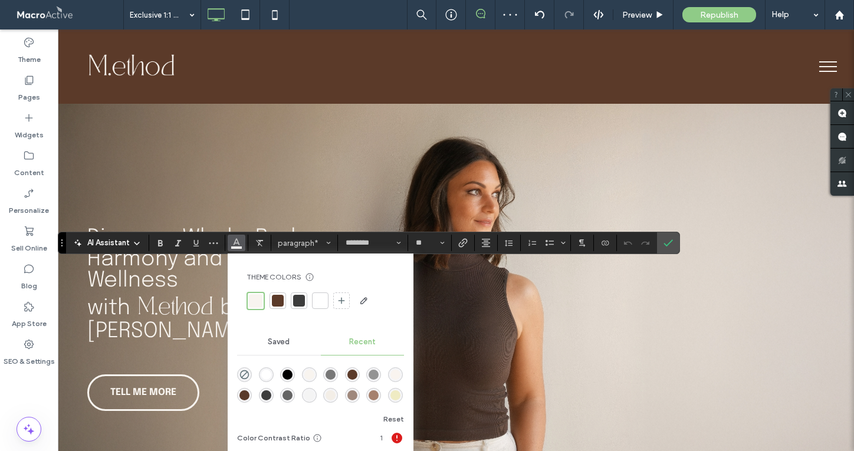
click at [278, 300] on div at bounding box center [278, 301] width 12 height 12
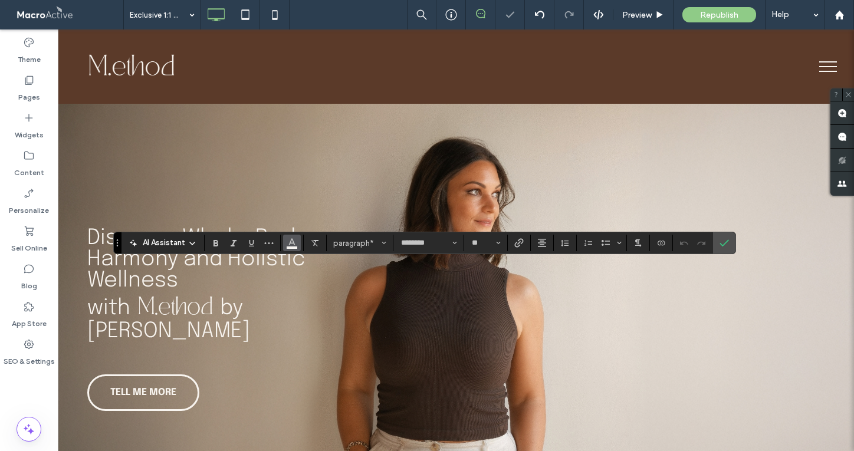
click at [296, 247] on span "Color" at bounding box center [291, 241] width 9 height 15
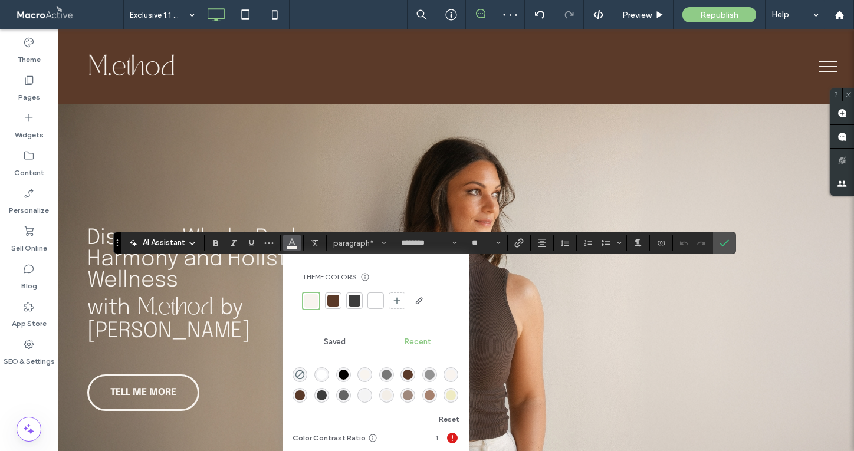
click at [334, 300] on div at bounding box center [333, 301] width 12 height 12
click at [724, 245] on icon "Confirm" at bounding box center [723, 242] width 9 height 9
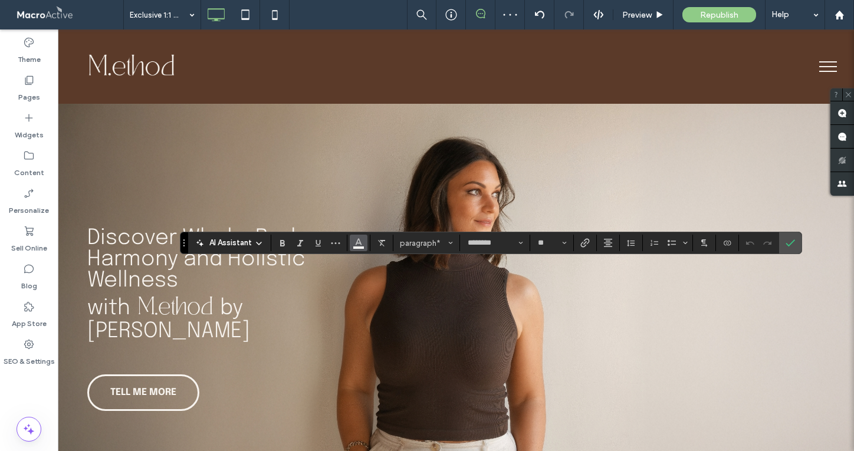
click at [357, 244] on icon "Color" at bounding box center [358, 241] width 9 height 9
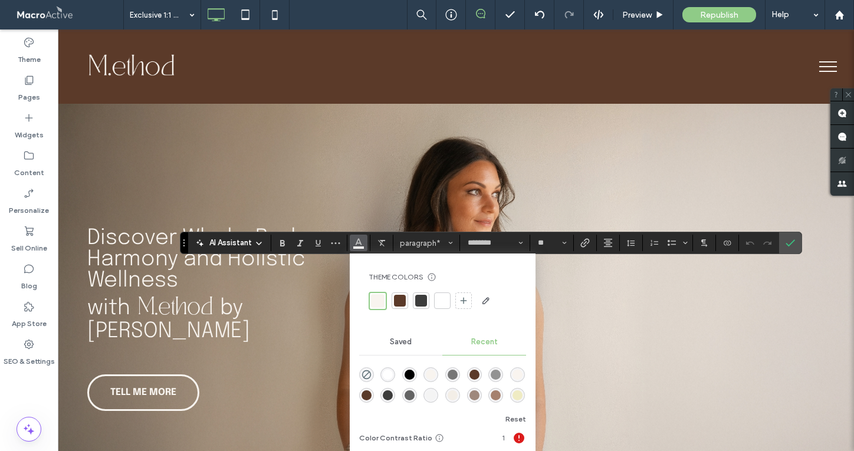
click at [395, 297] on div at bounding box center [400, 301] width 12 height 12
click at [796, 241] on label "Confirm" at bounding box center [790, 242] width 18 height 21
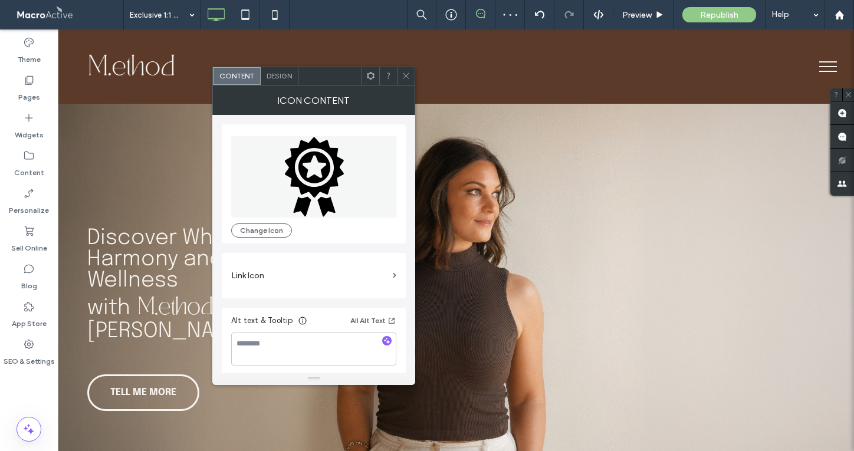
click at [278, 71] on span "Design" at bounding box center [279, 75] width 25 height 9
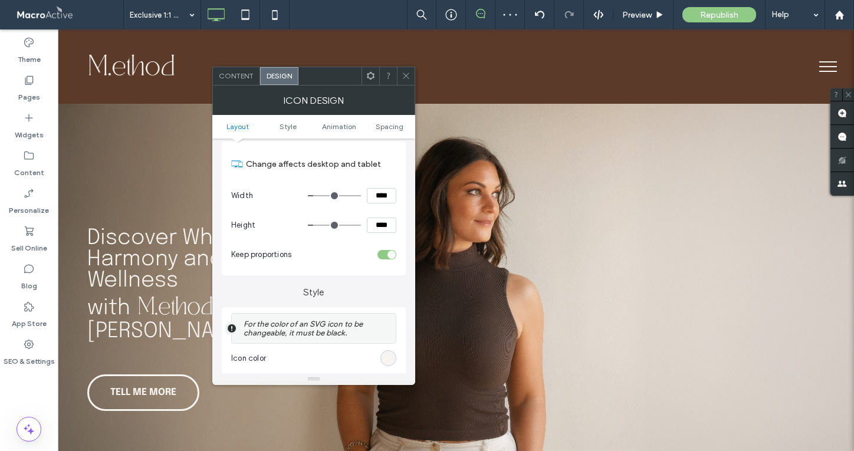
scroll to position [124, 0]
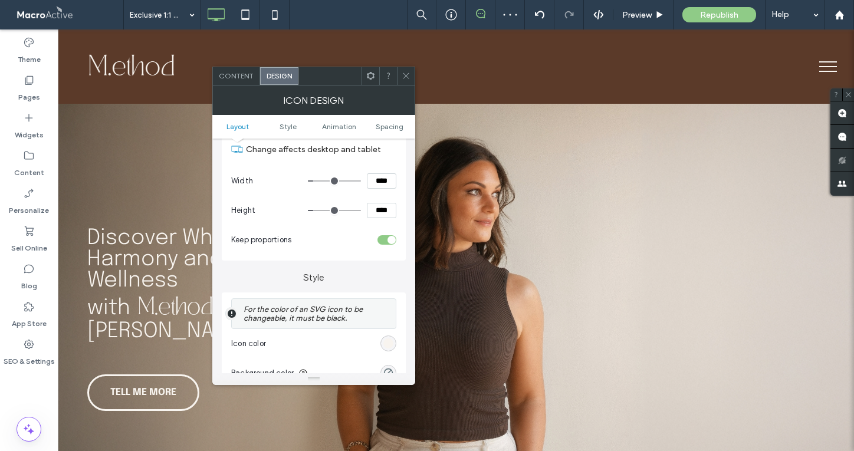
click at [385, 353] on section "Icon color" at bounding box center [313, 343] width 165 height 29
click at [393, 346] on div "rgb(248, 244, 239)" at bounding box center [388, 344] width 10 height 10
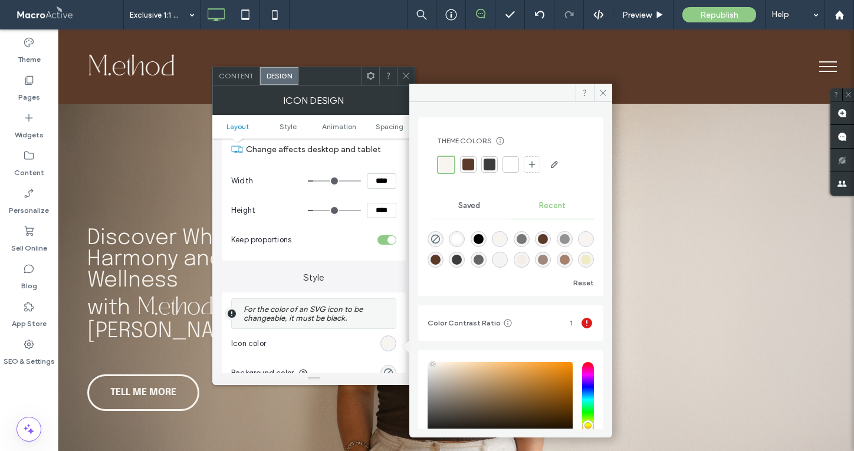
click at [472, 166] on div at bounding box center [468, 165] width 12 height 12
click at [601, 95] on icon at bounding box center [603, 92] width 9 height 9
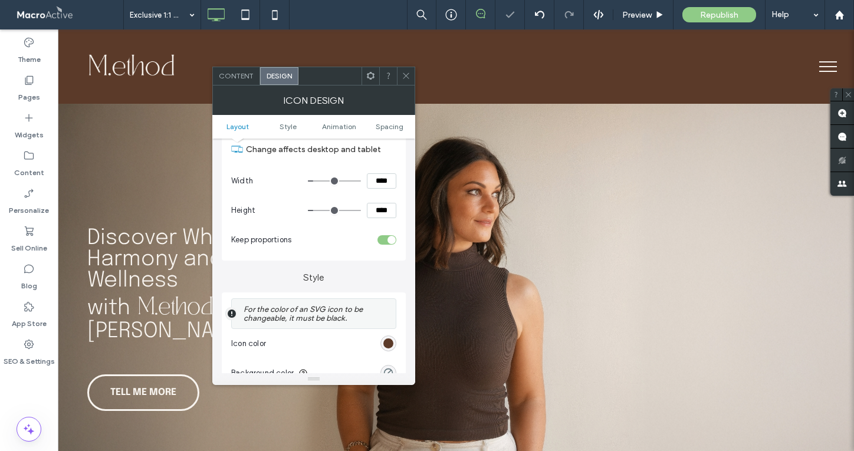
click at [402, 78] on icon at bounding box center [406, 75] width 9 height 9
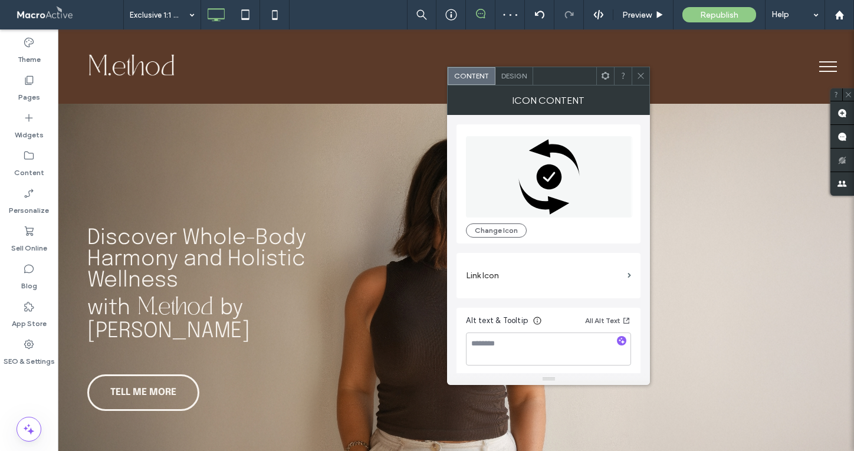
click at [517, 82] on div "Design" at bounding box center [514, 76] width 38 height 18
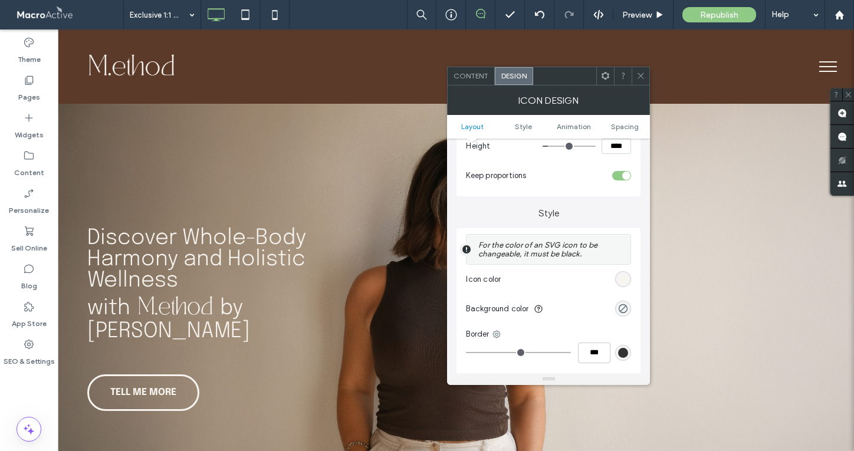
scroll to position [212, 0]
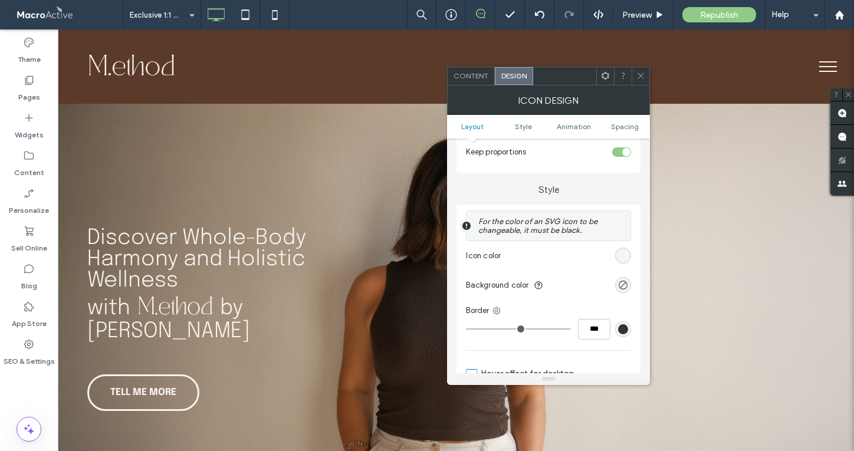
click at [625, 255] on div "rgb(248, 244, 239)" at bounding box center [623, 256] width 10 height 10
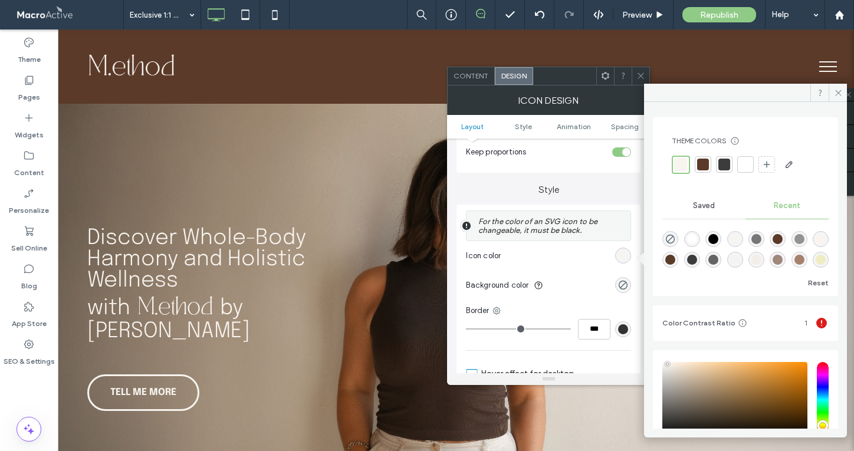
click at [702, 161] on div at bounding box center [703, 165] width 12 height 12
click at [844, 90] on span at bounding box center [838, 93] width 18 height 18
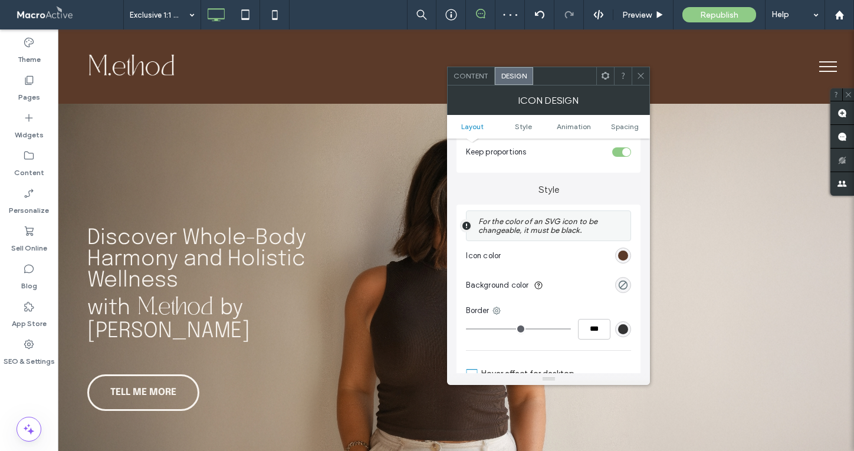
click at [638, 74] on icon at bounding box center [640, 75] width 9 height 9
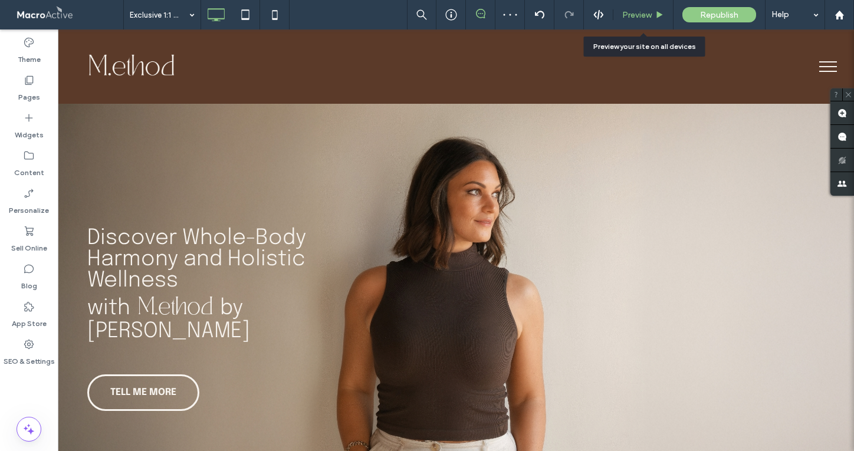
click at [639, 12] on span "Preview" at bounding box center [636, 15] width 29 height 10
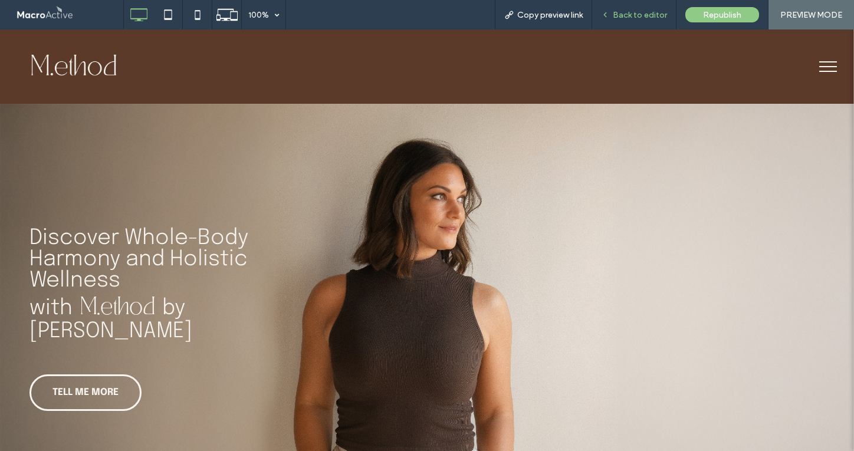
click at [642, 11] on span "Back to editor" at bounding box center [640, 15] width 54 height 10
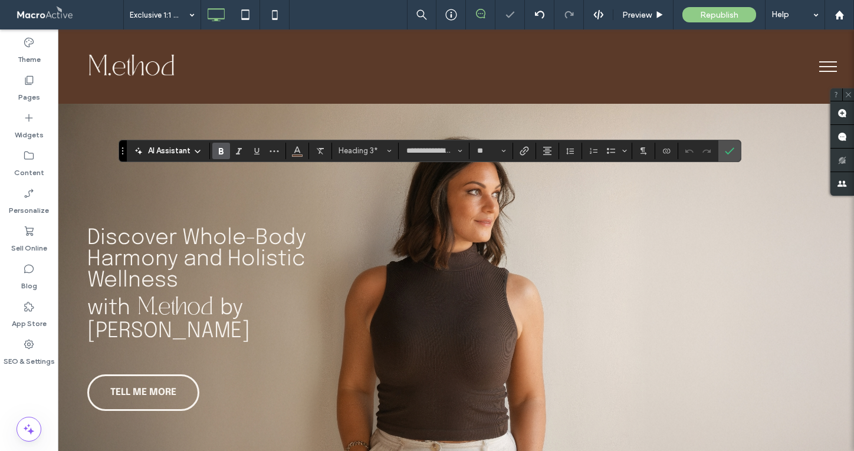
type input "********"
type input "**"
type input "**********"
type input "**"
click at [727, 150] on icon "Confirm" at bounding box center [729, 150] width 9 height 9
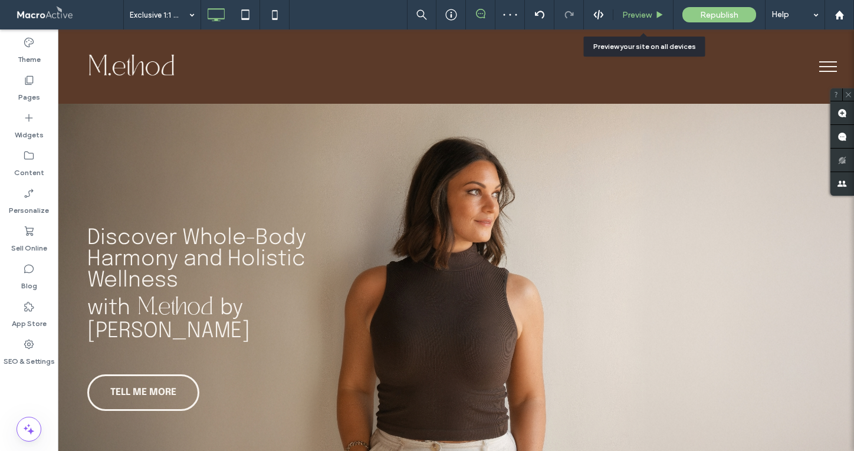
click at [632, 12] on span "Preview" at bounding box center [636, 15] width 29 height 10
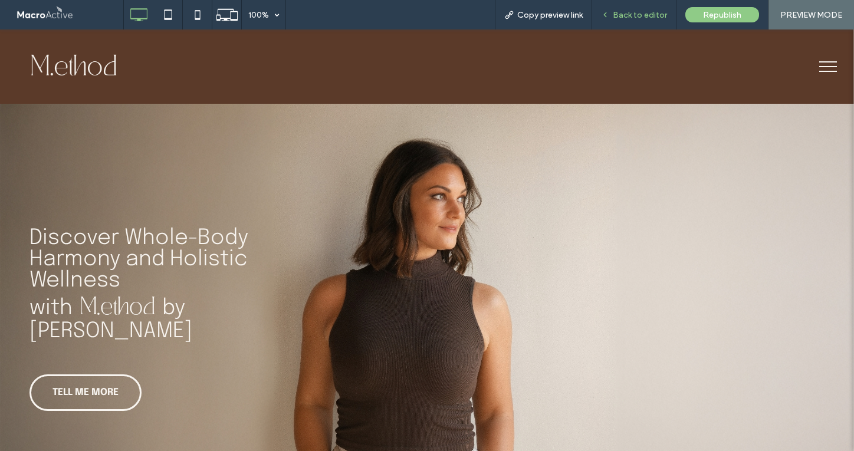
click at [640, 18] on span "Back to editor" at bounding box center [640, 15] width 54 height 10
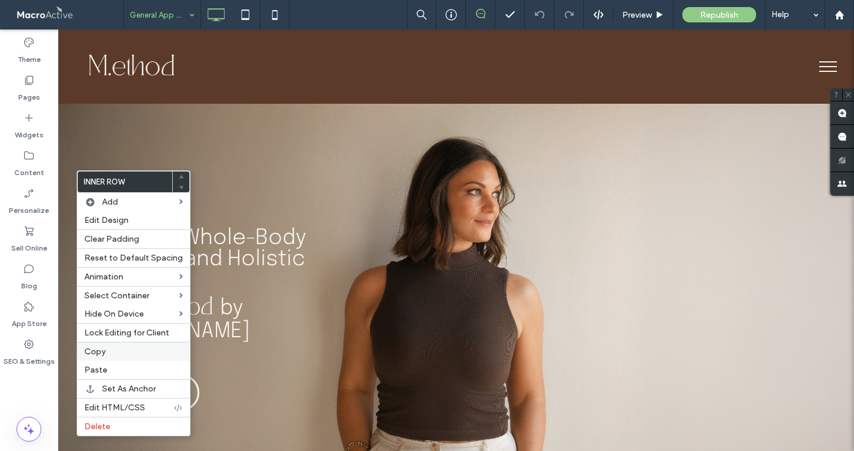
click at [138, 353] on label "Copy" at bounding box center [133, 352] width 98 height 10
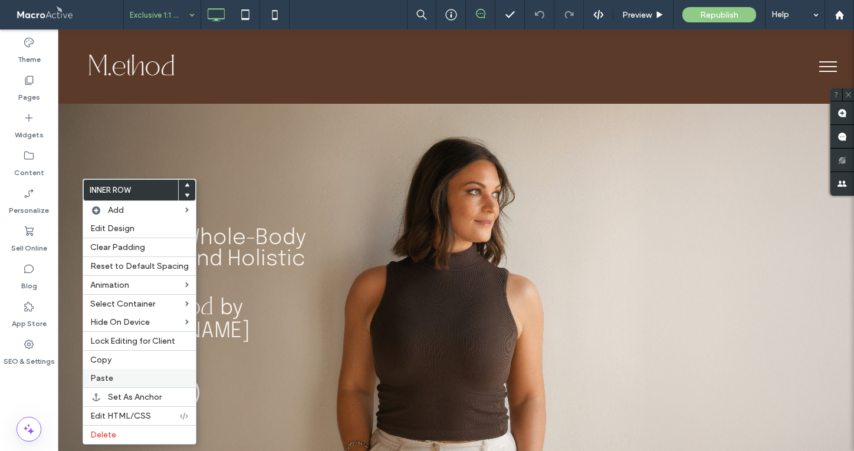
click at [159, 380] on label "Paste" at bounding box center [139, 378] width 98 height 10
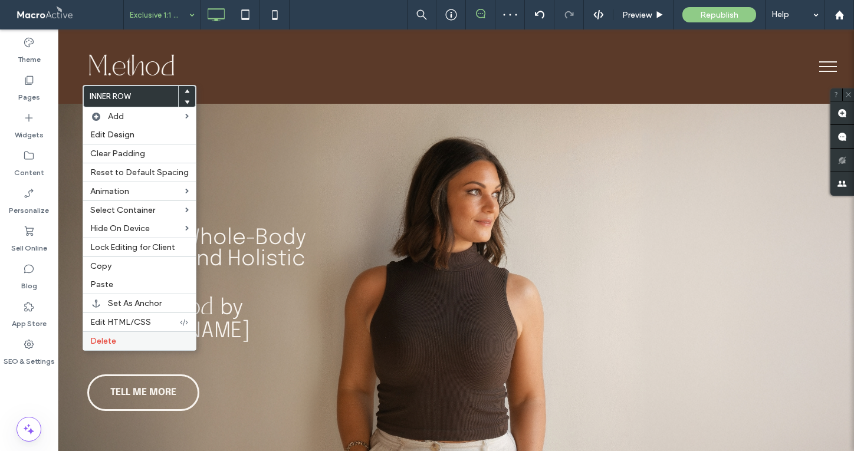
click at [146, 341] on label "Delete" at bounding box center [139, 341] width 98 height 10
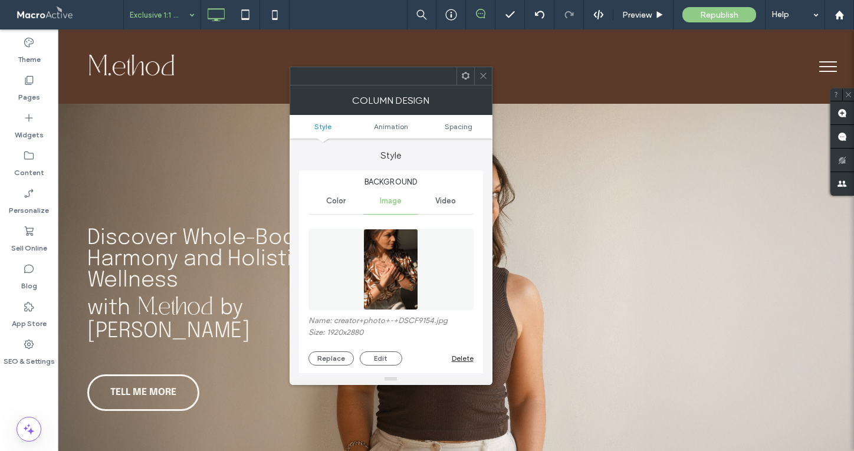
click at [460, 360] on div "Delete" at bounding box center [463, 358] width 22 height 9
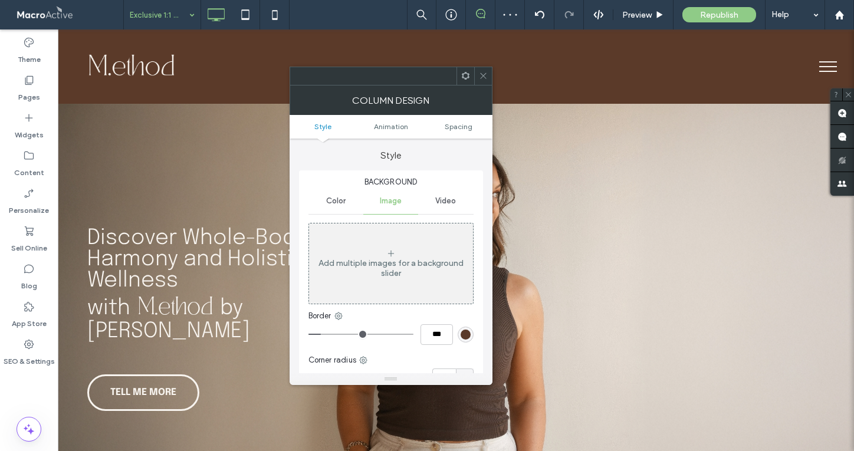
click at [482, 75] on use at bounding box center [483, 76] width 6 height 6
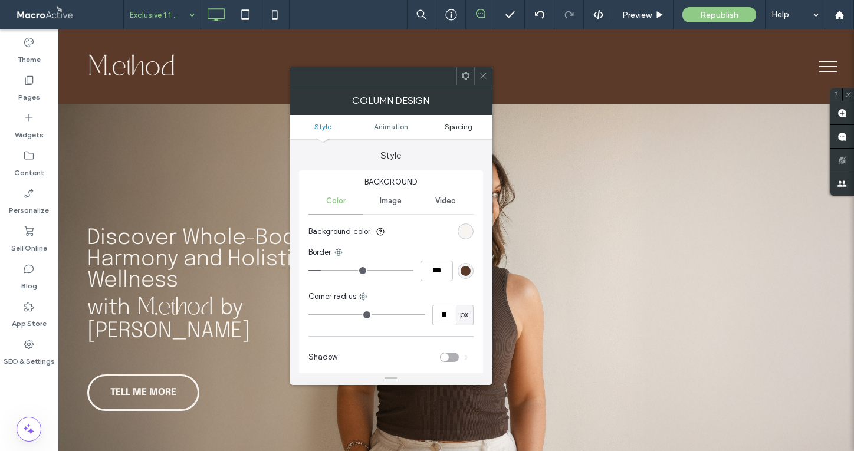
click at [459, 123] on span "Spacing" at bounding box center [459, 126] width 28 height 9
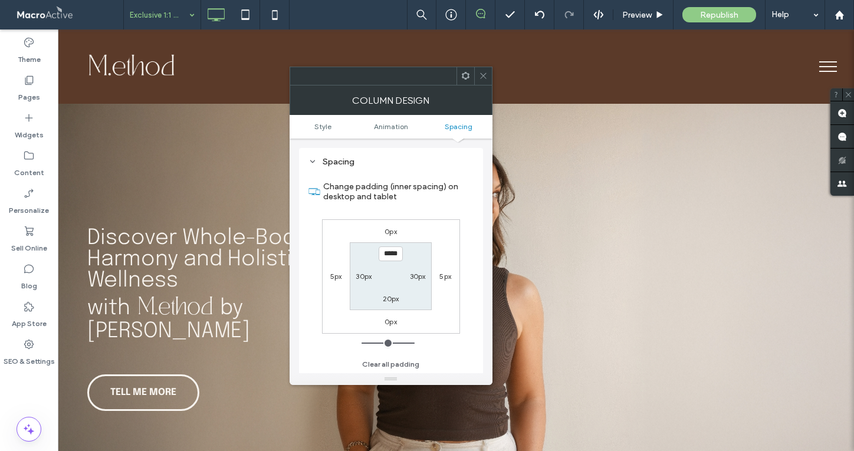
scroll to position [277, 0]
type input "**"
click at [393, 298] on label "20px" at bounding box center [391, 298] width 17 height 9
type input "**"
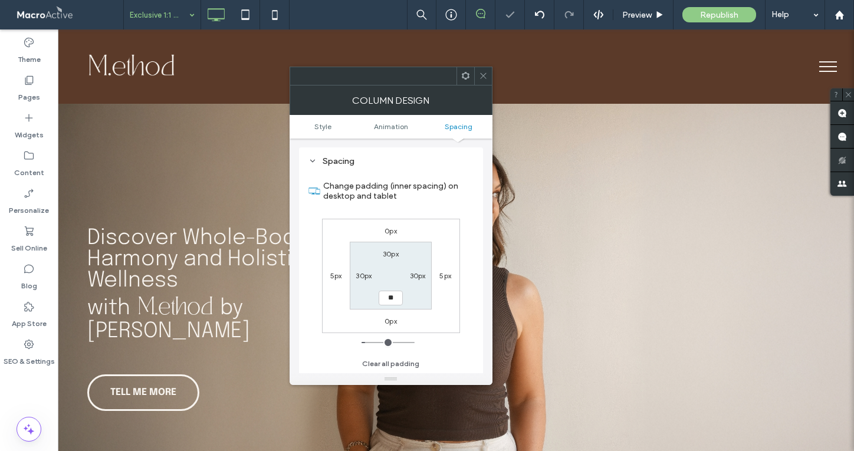
type input "**"
type input "****"
click at [481, 77] on icon at bounding box center [483, 75] width 9 height 9
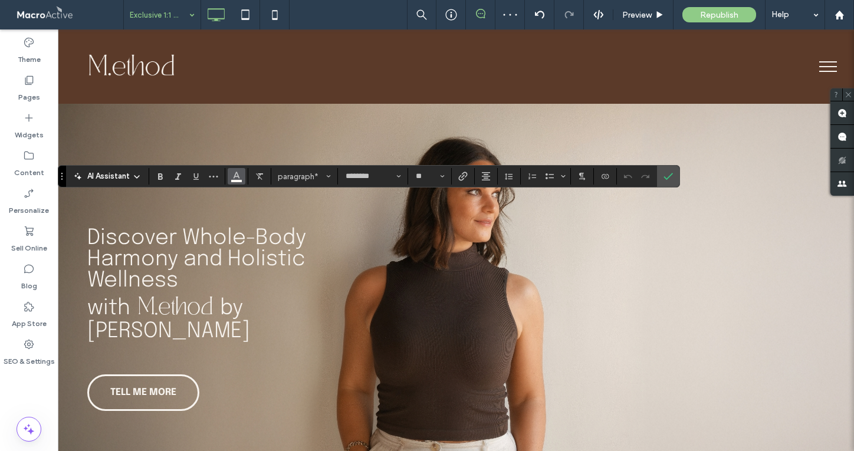
click at [233, 176] on icon "Color" at bounding box center [236, 174] width 9 height 9
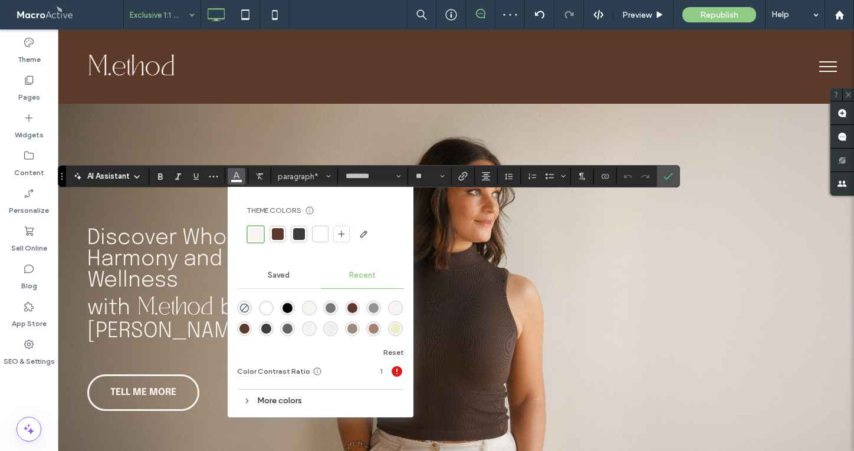
click at [272, 233] on div at bounding box center [278, 234] width 12 height 12
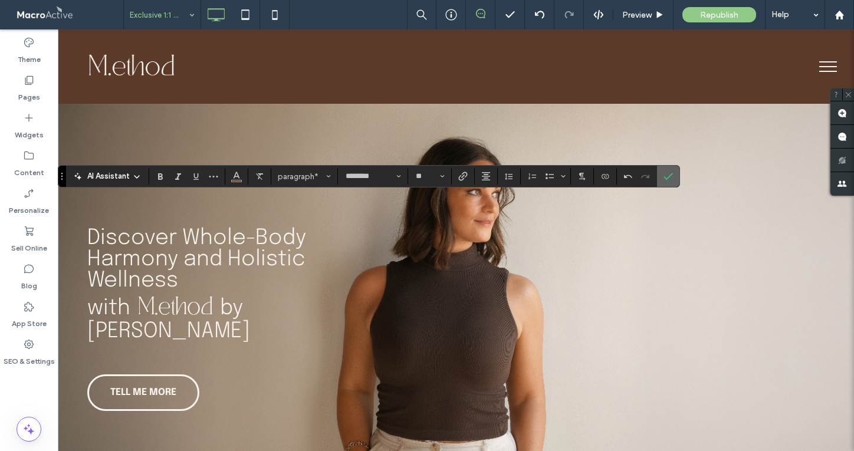
click at [675, 174] on label "Confirm" at bounding box center [668, 176] width 18 height 21
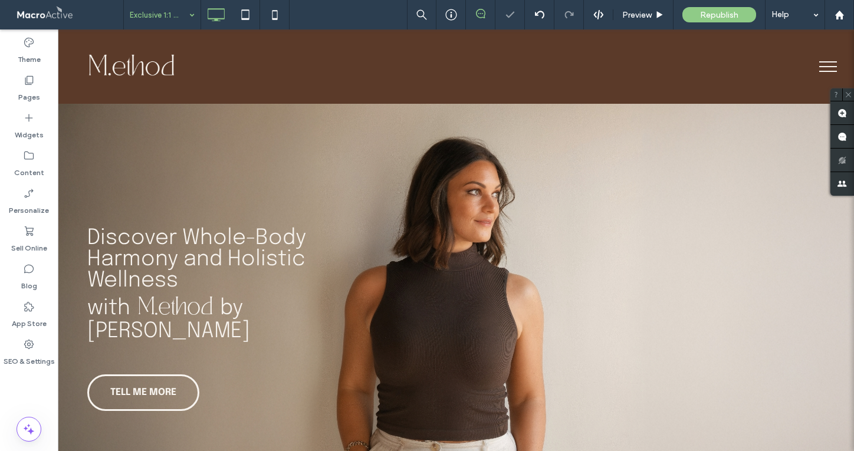
type input "********"
type input "**"
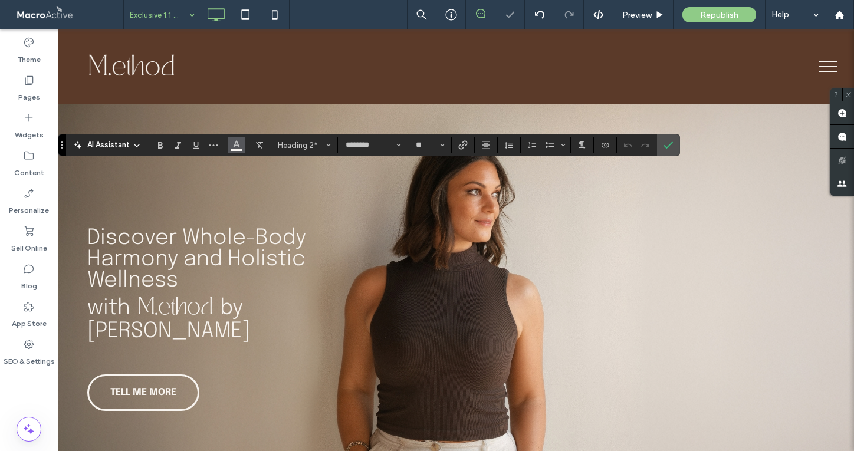
click at [234, 146] on use "Color" at bounding box center [237, 144] width 6 height 6
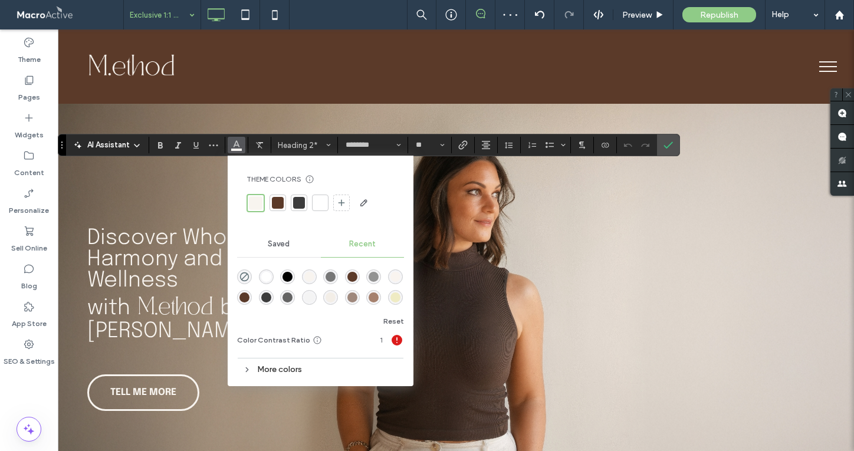
click at [274, 202] on div at bounding box center [278, 203] width 12 height 12
click at [668, 141] on icon "Confirm" at bounding box center [667, 144] width 9 height 9
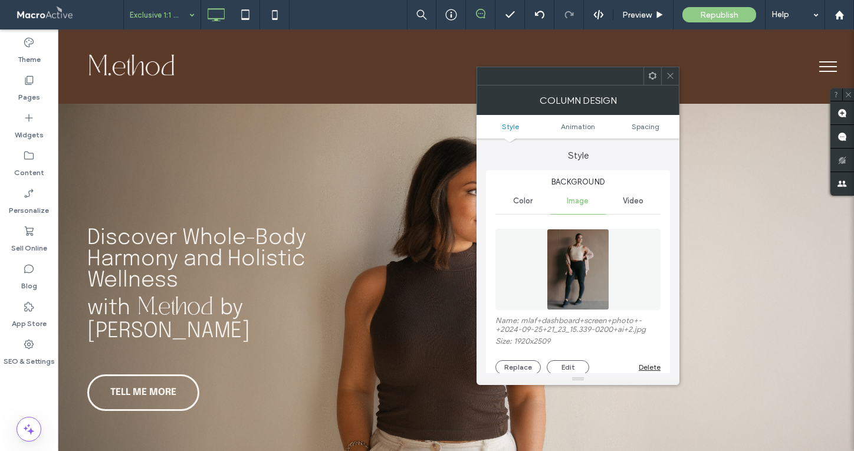
click at [649, 367] on div "Delete" at bounding box center [650, 367] width 22 height 9
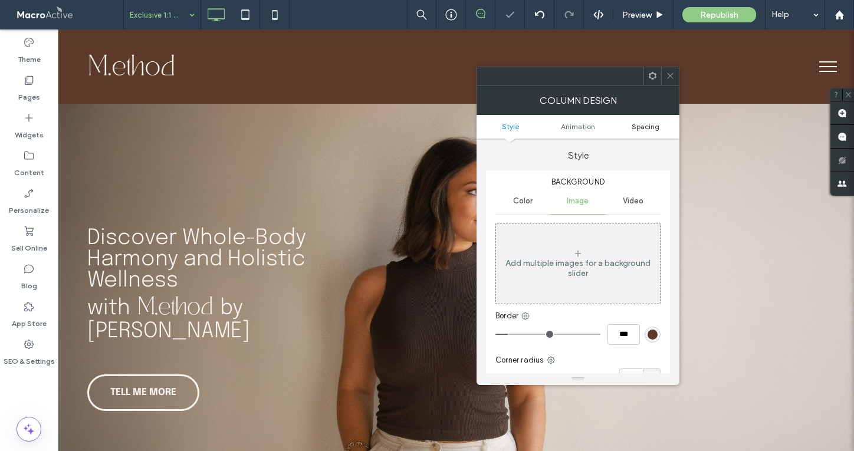
click at [641, 129] on span "Spacing" at bounding box center [646, 126] width 28 height 9
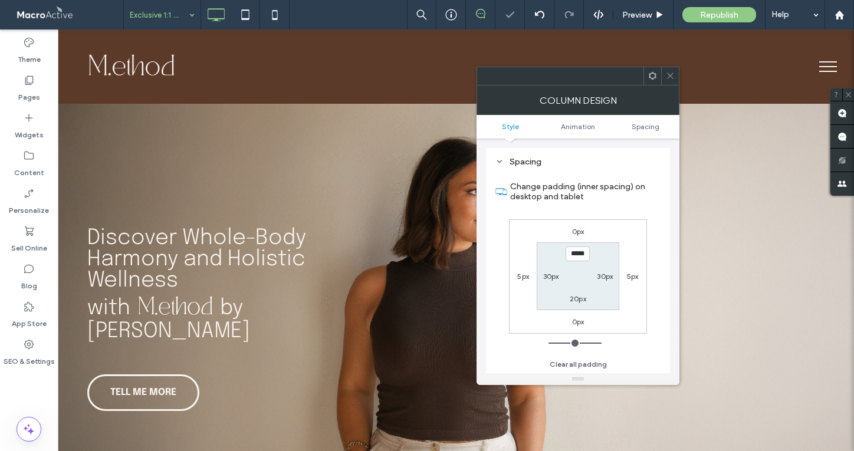
scroll to position [341, 0]
type input "****"
click at [575, 301] on label "20px" at bounding box center [578, 298] width 17 height 9
type input "**"
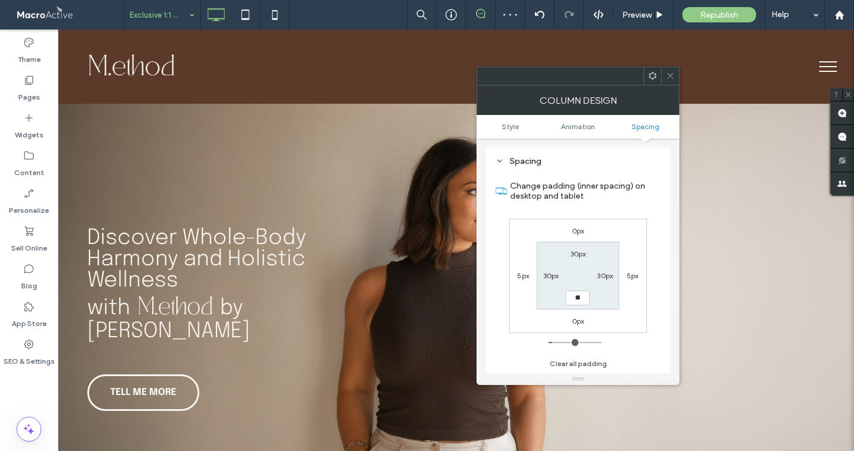
type input "**"
type input "****"
click at [666, 80] on span at bounding box center [670, 76] width 9 height 18
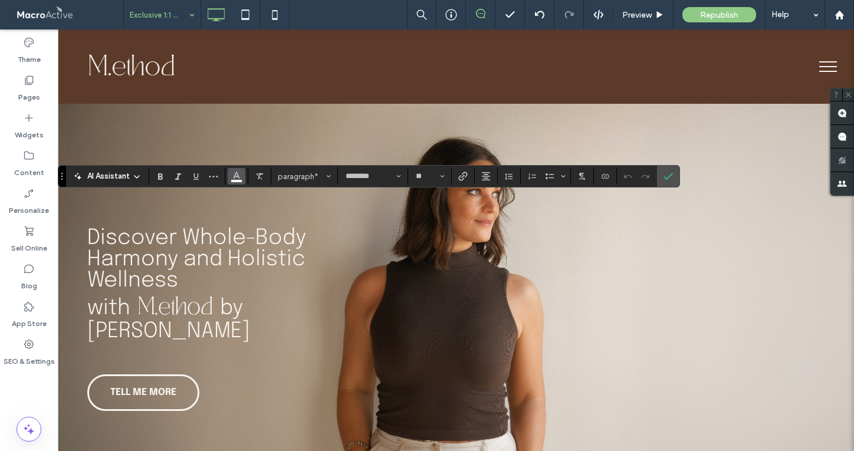
click at [239, 175] on icon "Color" at bounding box center [236, 174] width 9 height 9
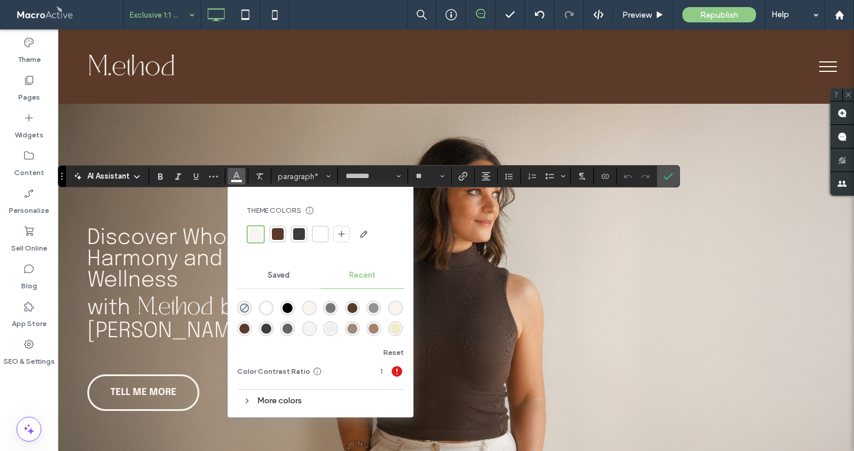
click at [274, 234] on div at bounding box center [278, 234] width 12 height 12
click at [673, 173] on label "Confirm" at bounding box center [668, 176] width 18 height 21
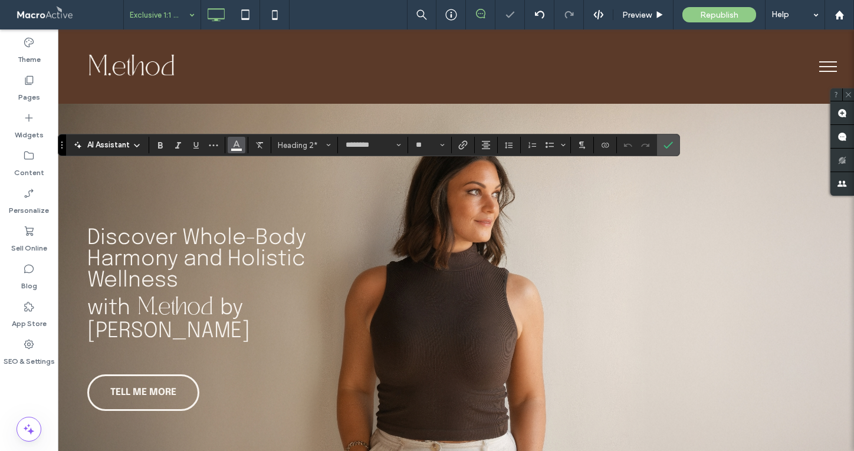
click at [234, 146] on use "Color" at bounding box center [237, 144] width 6 height 6
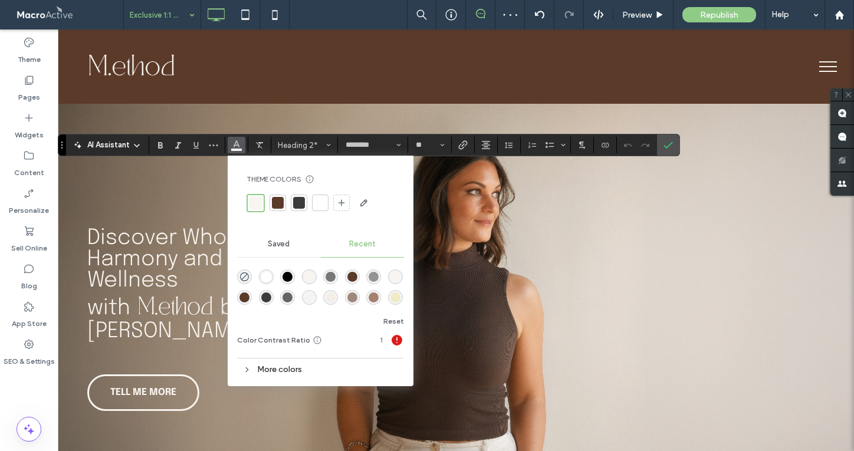
click at [281, 202] on div at bounding box center [278, 203] width 12 height 12
click at [668, 143] on icon "Confirm" at bounding box center [667, 144] width 9 height 9
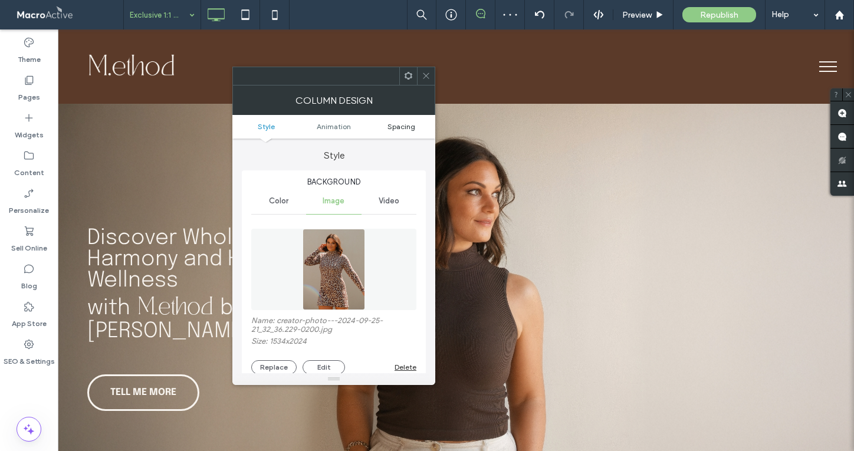
click at [400, 125] on span "Spacing" at bounding box center [401, 126] width 28 height 9
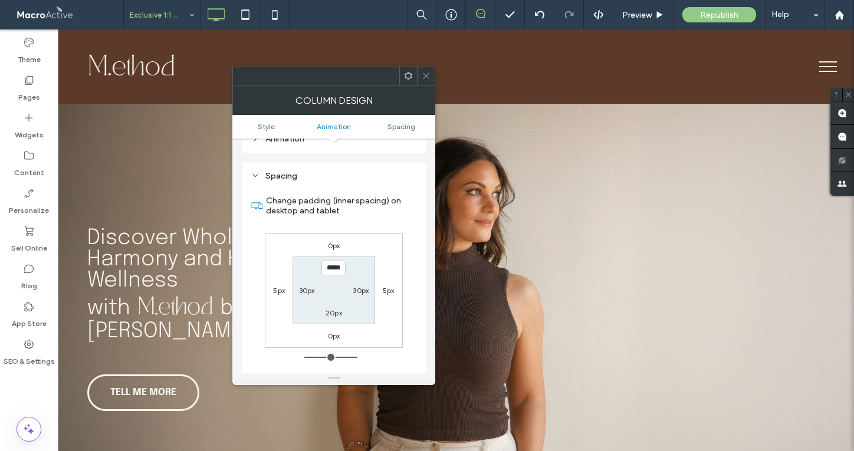
scroll to position [692, 0]
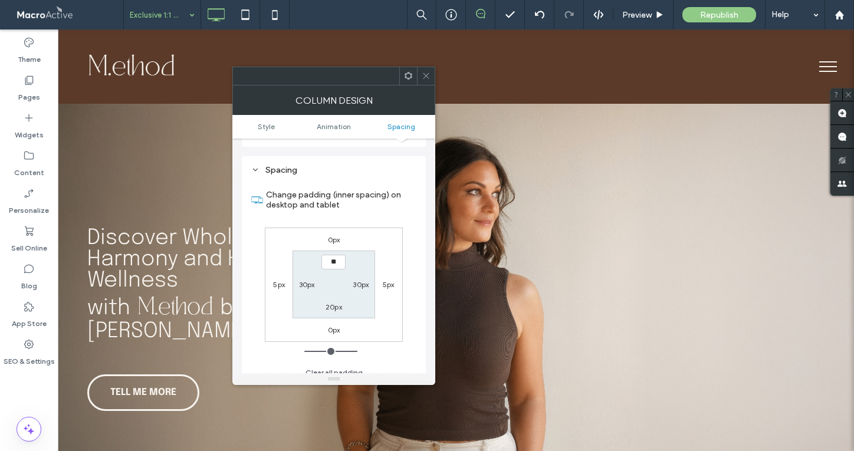
type input "****"
click at [339, 303] on label "20px" at bounding box center [334, 307] width 17 height 9
type input "**"
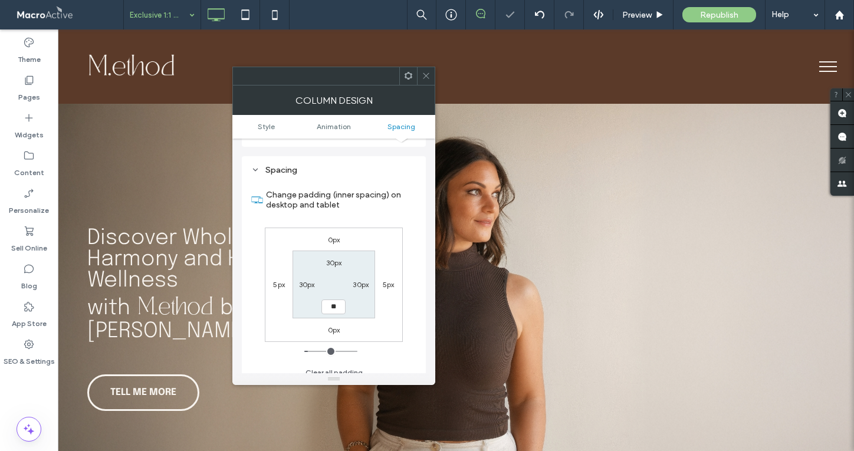
type input "****"
click at [428, 75] on icon at bounding box center [426, 75] width 9 height 9
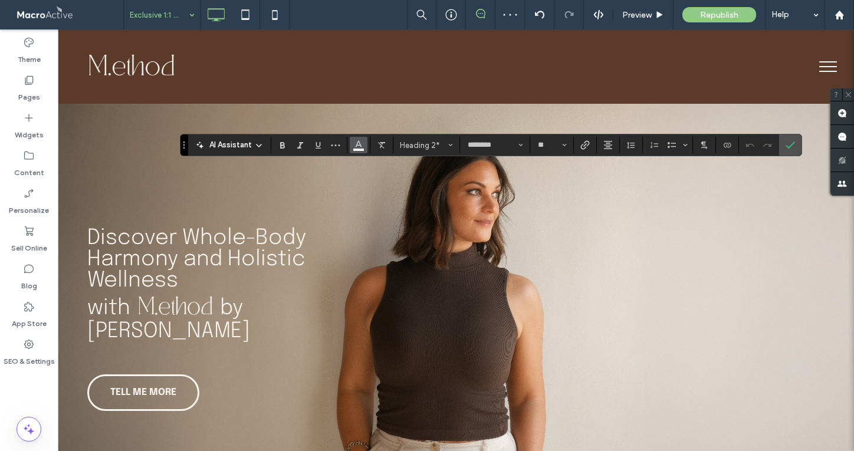
click at [363, 143] on icon "Color" at bounding box center [358, 143] width 9 height 9
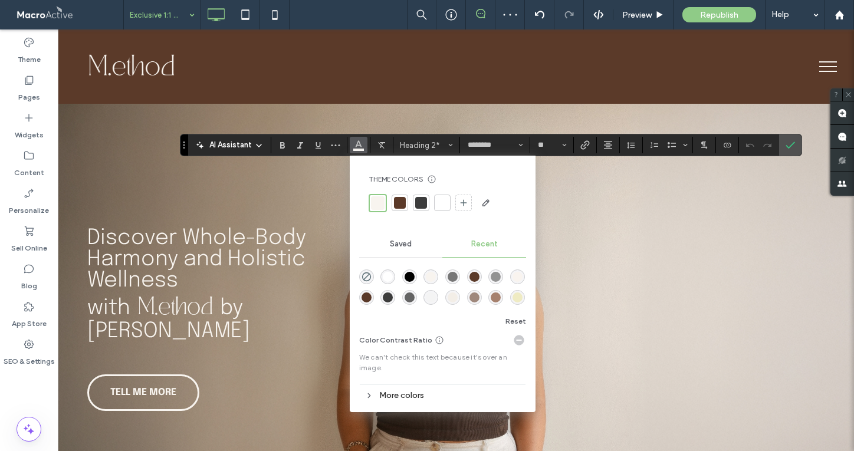
click at [401, 199] on div at bounding box center [400, 203] width 12 height 12
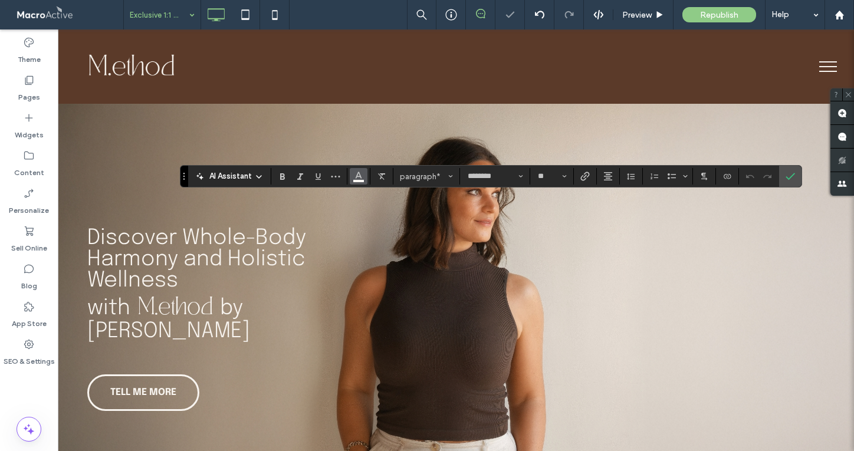
click at [355, 176] on icon "Color" at bounding box center [358, 174] width 9 height 9
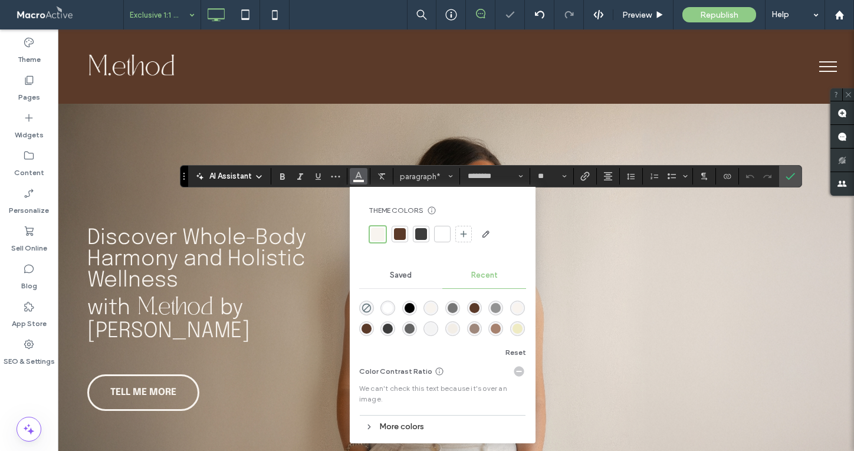
click at [401, 236] on div at bounding box center [400, 234] width 12 height 12
click at [794, 178] on icon "Confirm" at bounding box center [790, 176] width 9 height 9
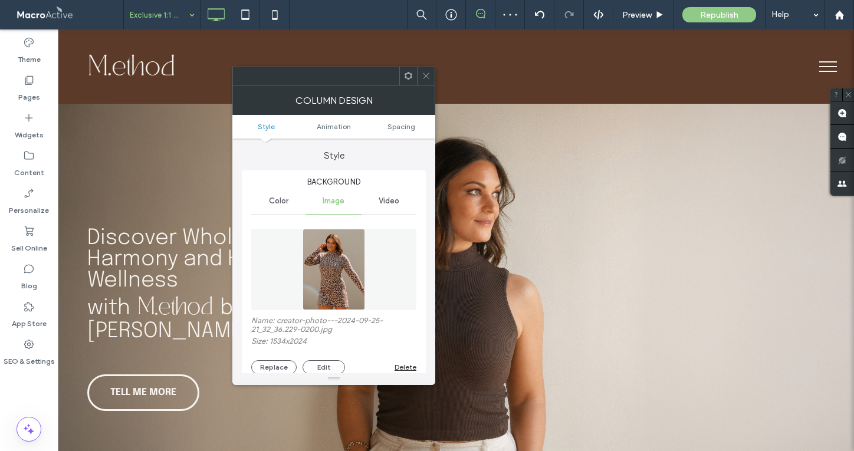
click at [402, 365] on div "Delete" at bounding box center [406, 367] width 22 height 9
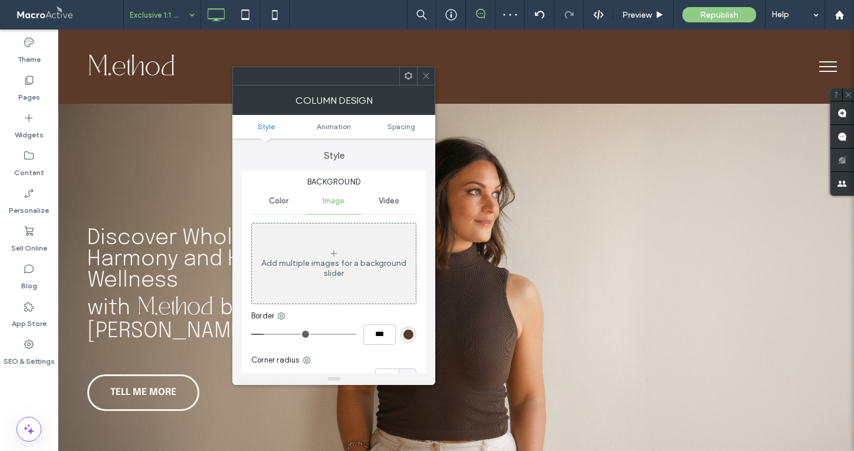
click at [426, 74] on icon at bounding box center [426, 75] width 9 height 9
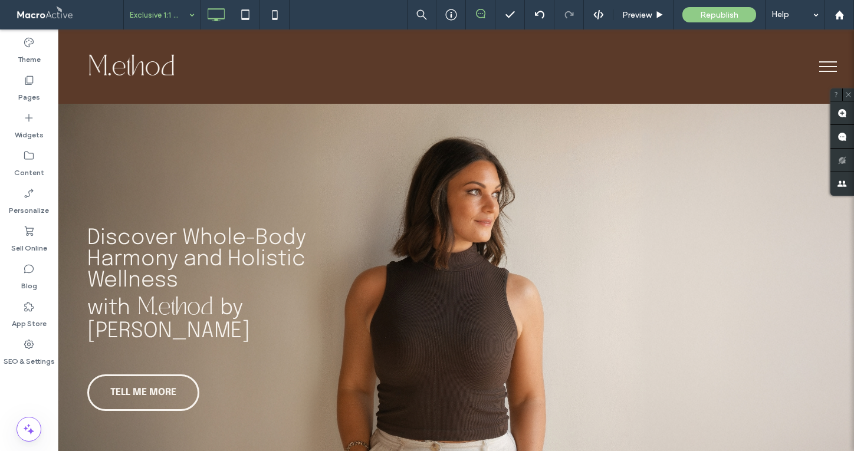
type input "********"
type input "**"
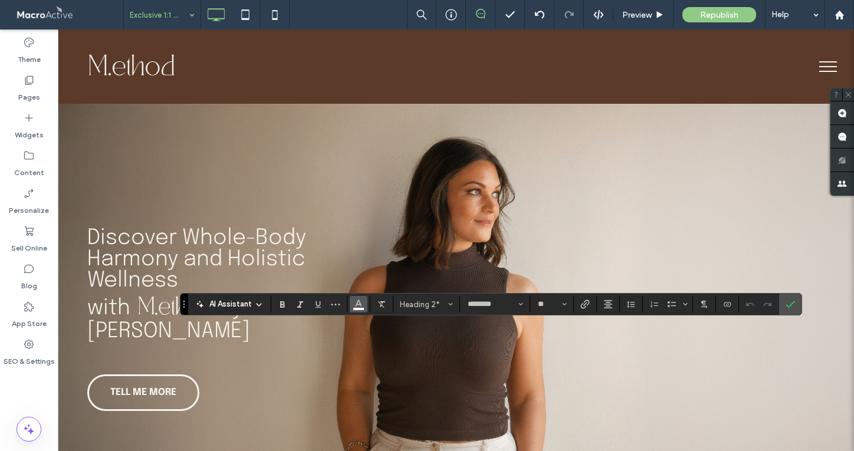
click at [361, 304] on icon "Color" at bounding box center [358, 302] width 9 height 9
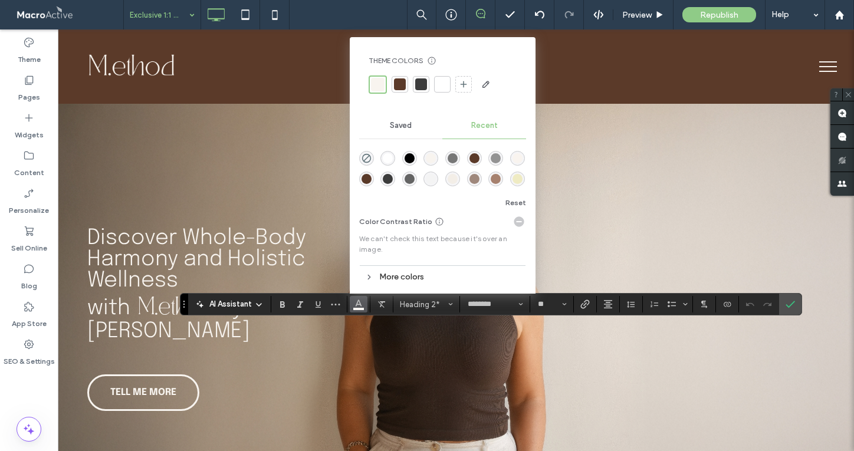
click at [405, 80] on div at bounding box center [400, 84] width 17 height 17
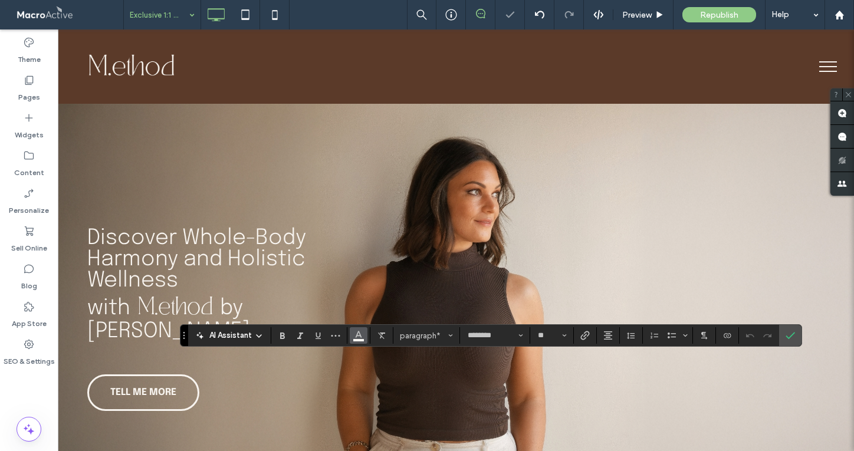
click at [351, 338] on button "Color" at bounding box center [359, 335] width 18 height 17
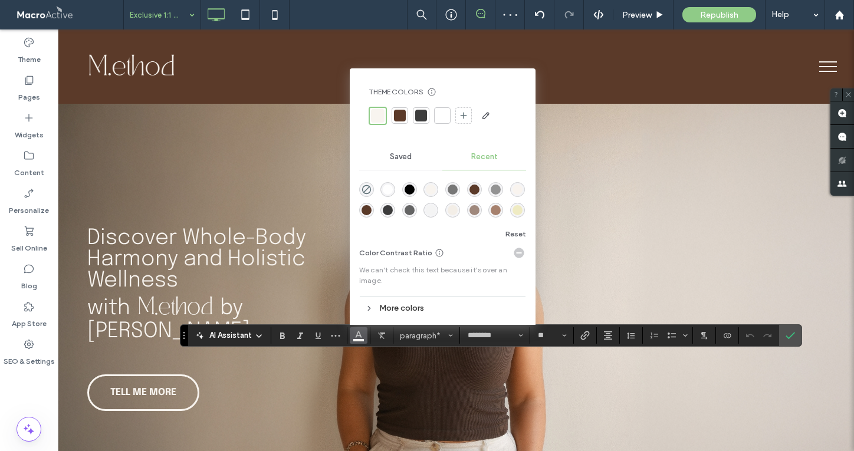
click at [397, 113] on div at bounding box center [400, 116] width 12 height 12
click at [797, 336] on label "Confirm" at bounding box center [790, 335] width 18 height 21
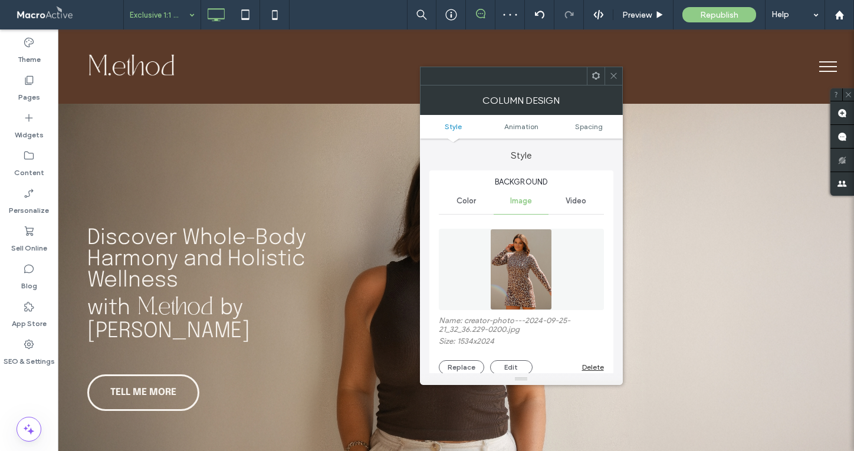
click at [597, 370] on div "Delete" at bounding box center [593, 367] width 22 height 9
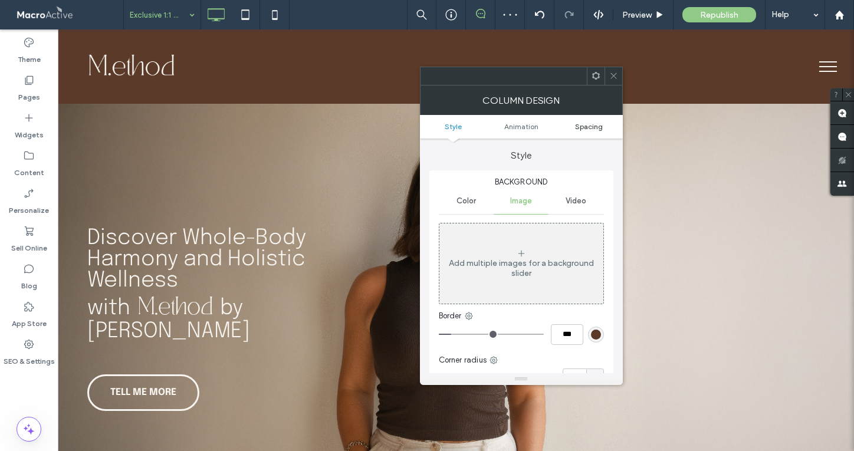
click at [581, 128] on span "Spacing" at bounding box center [589, 126] width 28 height 9
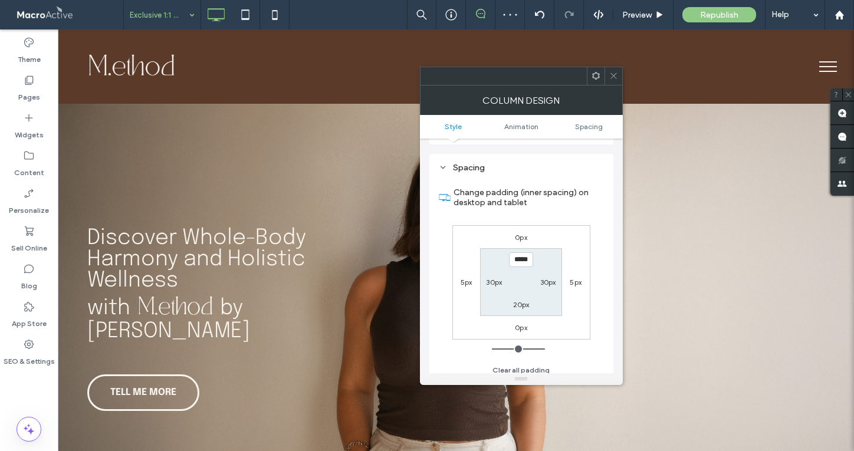
scroll to position [341, 0]
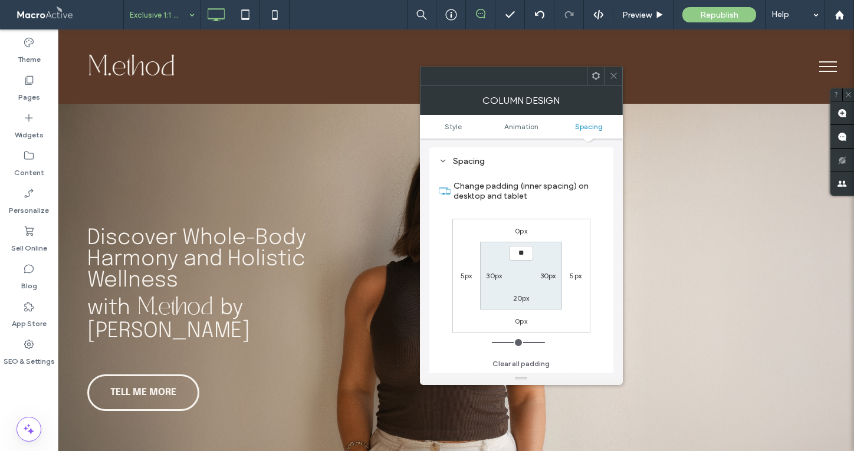
type input "****"
click at [524, 301] on label "20px" at bounding box center [521, 298] width 17 height 9
type input "**"
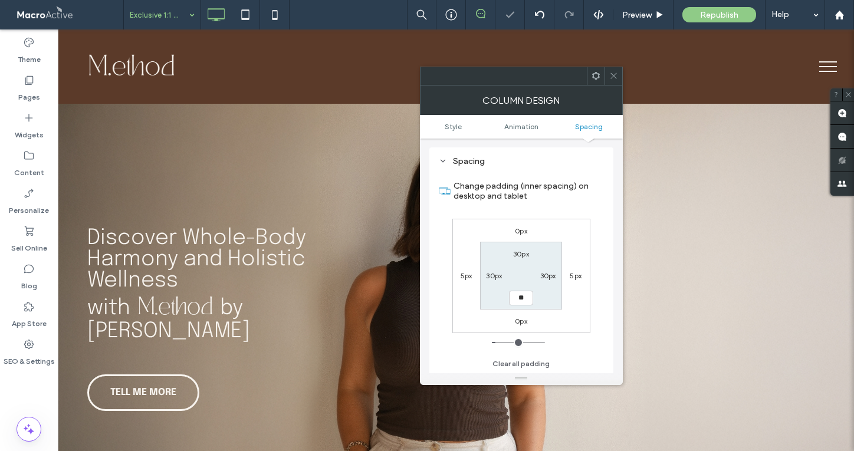
type input "****"
click at [615, 75] on icon at bounding box center [613, 75] width 9 height 9
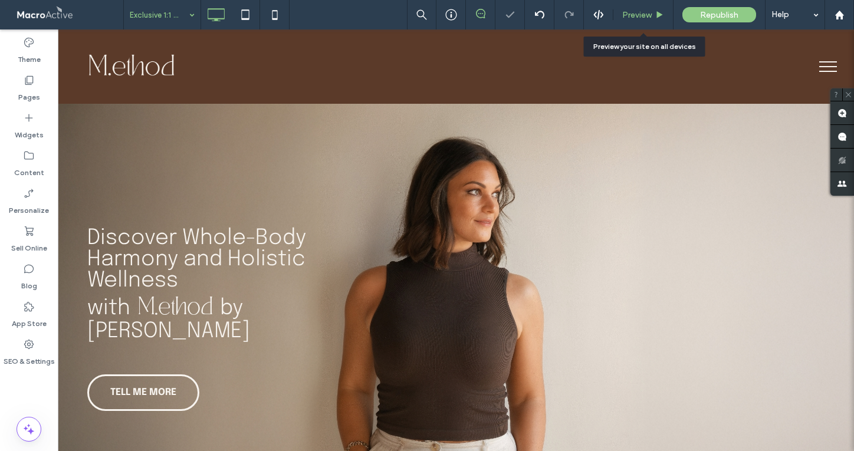
click at [642, 14] on span "Preview" at bounding box center [636, 15] width 29 height 10
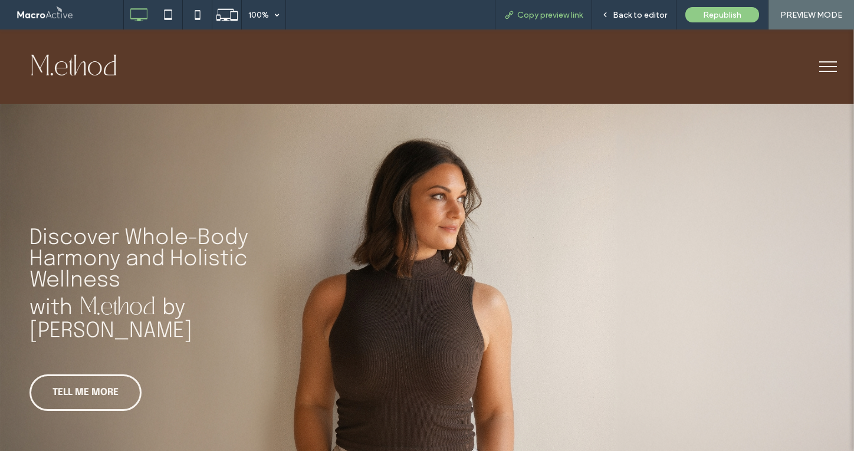
click at [559, 9] on div "Copy preview link" at bounding box center [543, 14] width 97 height 29
click at [558, 10] on span "Copy preview link" at bounding box center [549, 15] width 65 height 10
